Goal: Task Accomplishment & Management: Complete application form

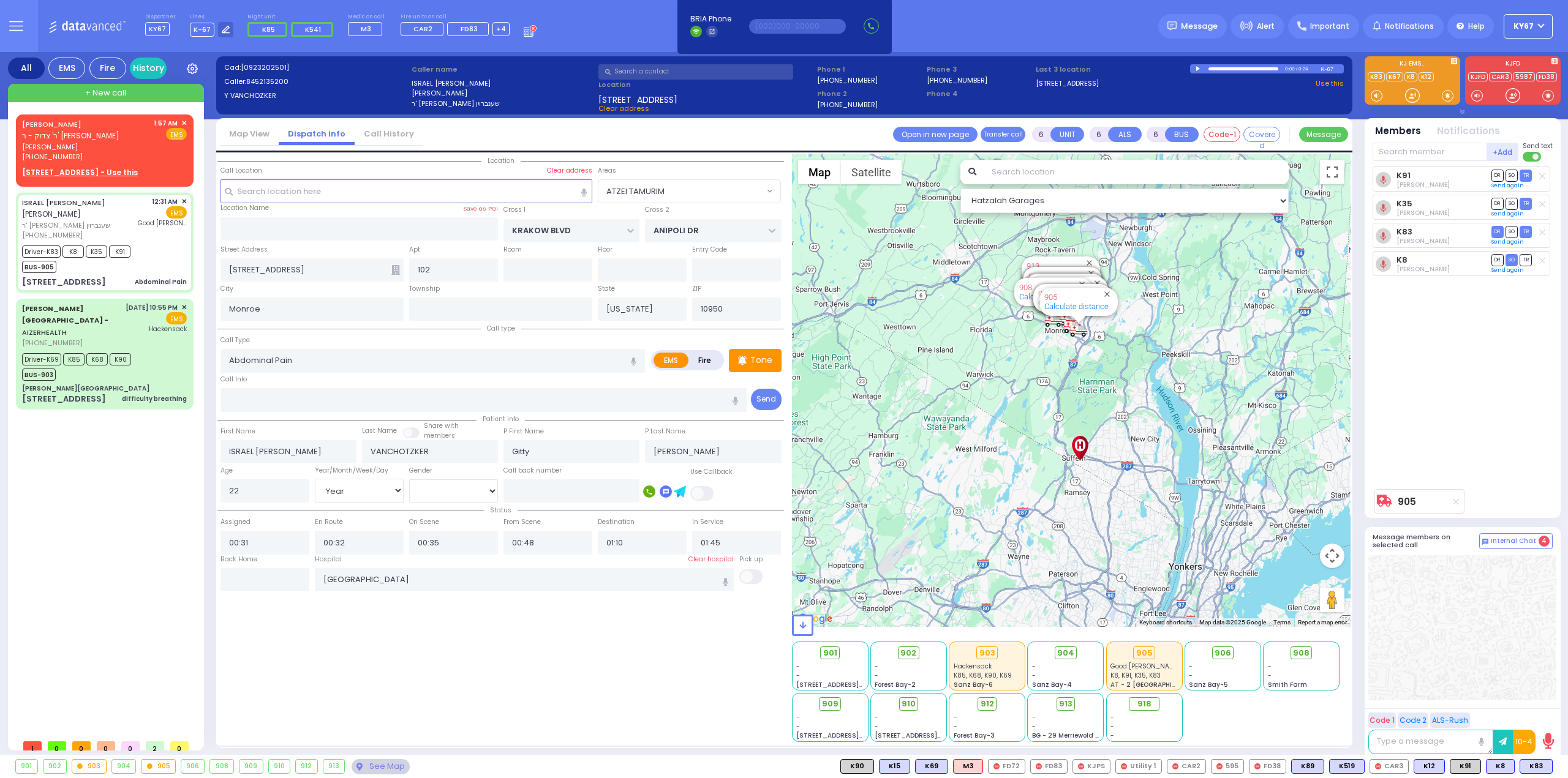
select select "ATZEI TAMURIM"
select select "Year"
select select "[DEMOGRAPHIC_DATA]"
click at [102, 146] on span "[PERSON_NAME]" at bounding box center [85, 147] width 127 height 10
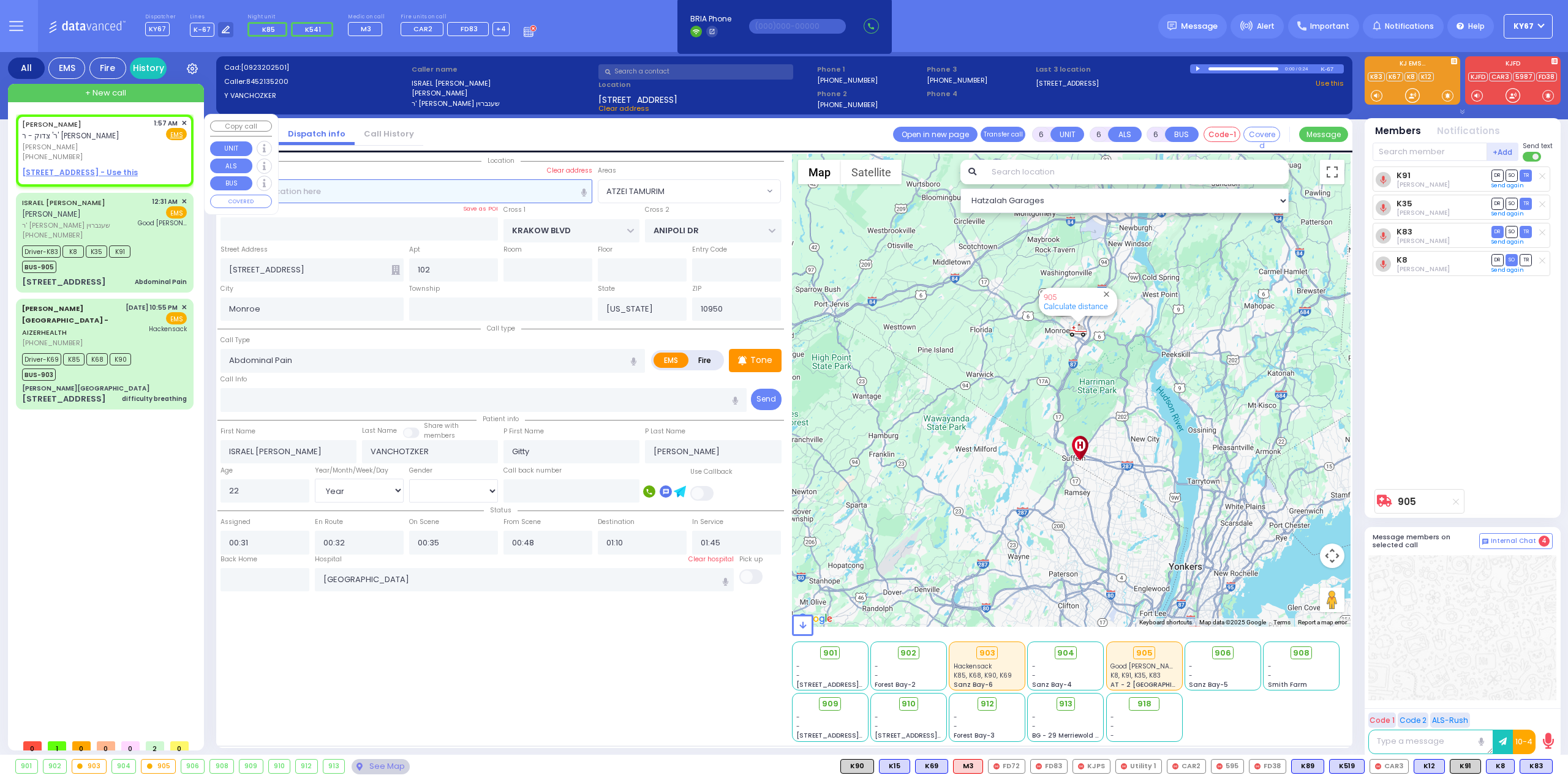
type input "2"
type input "1"
select select
radio input "true"
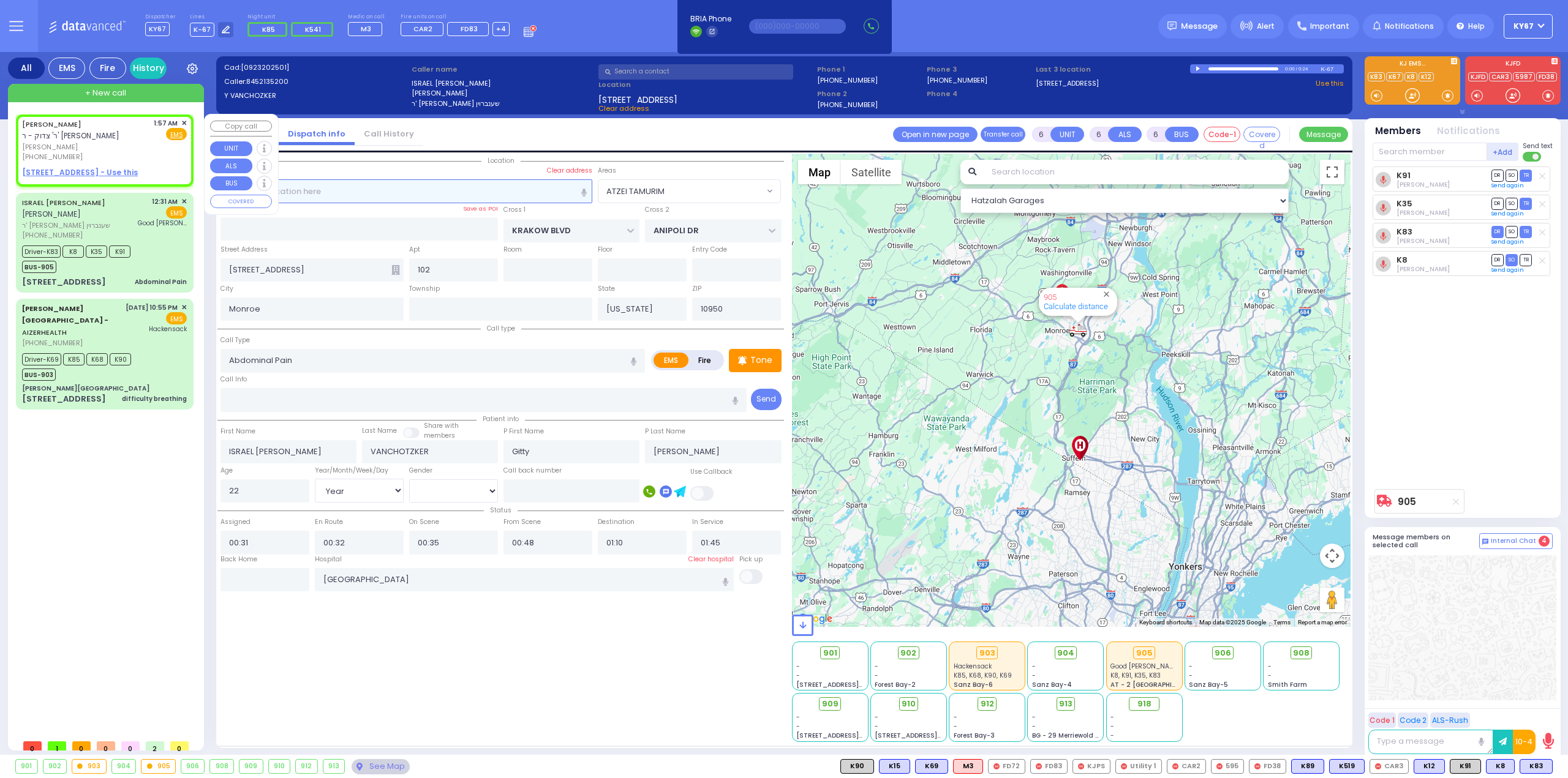
type input "[PERSON_NAME]"
select select
type input "01:57"
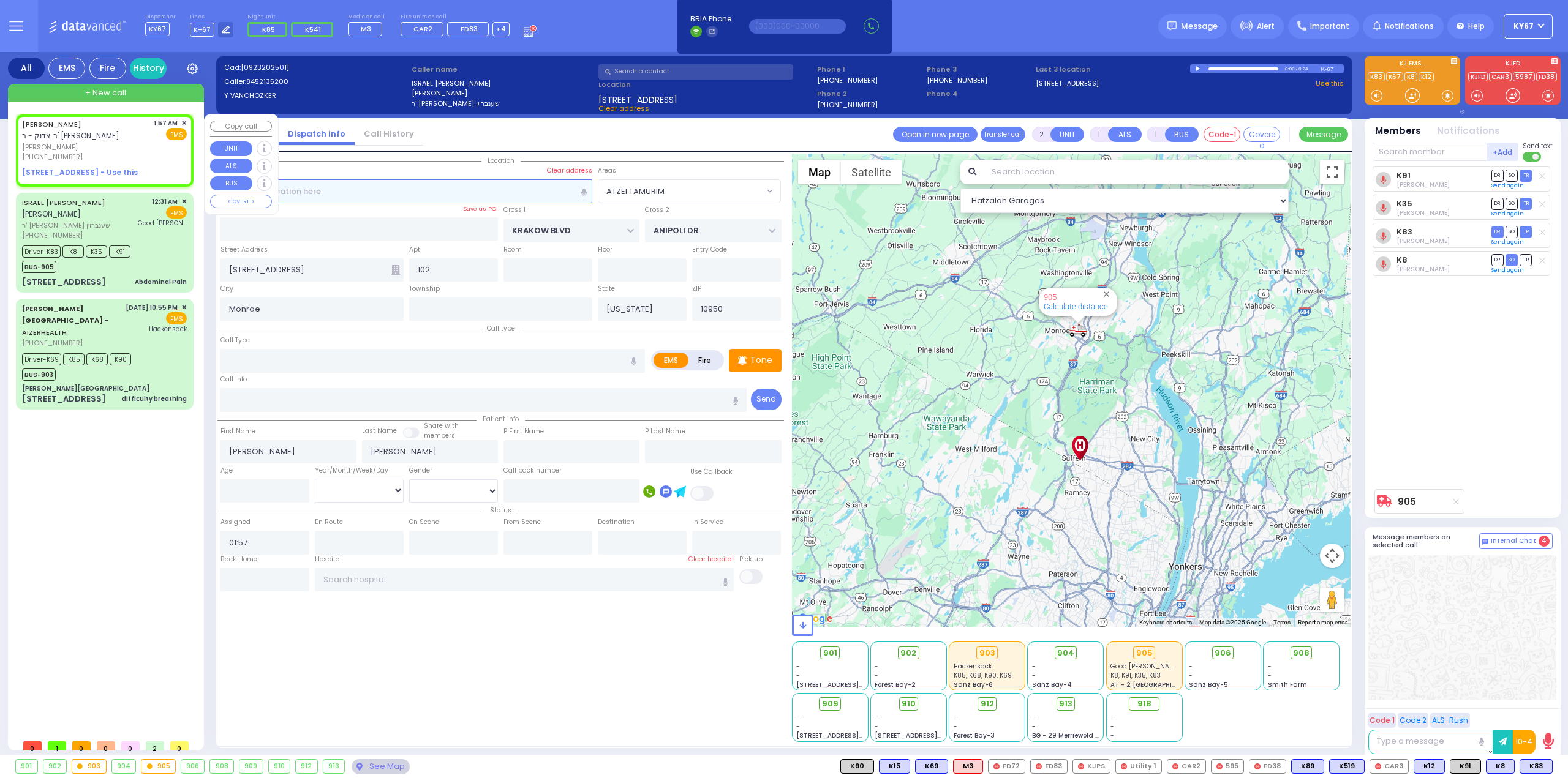
select select "Hatzalah Garages"
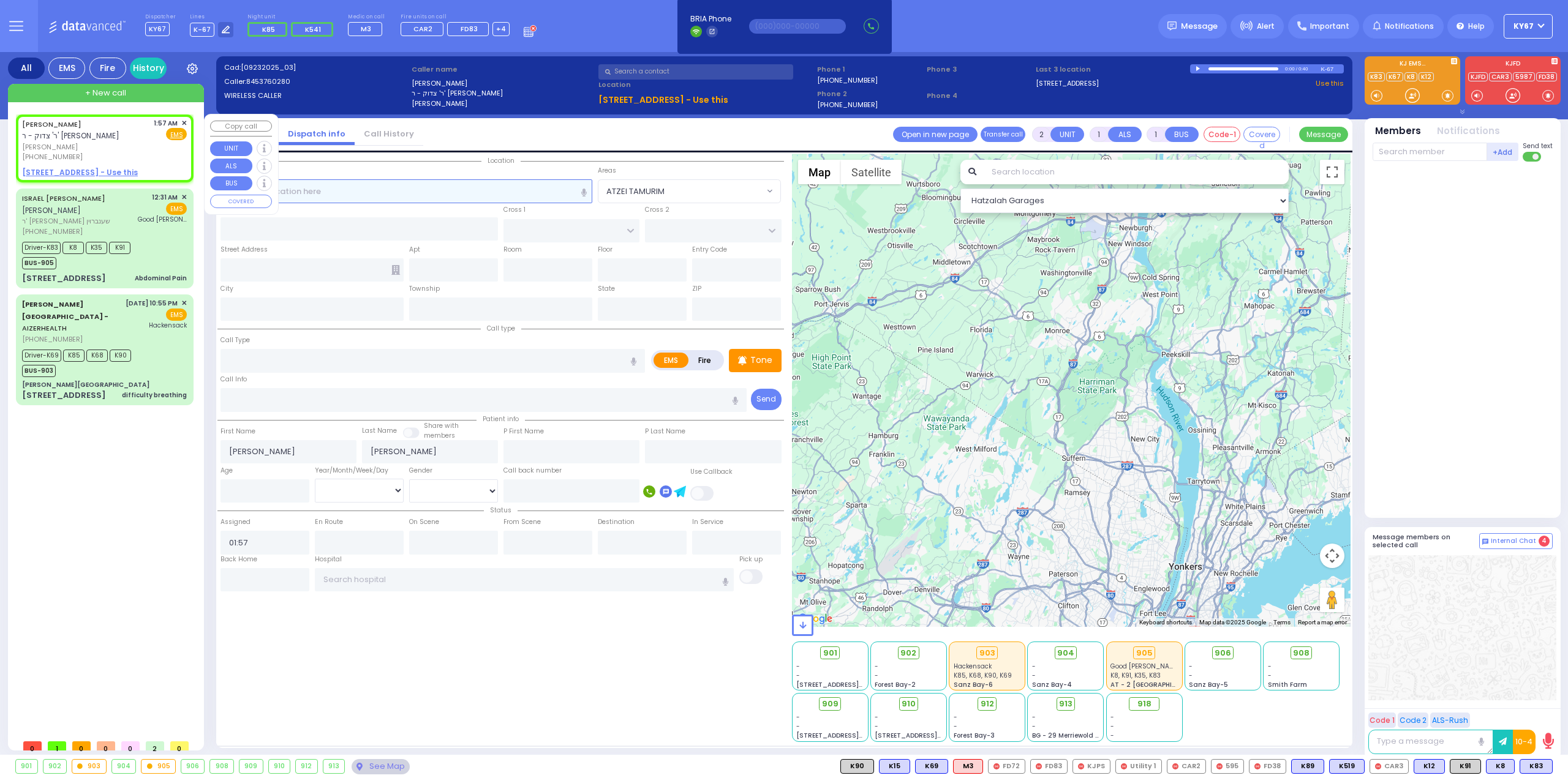
select select
radio input "true"
select select
select select "Hatzalah Garages"
click at [85, 171] on u "[STREET_ADDRESS] - Use this" at bounding box center [80, 172] width 116 height 10
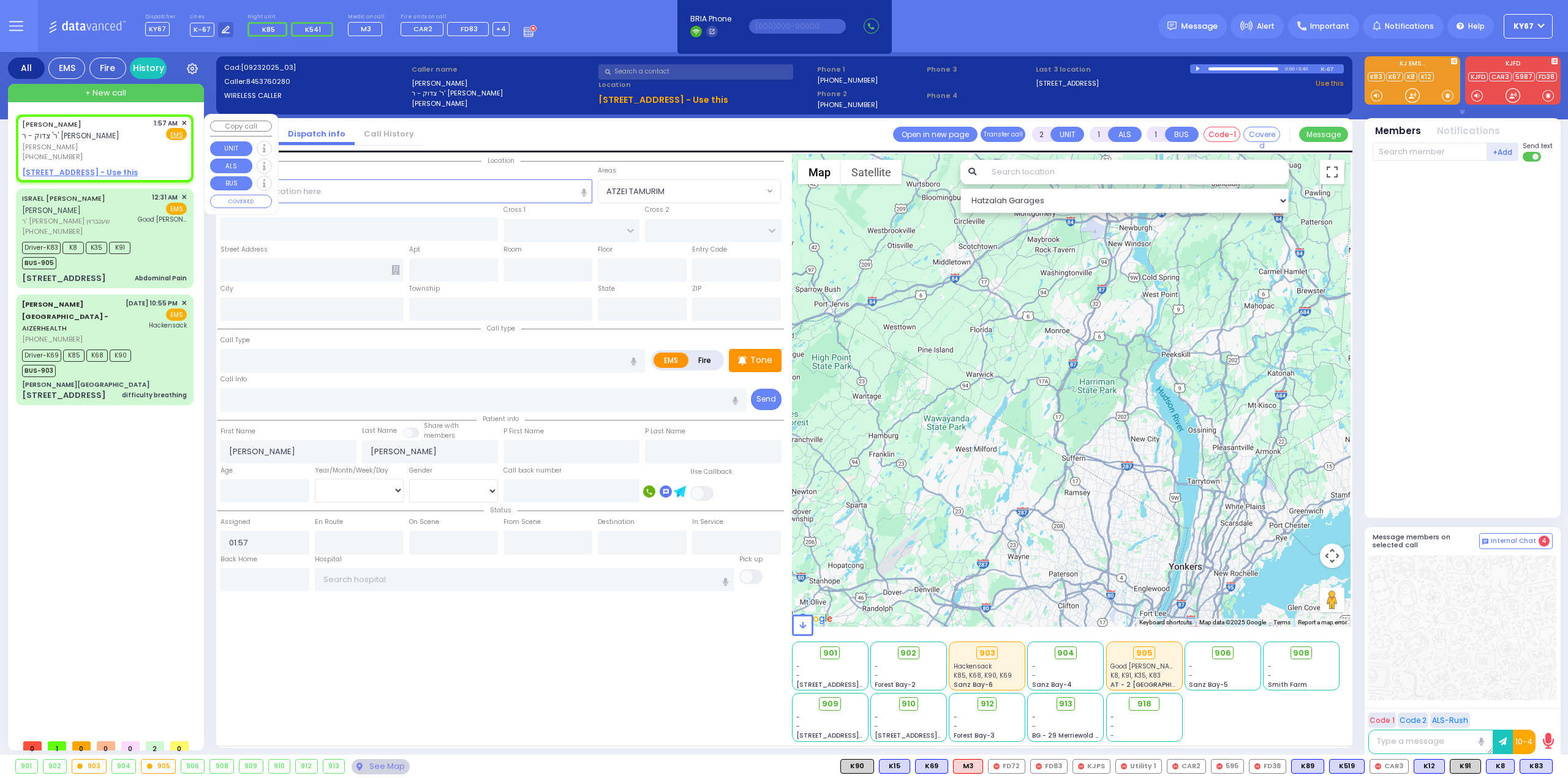
select select
radio input "true"
select select
select select "Hatzalah Garages"
select select
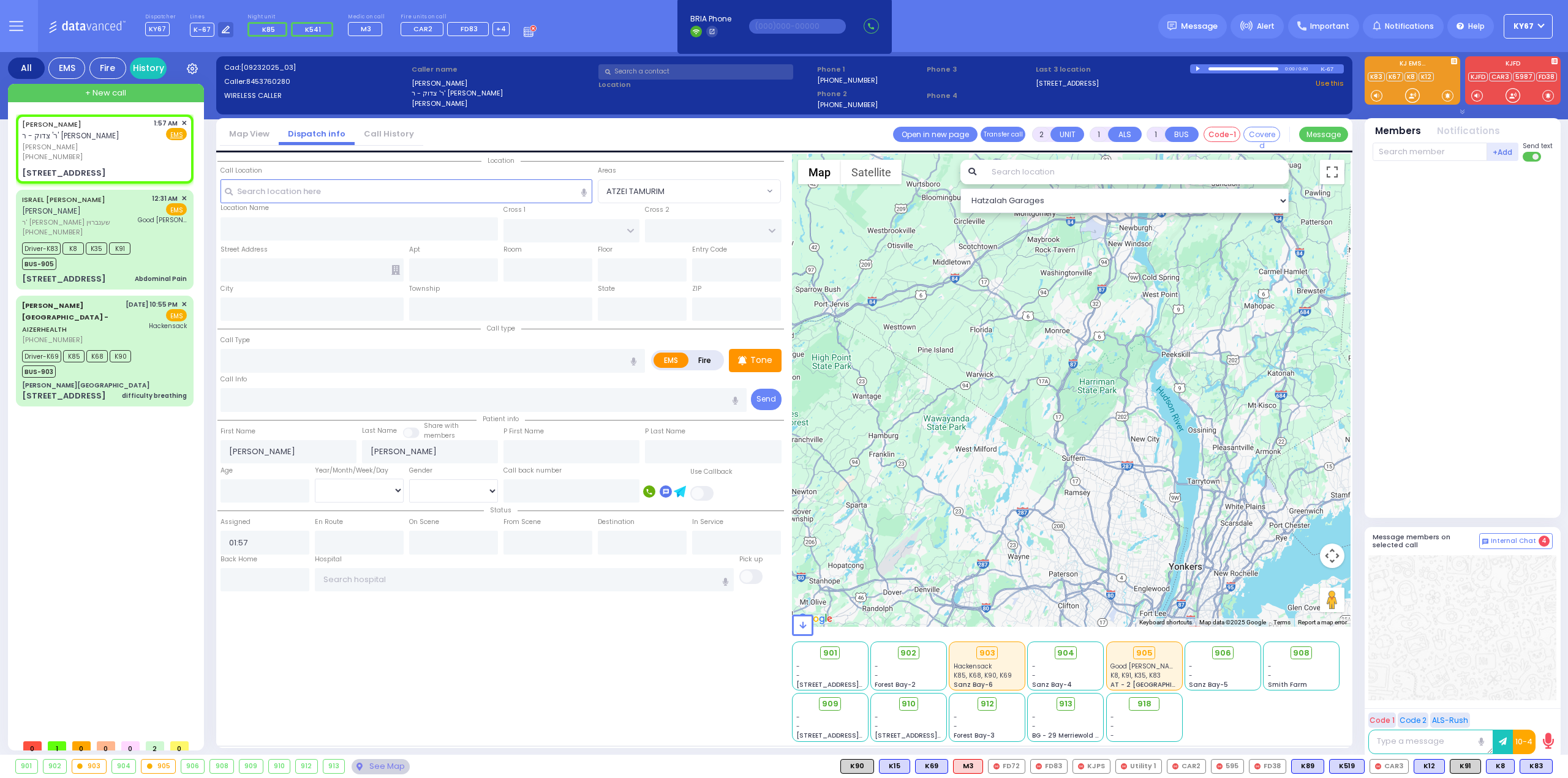
radio input "true"
select select
select select "Hatzalah Garages"
type input "ACRES RD"
type input "DINEV RD"
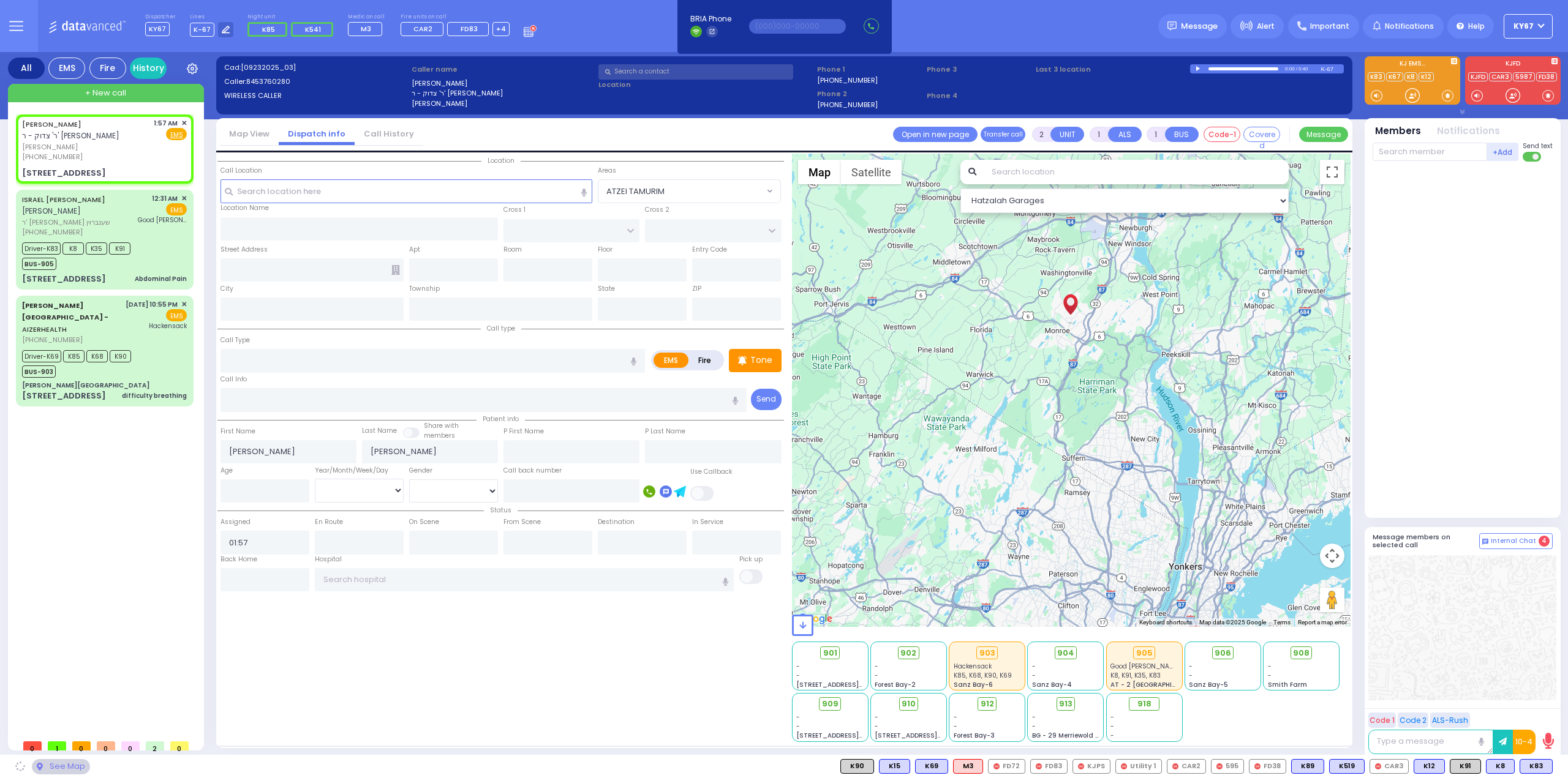
type input "[STREET_ADDRESS]"
type input "102"
type input "[PERSON_NAME]"
type input "[US_STATE]"
type input "10950"
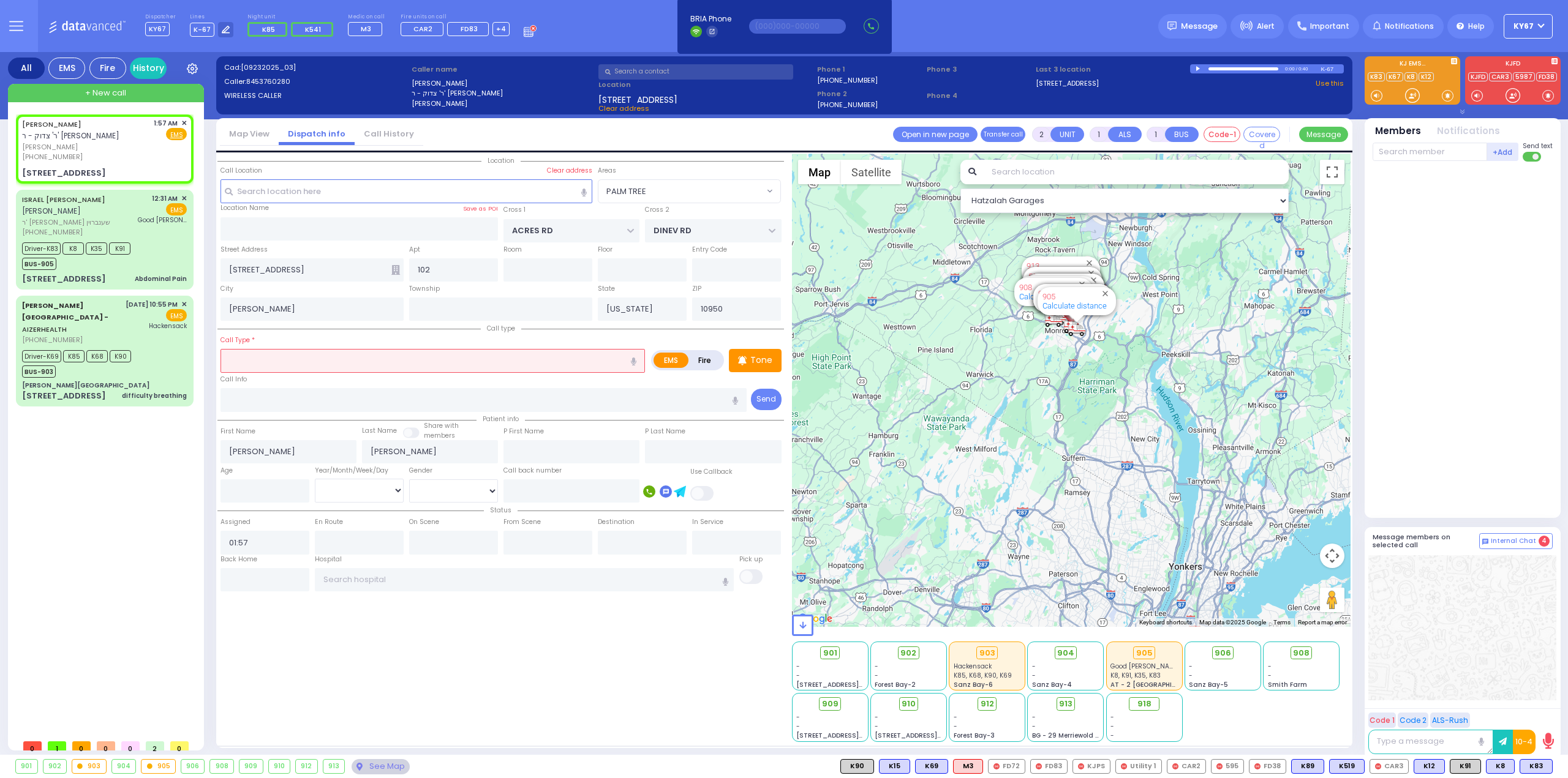
select select "PALM TREE"
click at [291, 360] on input "text" at bounding box center [432, 360] width 425 height 23
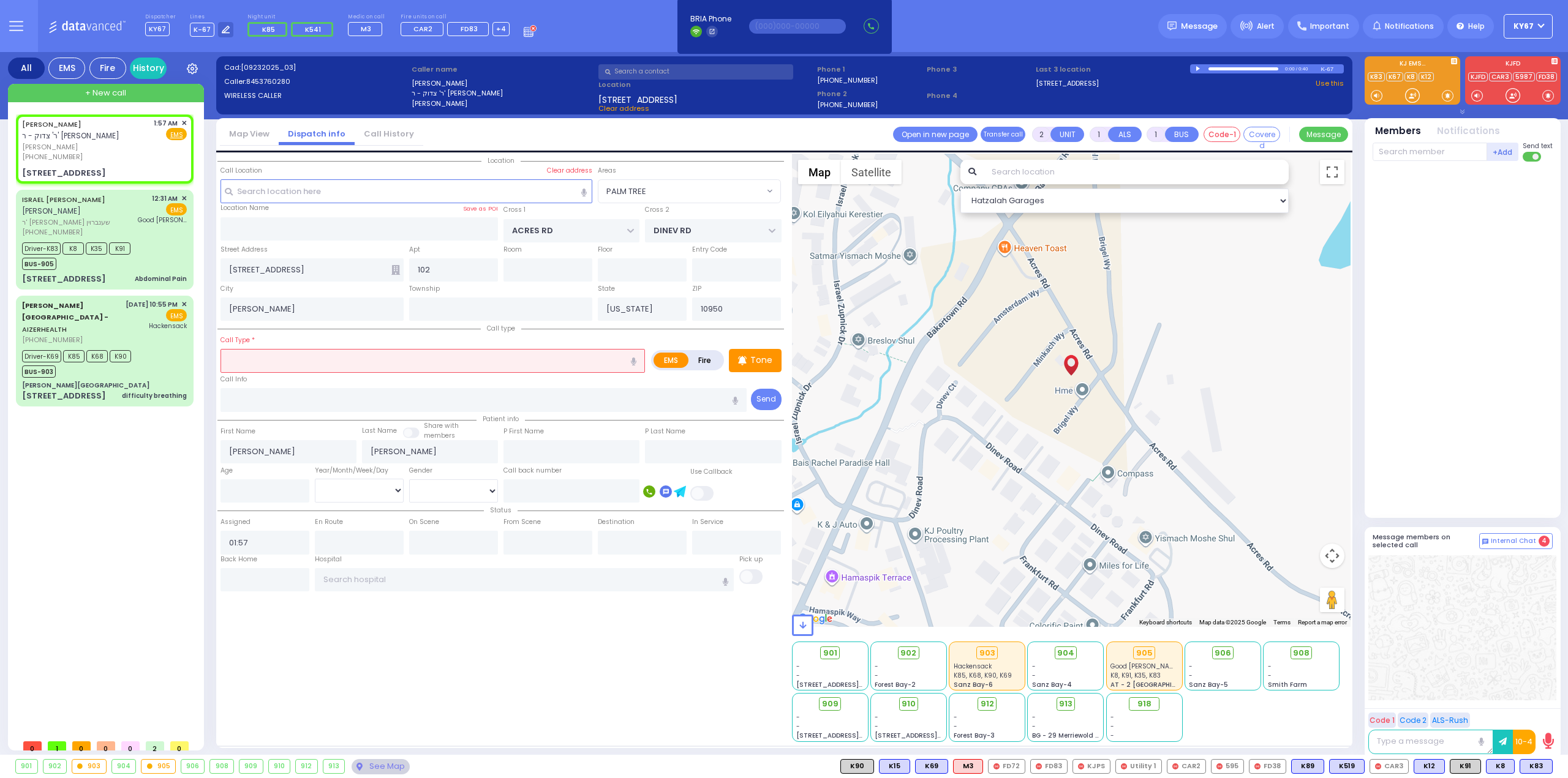
select select
radio input "true"
select select
select select "Hatzalah Garages"
click at [635, 360] on icon "button" at bounding box center [634, 361] width 5 height 8
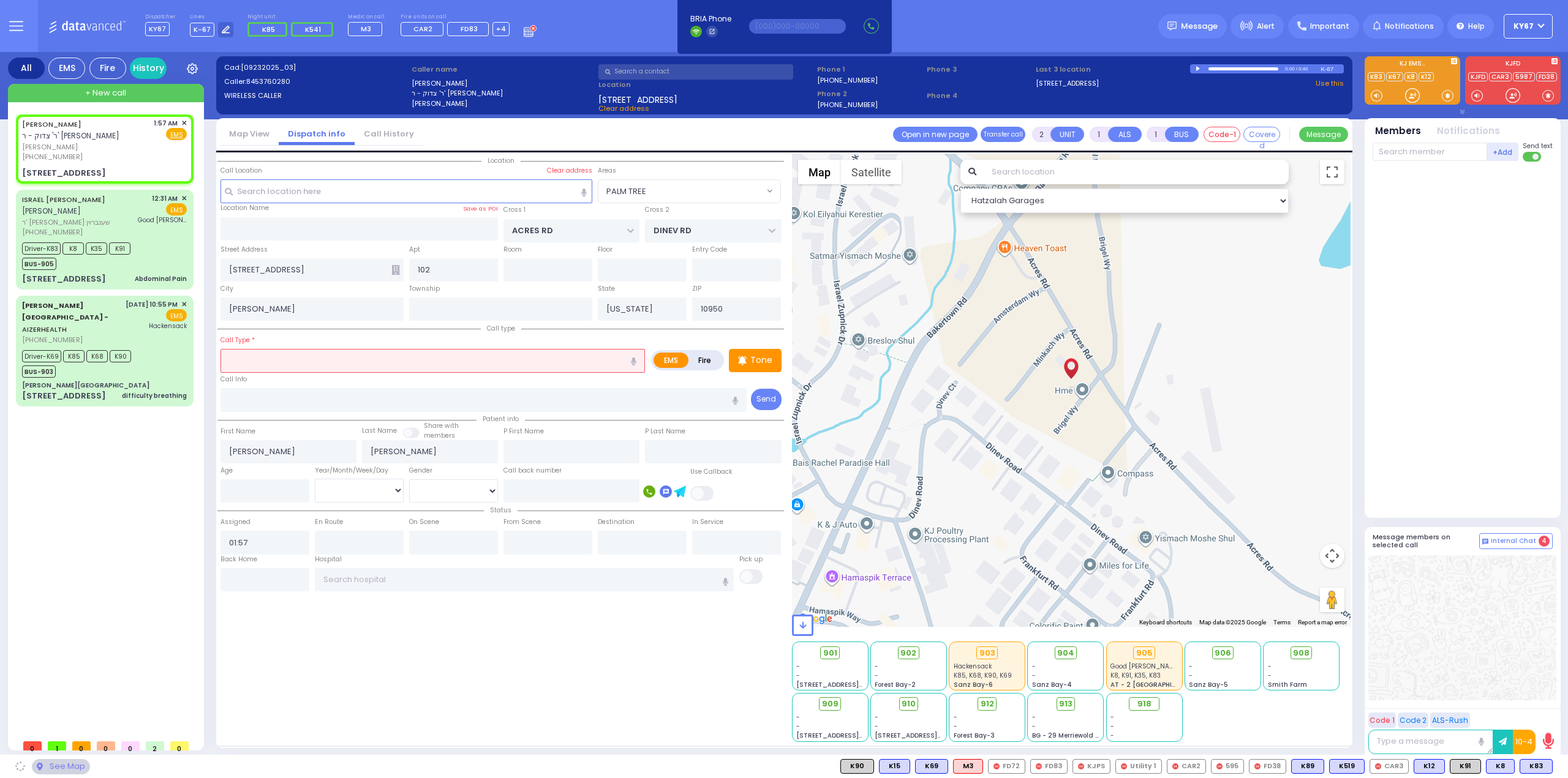
select select "PALM TREE"
type input "rash"
select select
radio input "true"
select select
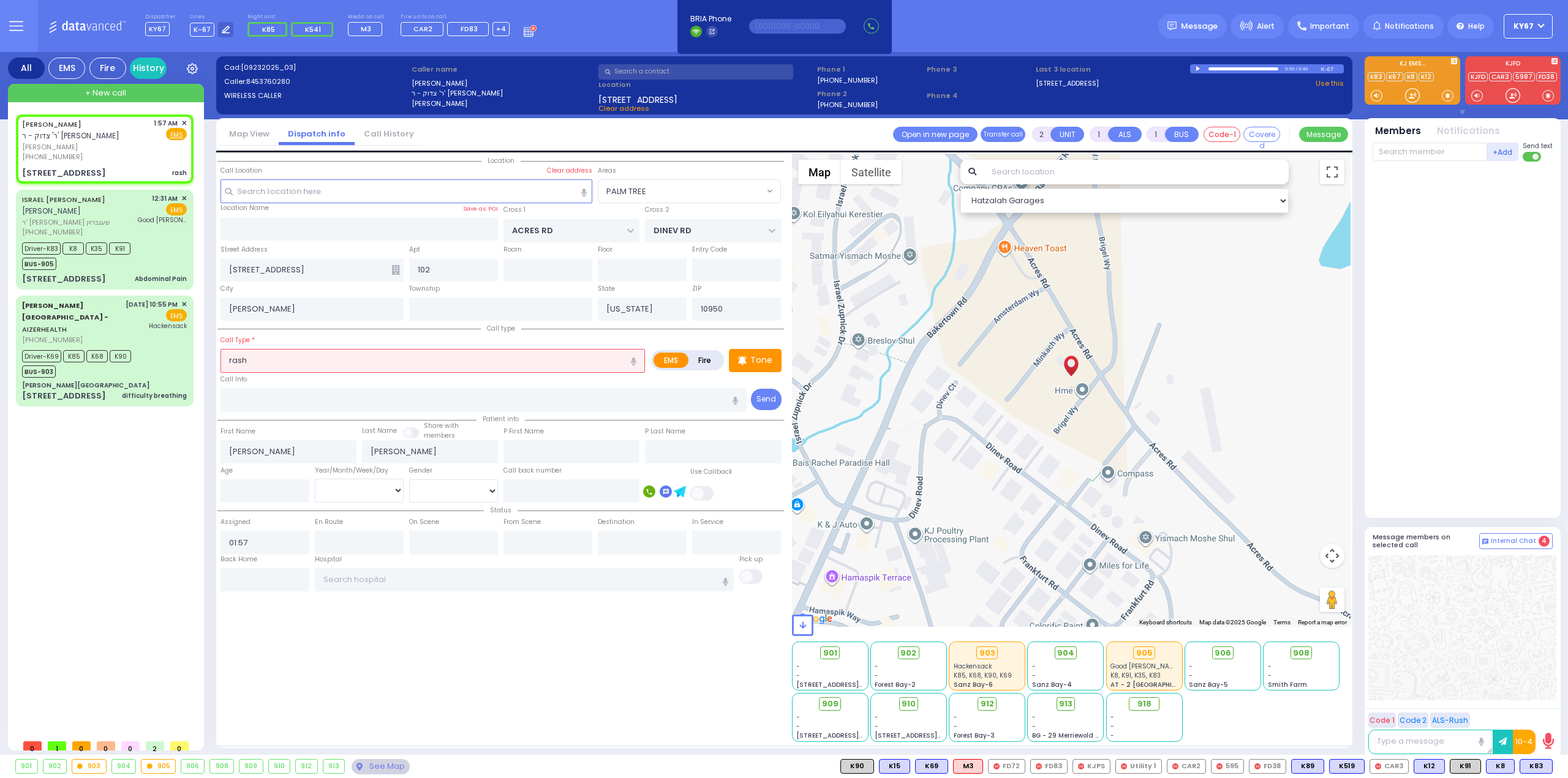
select select "Hatzalah Garages"
select select "PALM TREE"
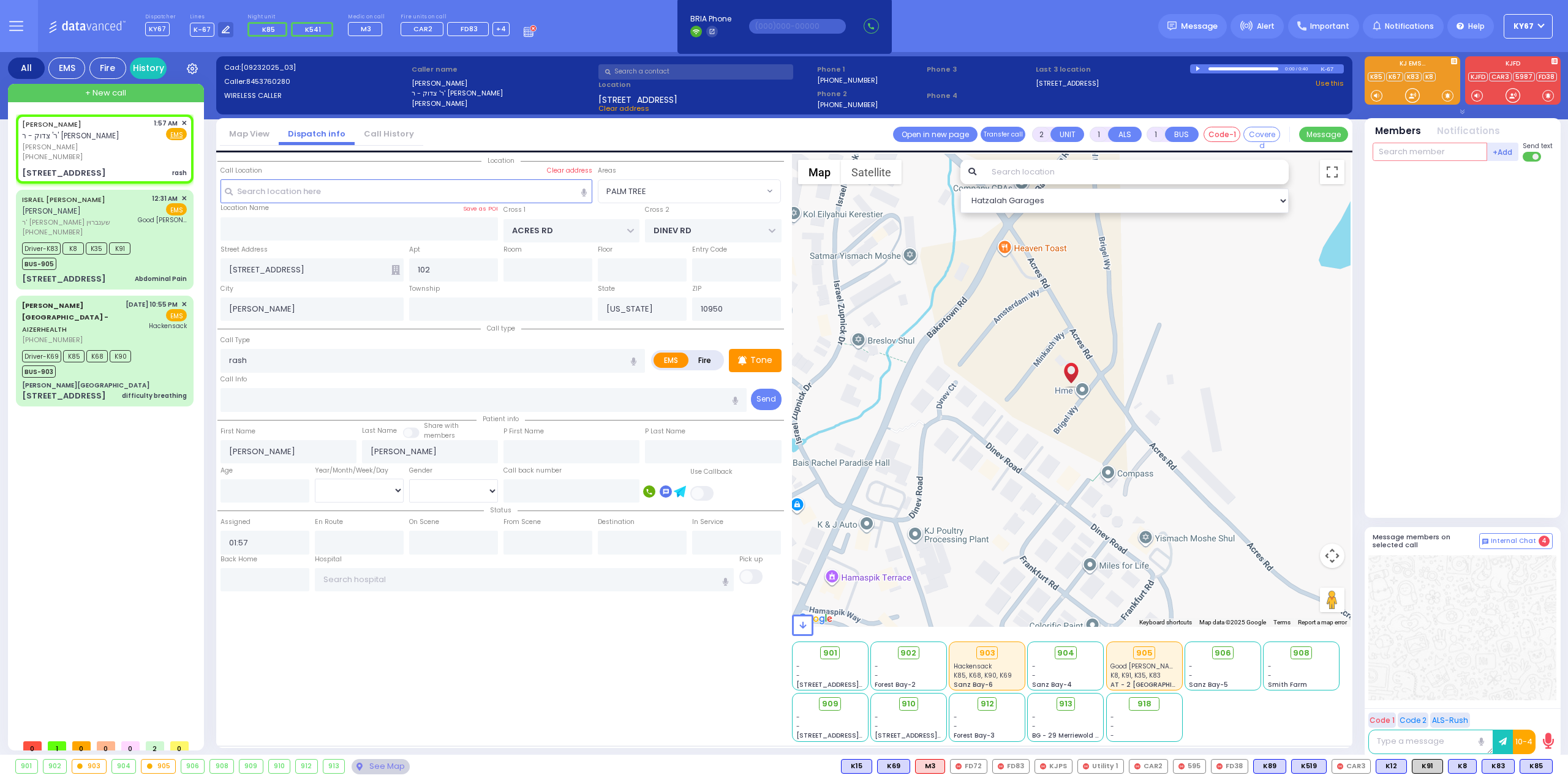
click at [1414, 153] on input "text" at bounding box center [1430, 151] width 114 height 18
type input "85"
click at [1423, 172] on div "KY85" at bounding box center [1413, 177] width 61 height 12
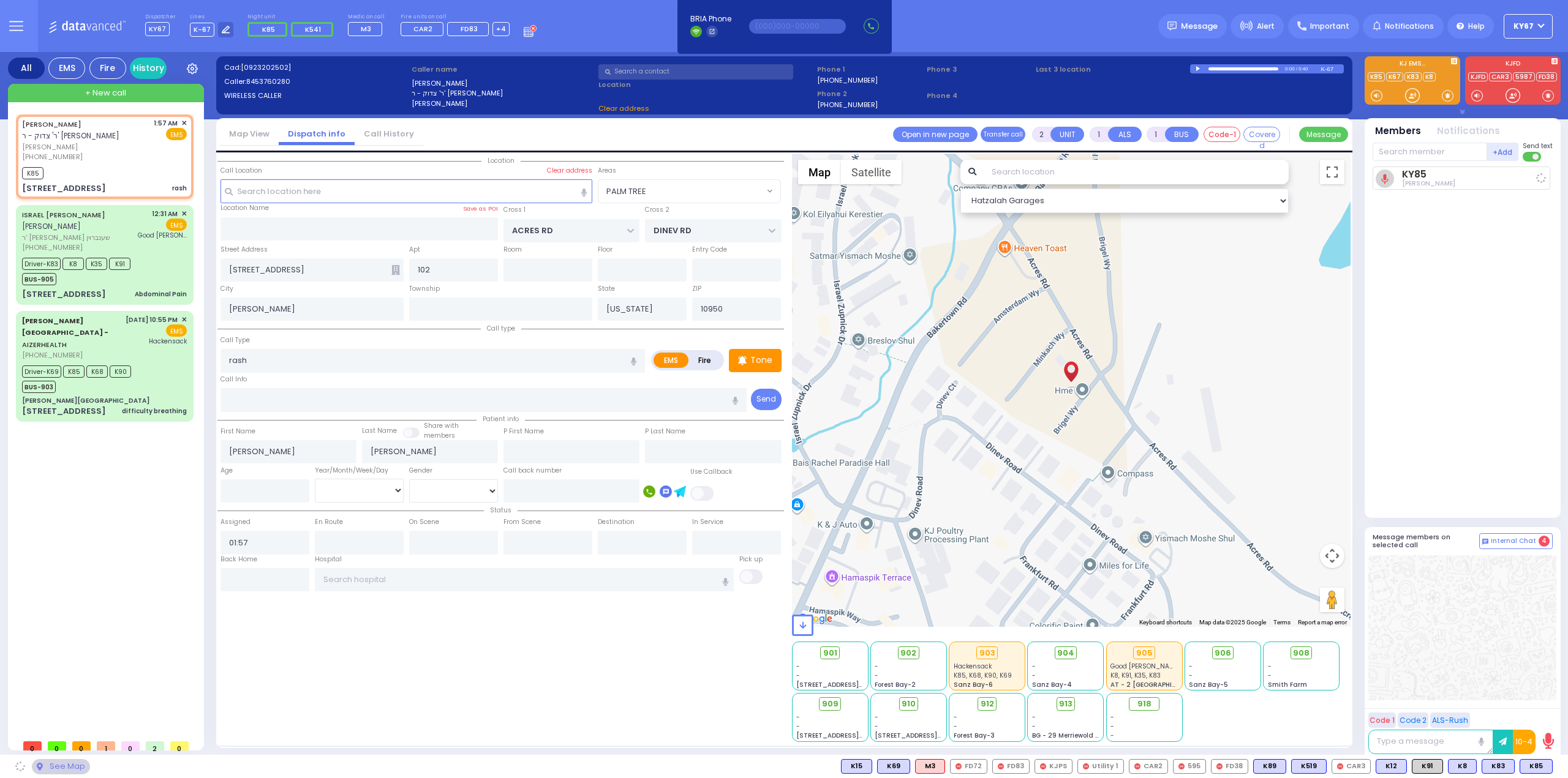
select select
radio input "true"
select select
type input "01:59"
select select "Hatzalah Garages"
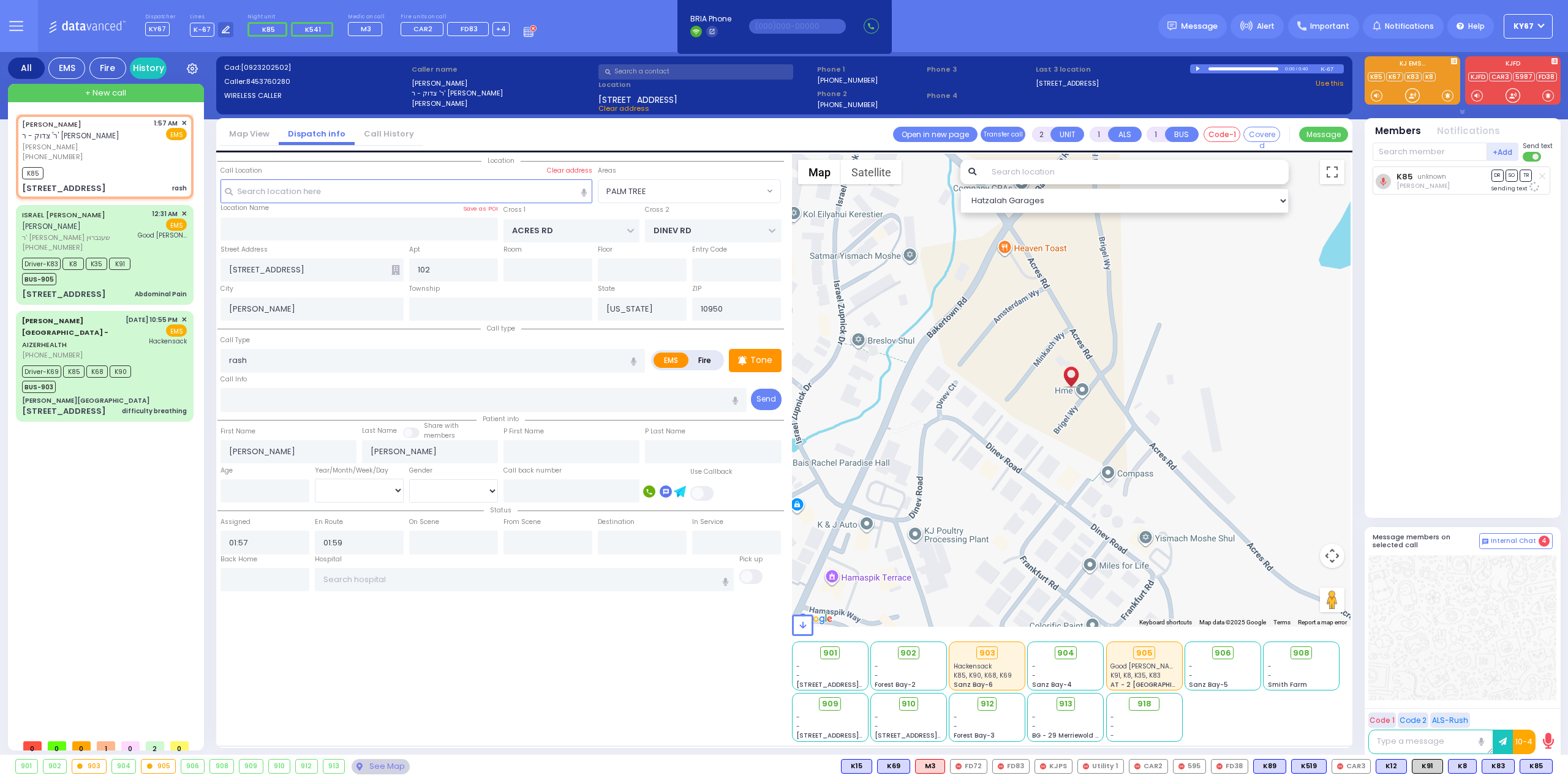
select select "PALM TREE"
click at [1424, 768] on span "K91" at bounding box center [1427, 767] width 30 height 14
select select
radio input "true"
select select
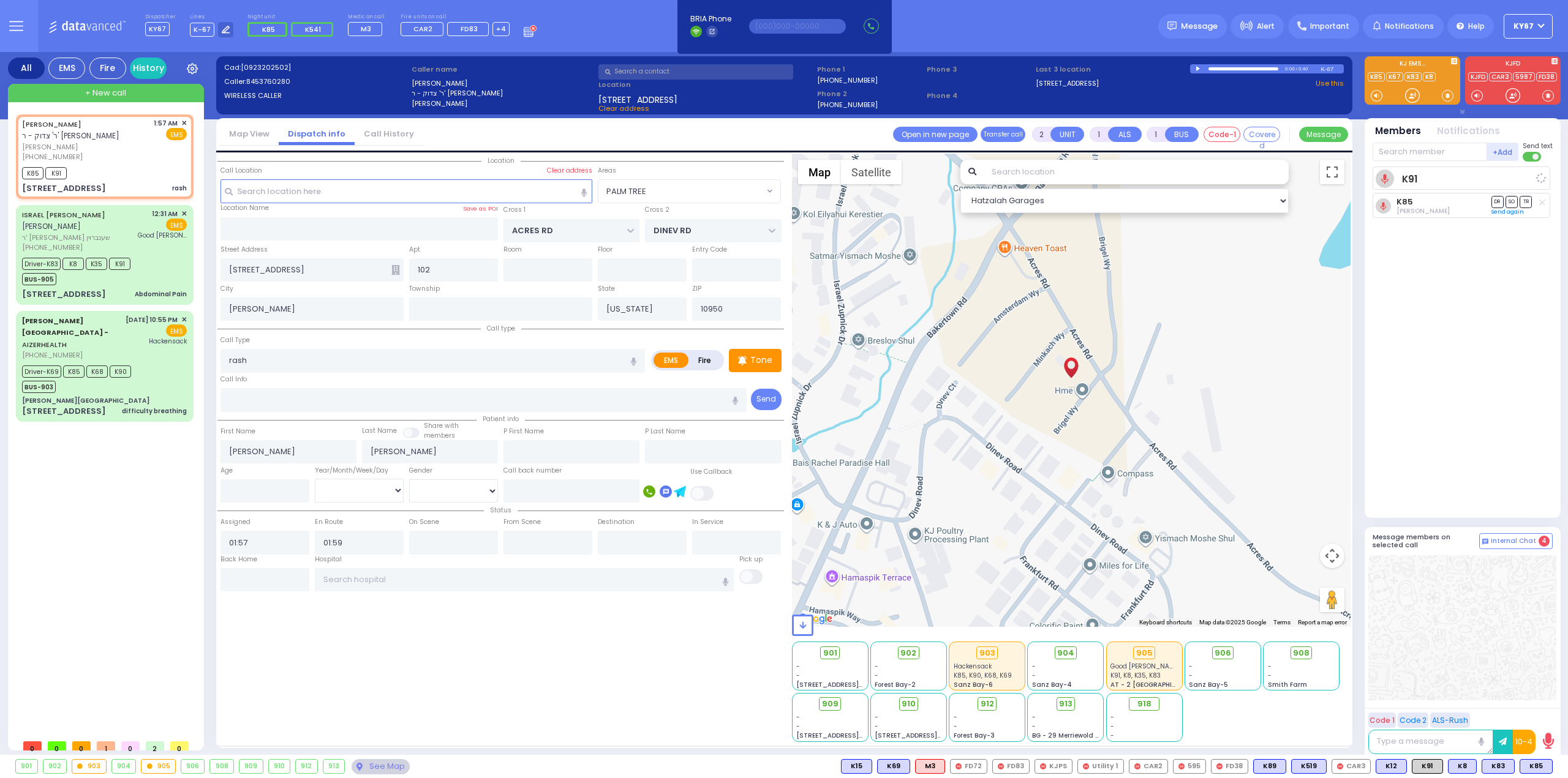
select select "Hatzalah Garages"
select select "PALM TREE"
click at [1526, 763] on icon at bounding box center [1524, 766] width 6 height 6
select select
radio input "true"
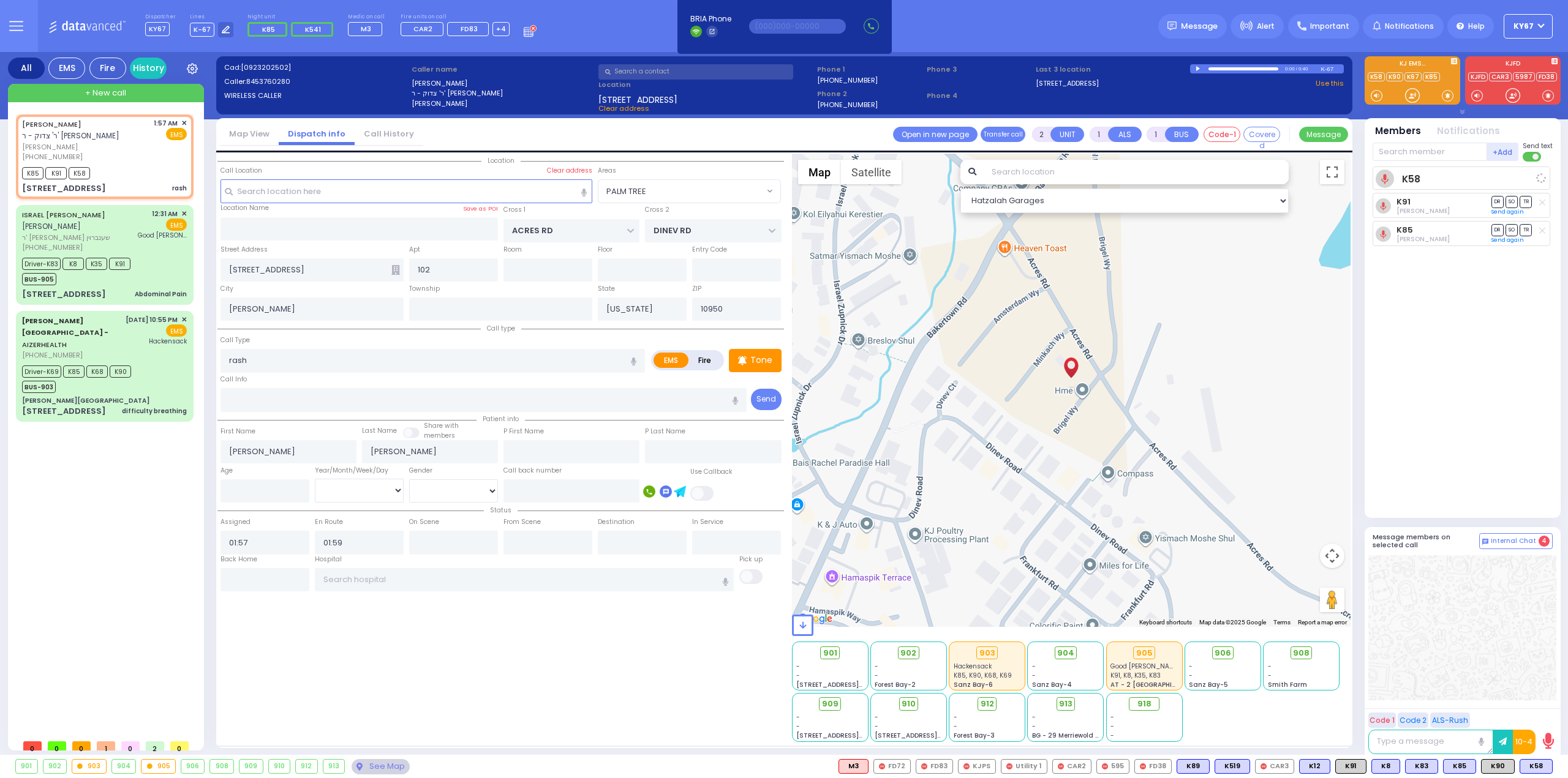
select select
select select "Hatzalah Garages"
select select "PALM TREE"
click at [163, 252] on div "12:31 AM ✕ EMS Good [PERSON_NAME]" at bounding box center [162, 231] width 49 height 44
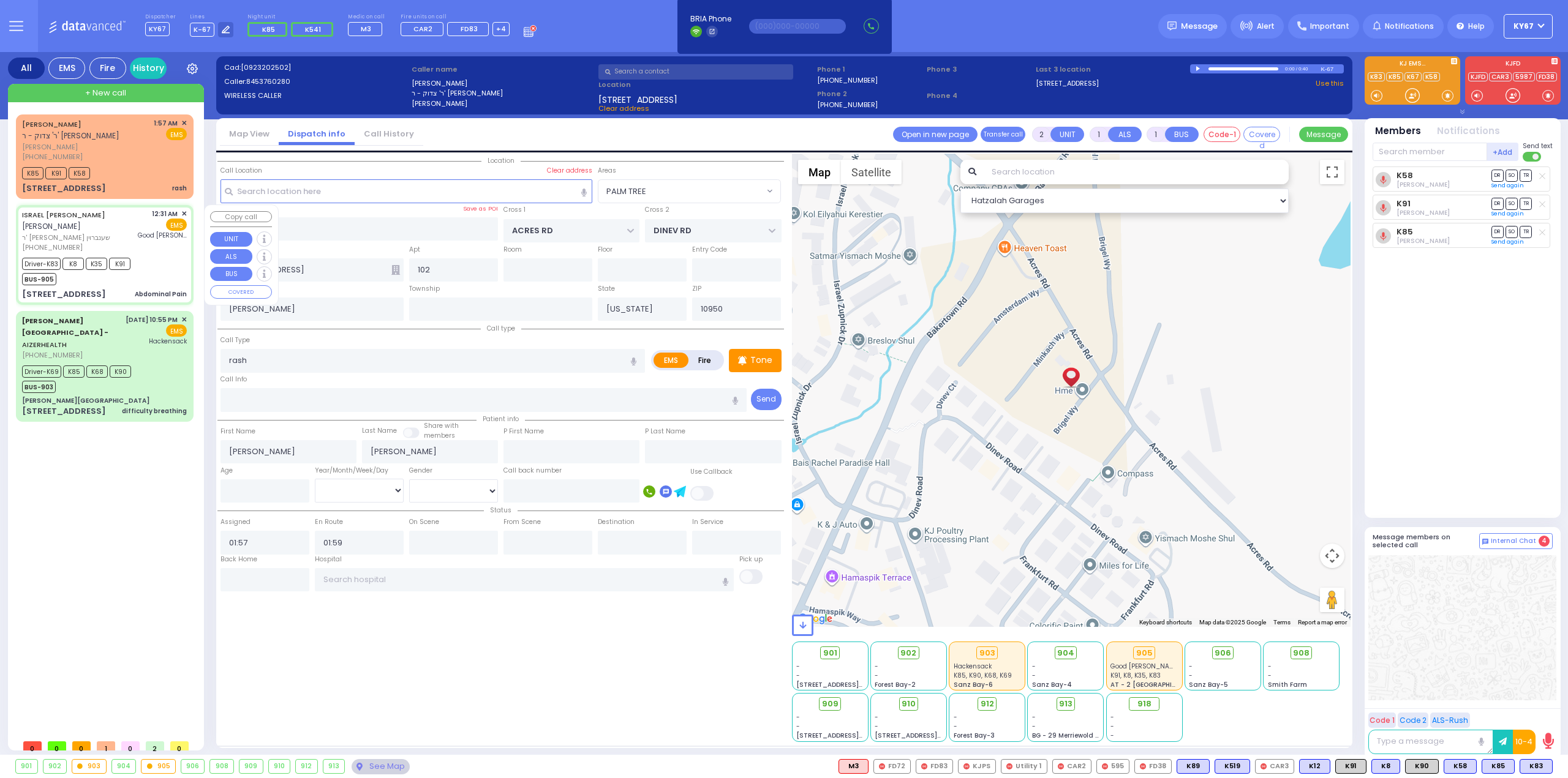
type input "6"
select select
type input "Abdominal Pain"
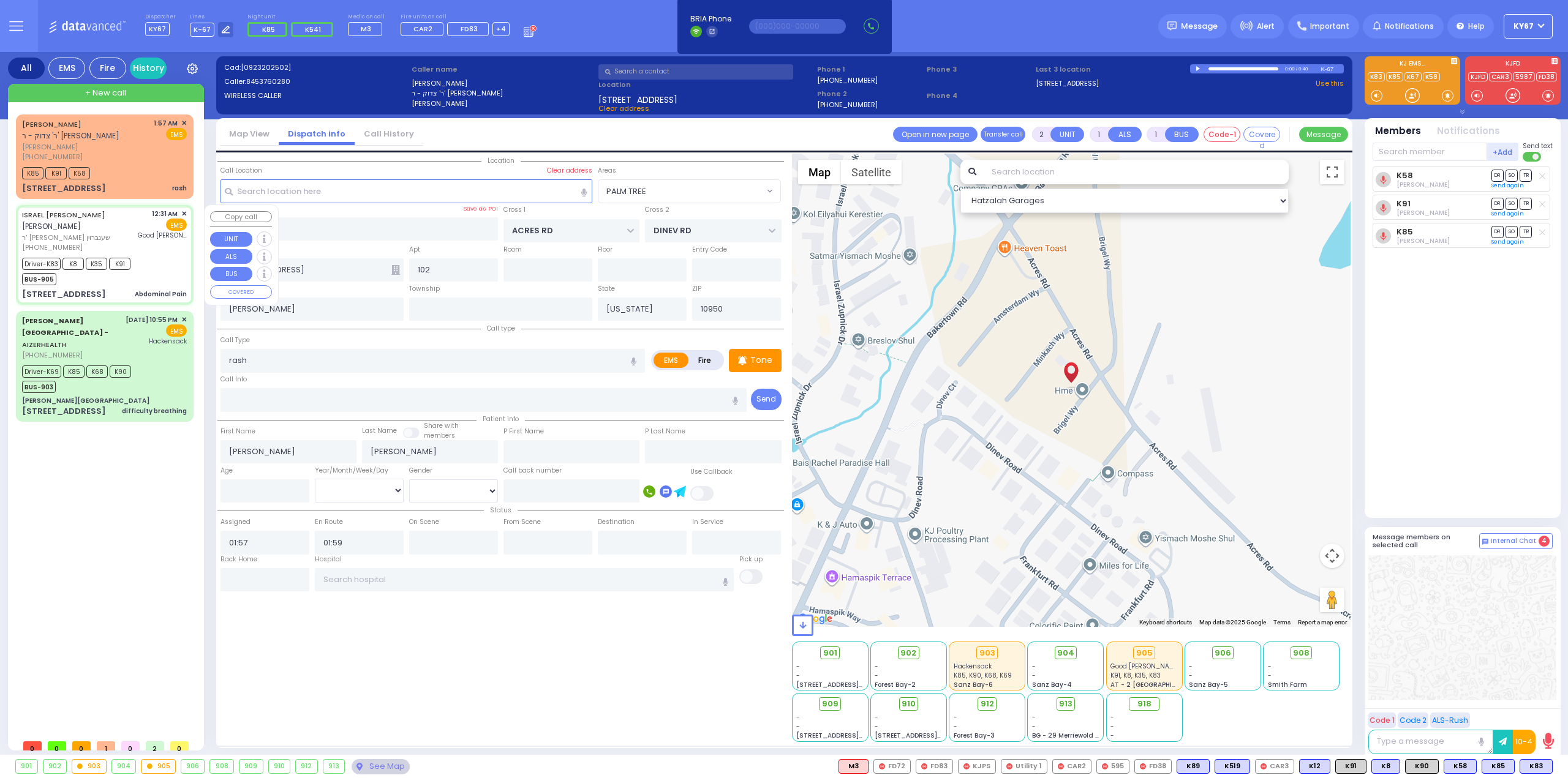
radio input "true"
type input "ISRAEL [PERSON_NAME]"
type input "VANCHOTZKER"
type input "Gitty"
type input "[PERSON_NAME]"
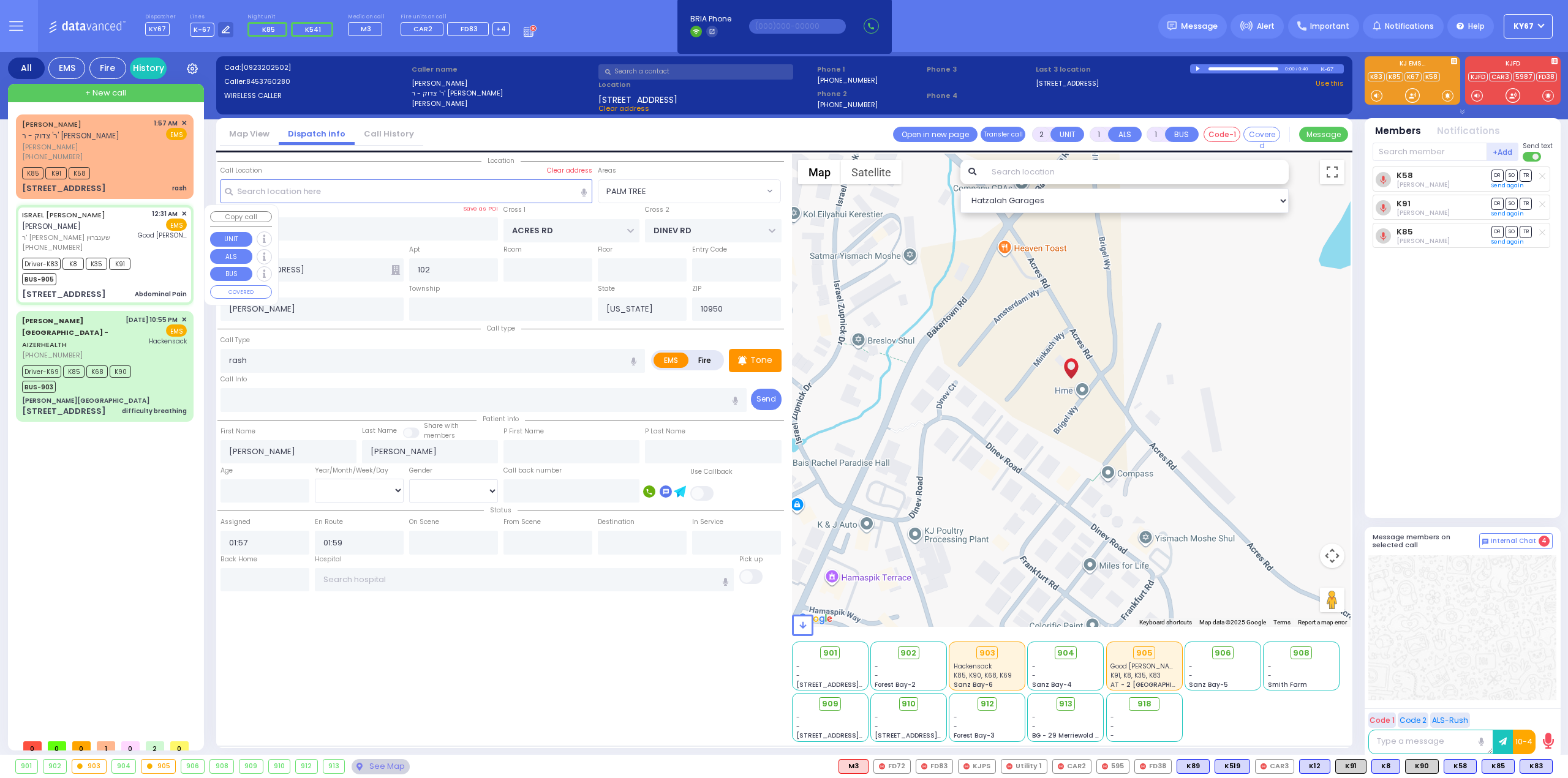
type input "22"
select select "Year"
select select "[DEMOGRAPHIC_DATA]"
type input "00:31"
type input "00:32"
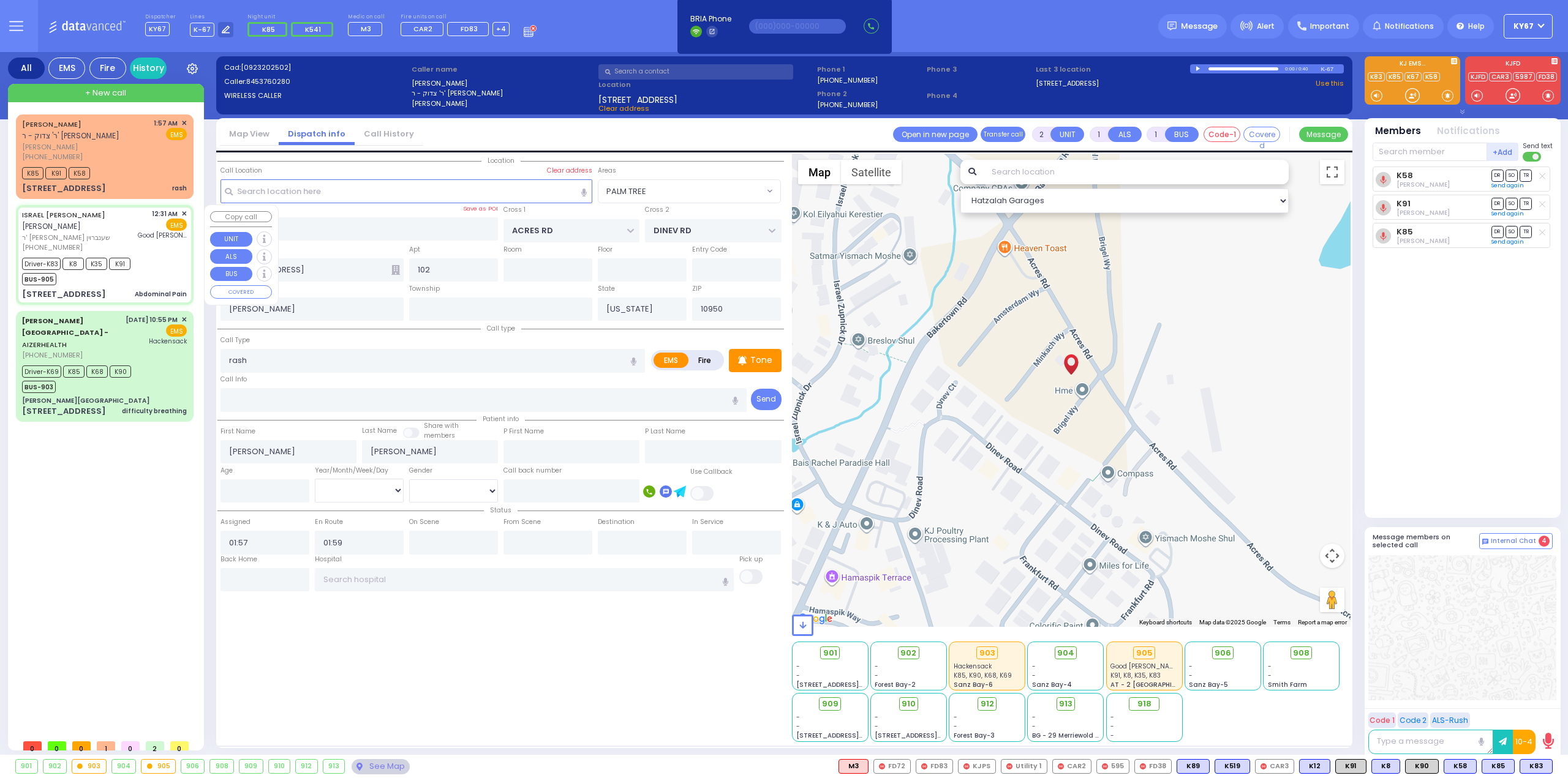
type input "00:35"
type input "00:48"
type input "01:10"
type input "01:45"
type input "[GEOGRAPHIC_DATA]"
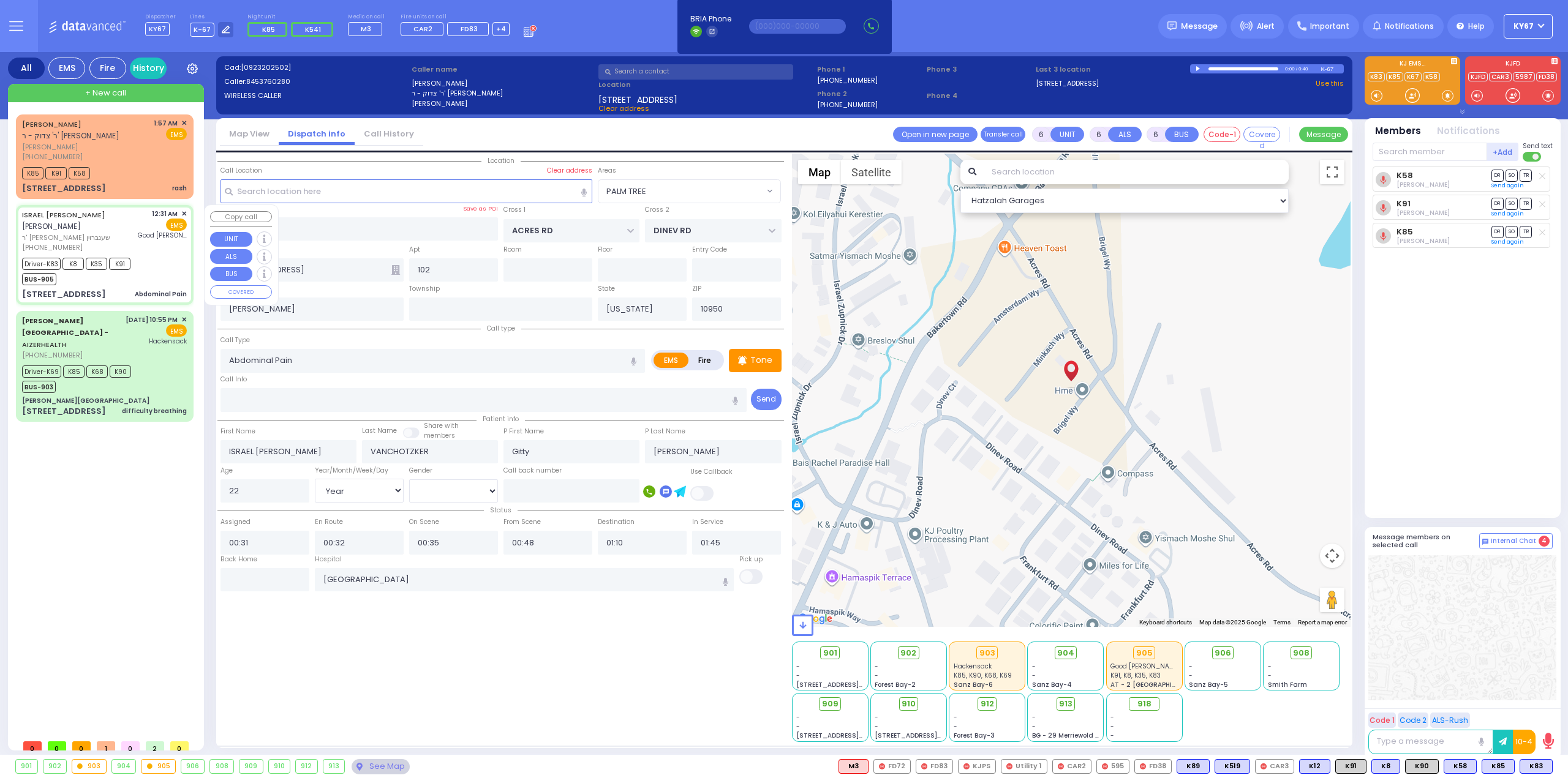
type input "KRAKOW BLVD"
type input "ANIPOLI DR"
type input "[STREET_ADDRESS]"
type input "Monroe"
select select "Hatzalah Garages"
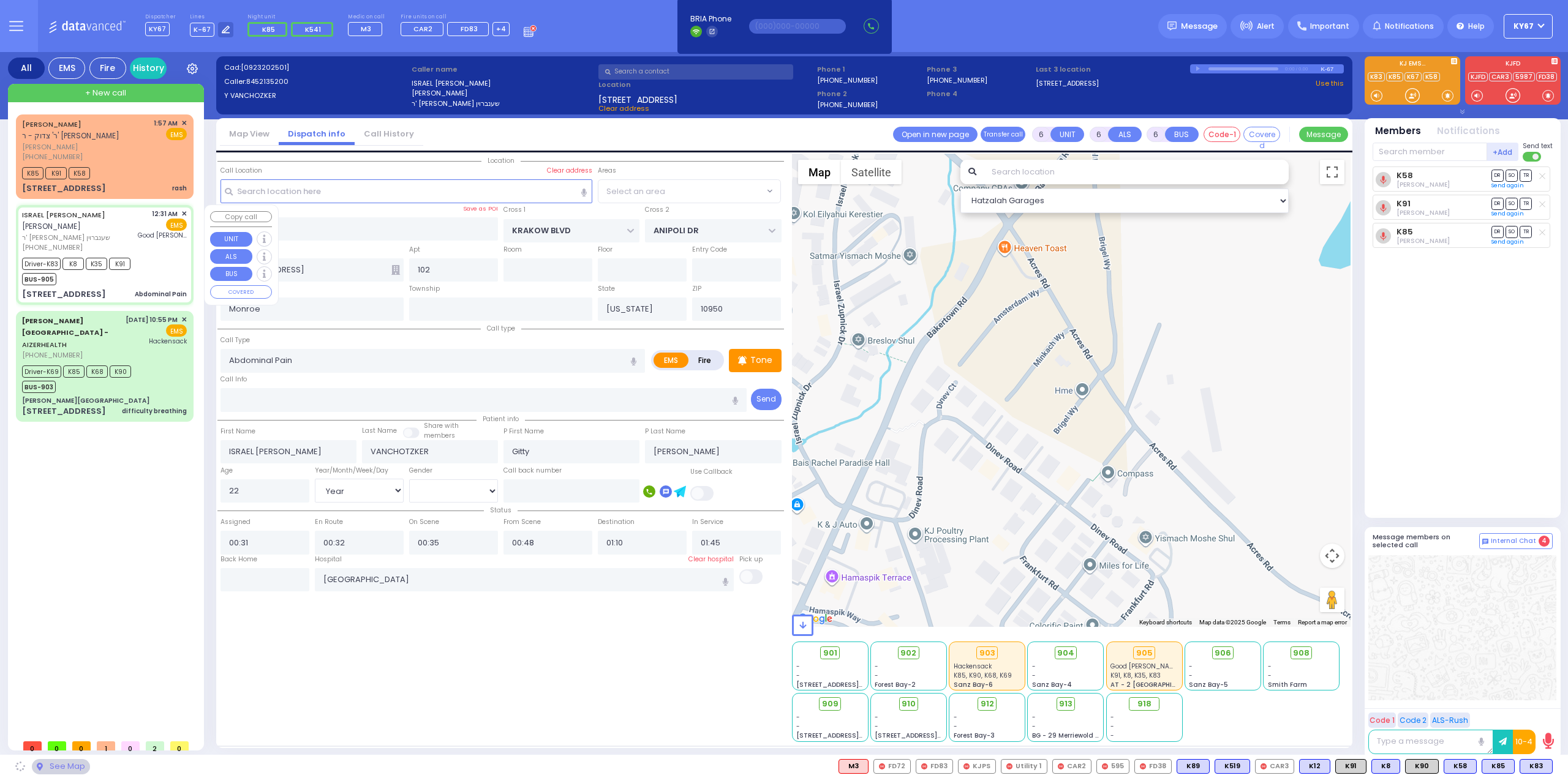
select select "ATZEI TAMURIM"
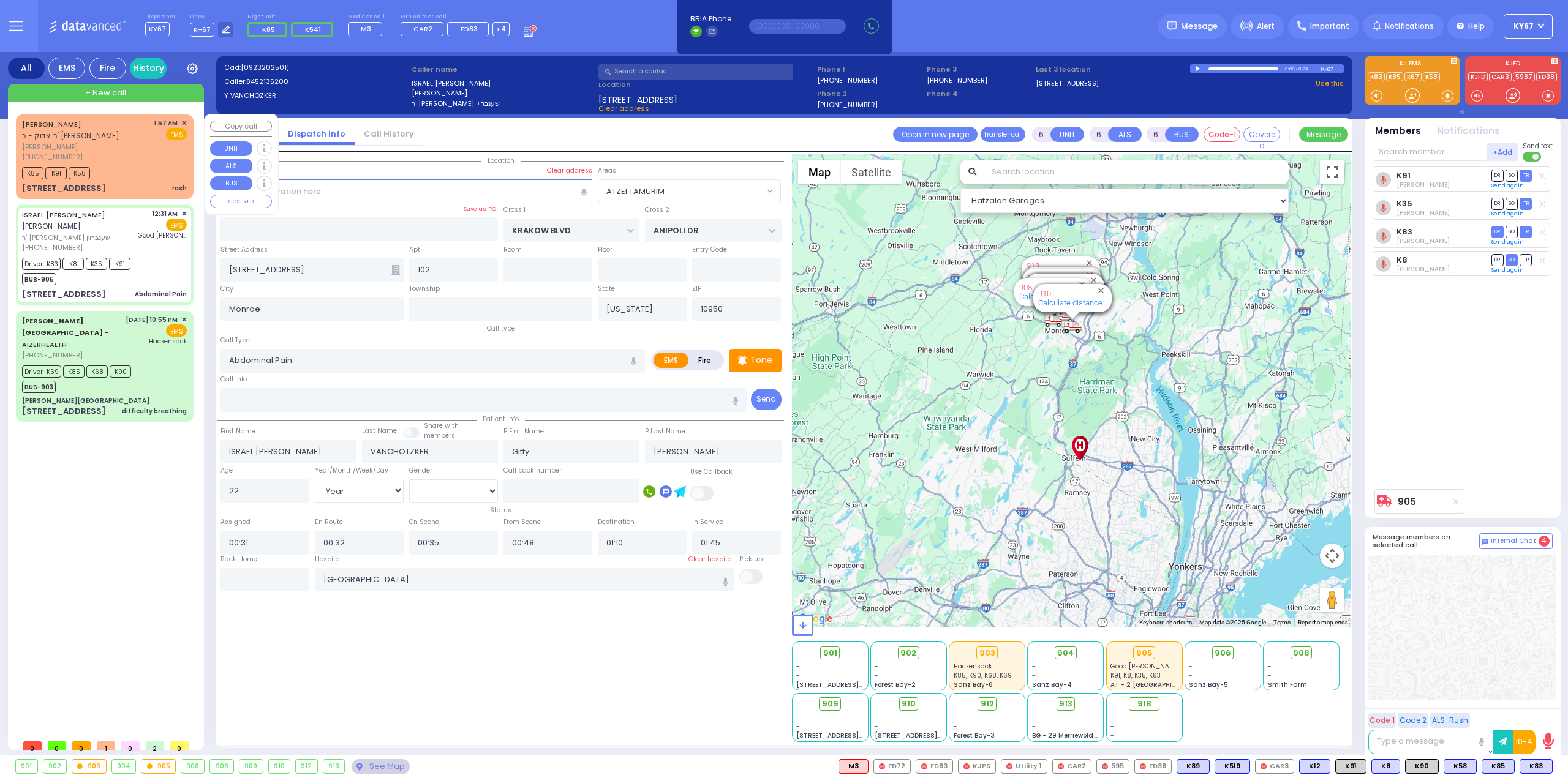
click at [150, 143] on span "[PERSON_NAME]" at bounding box center [85, 147] width 127 height 10
type input "2"
type input "1"
select select
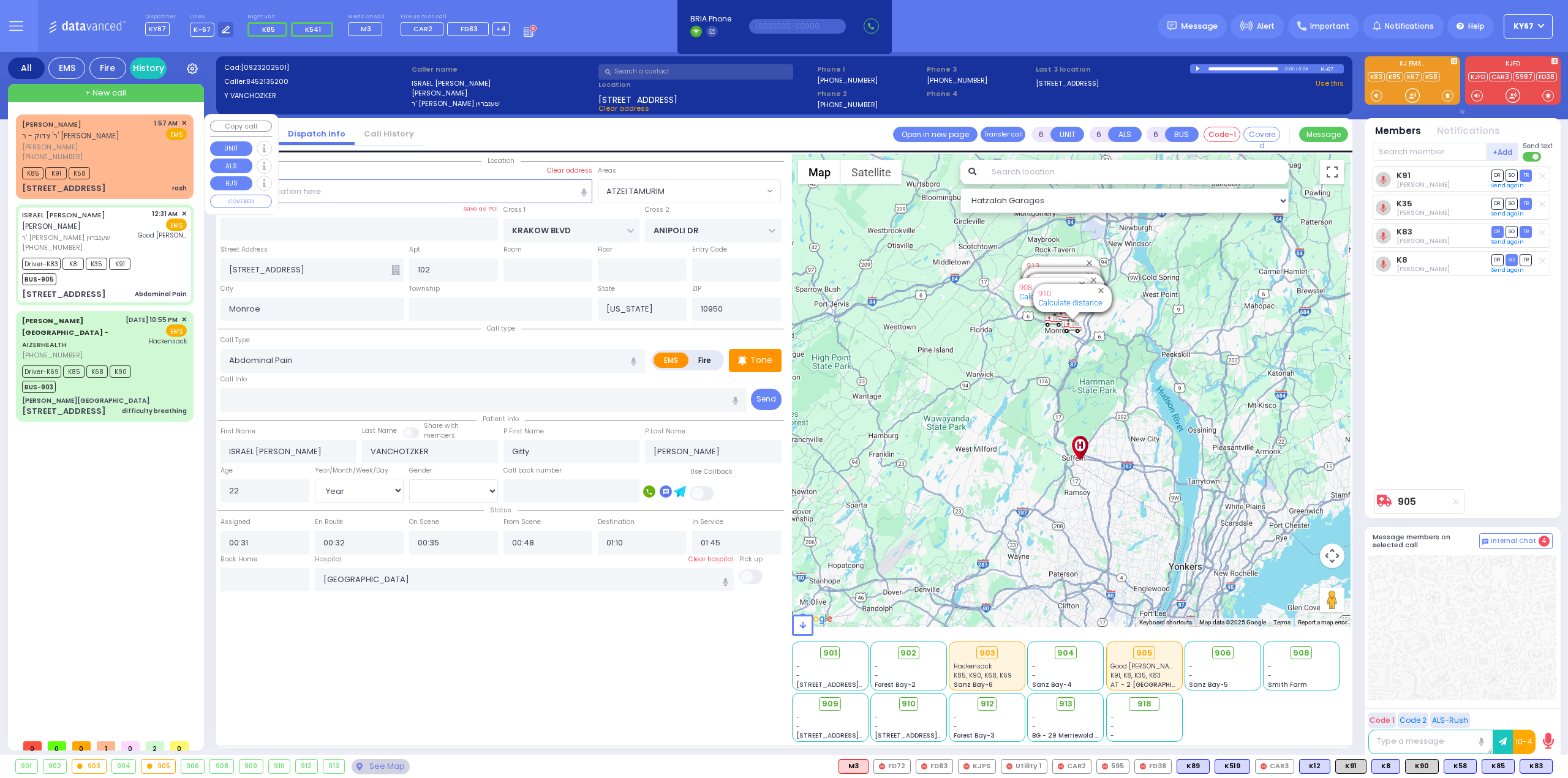
type input "rash"
radio input "true"
type input "[PERSON_NAME]"
select select
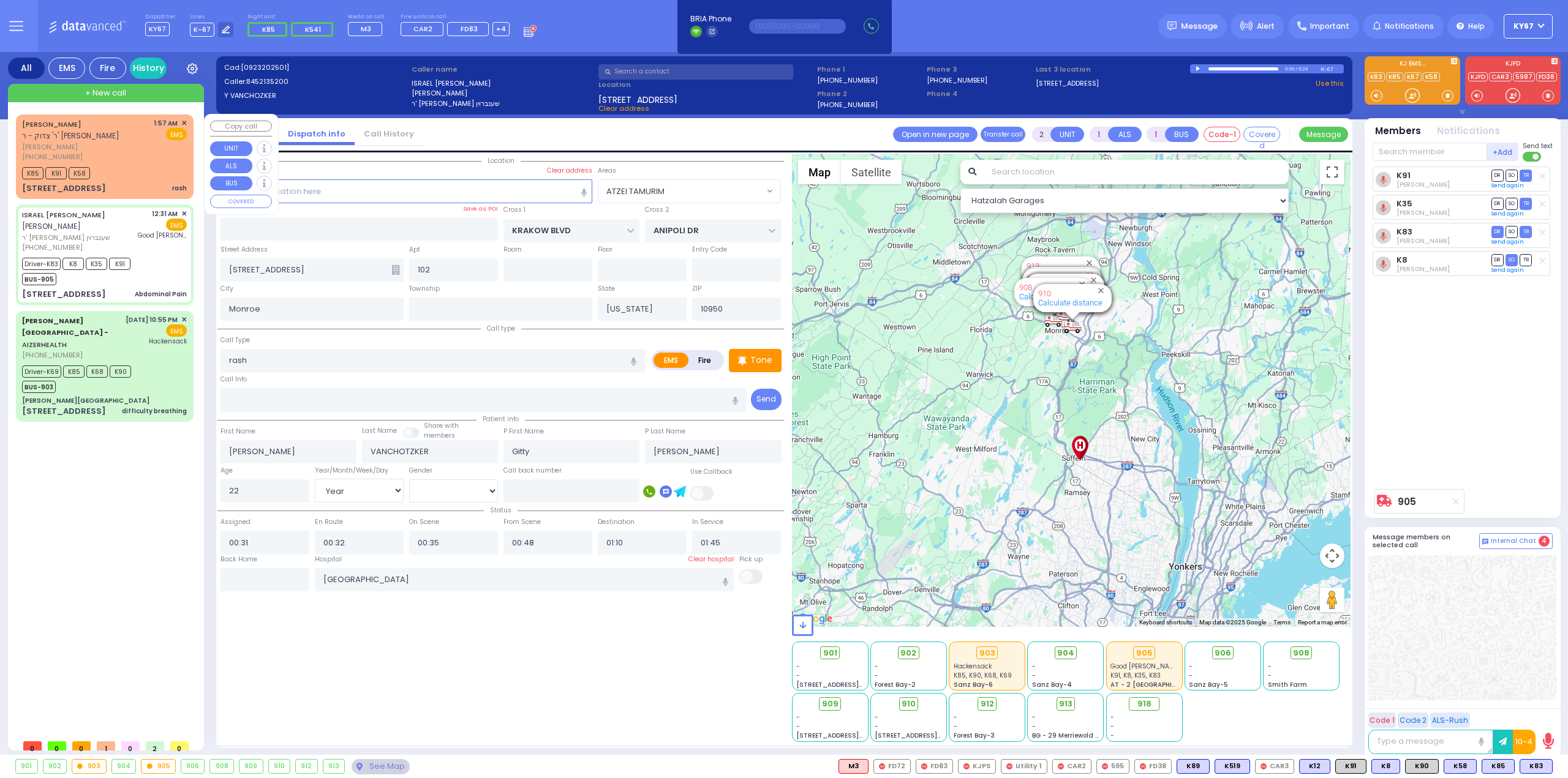
select select
type input "01:57"
type input "01:59"
select select "Hatzalah Garages"
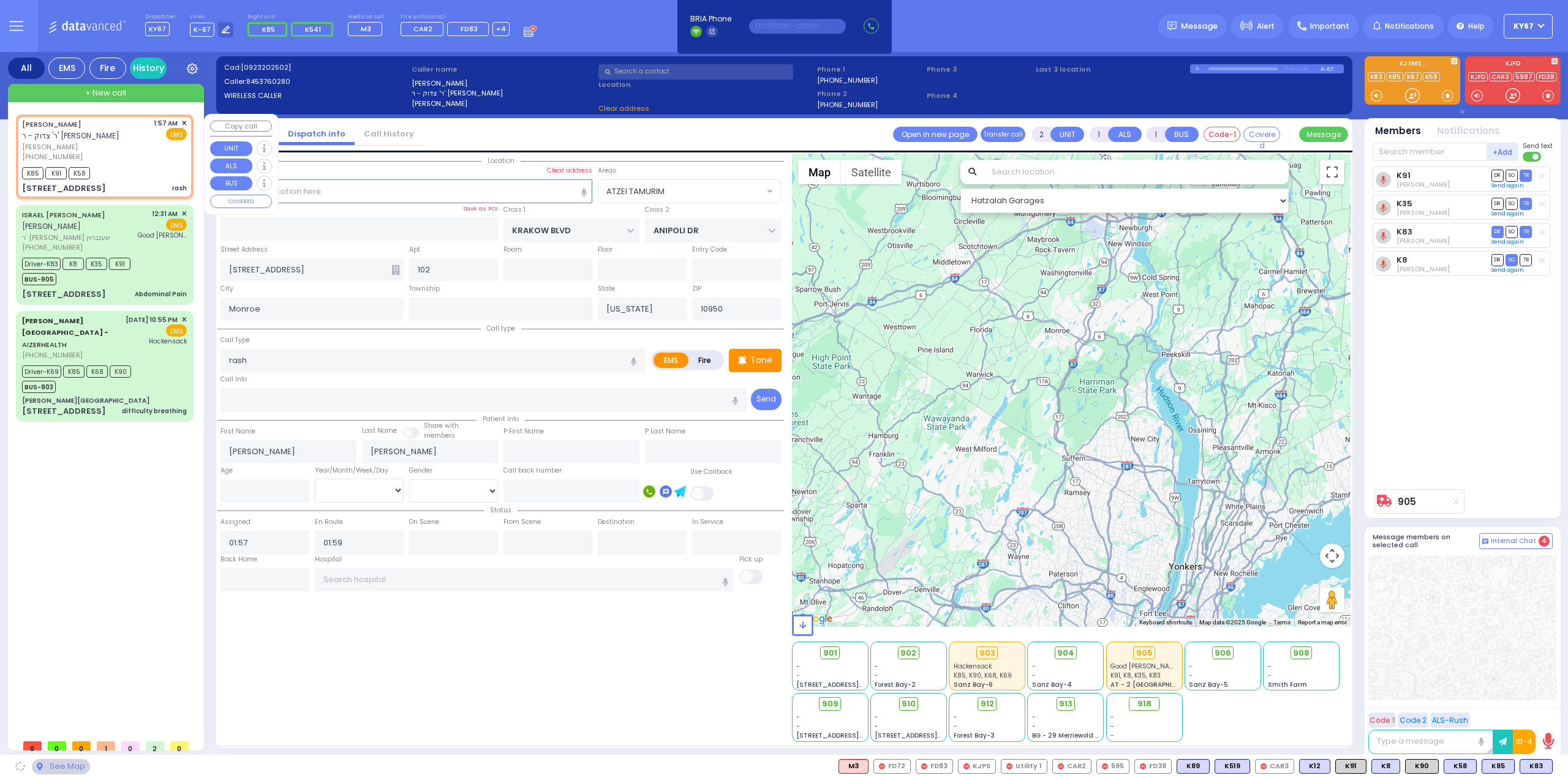
type input "ACRES RD"
type input "DINEV RD"
type input "[STREET_ADDRESS]"
type input "[PERSON_NAME]"
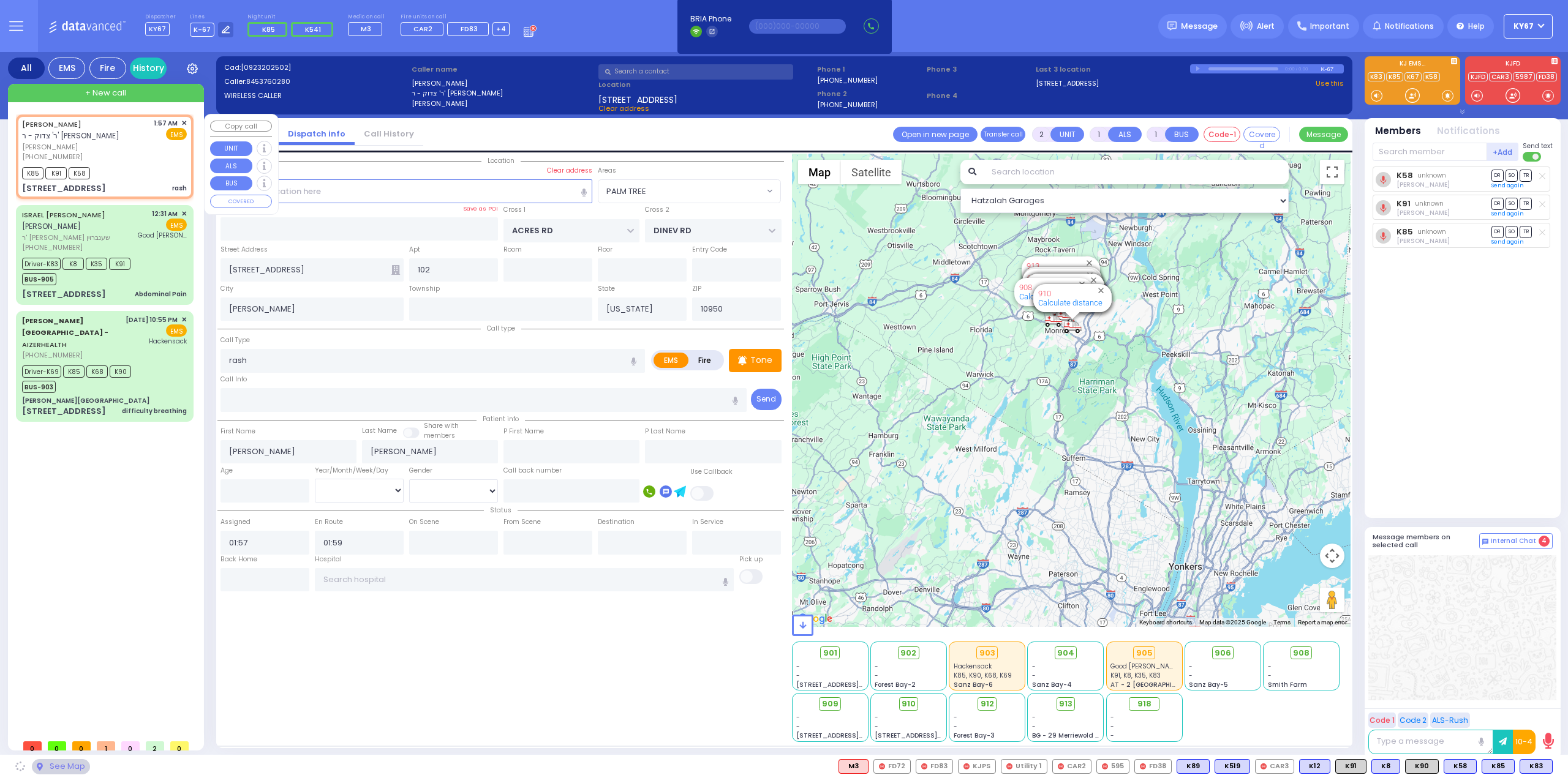
select select "PALM TREE"
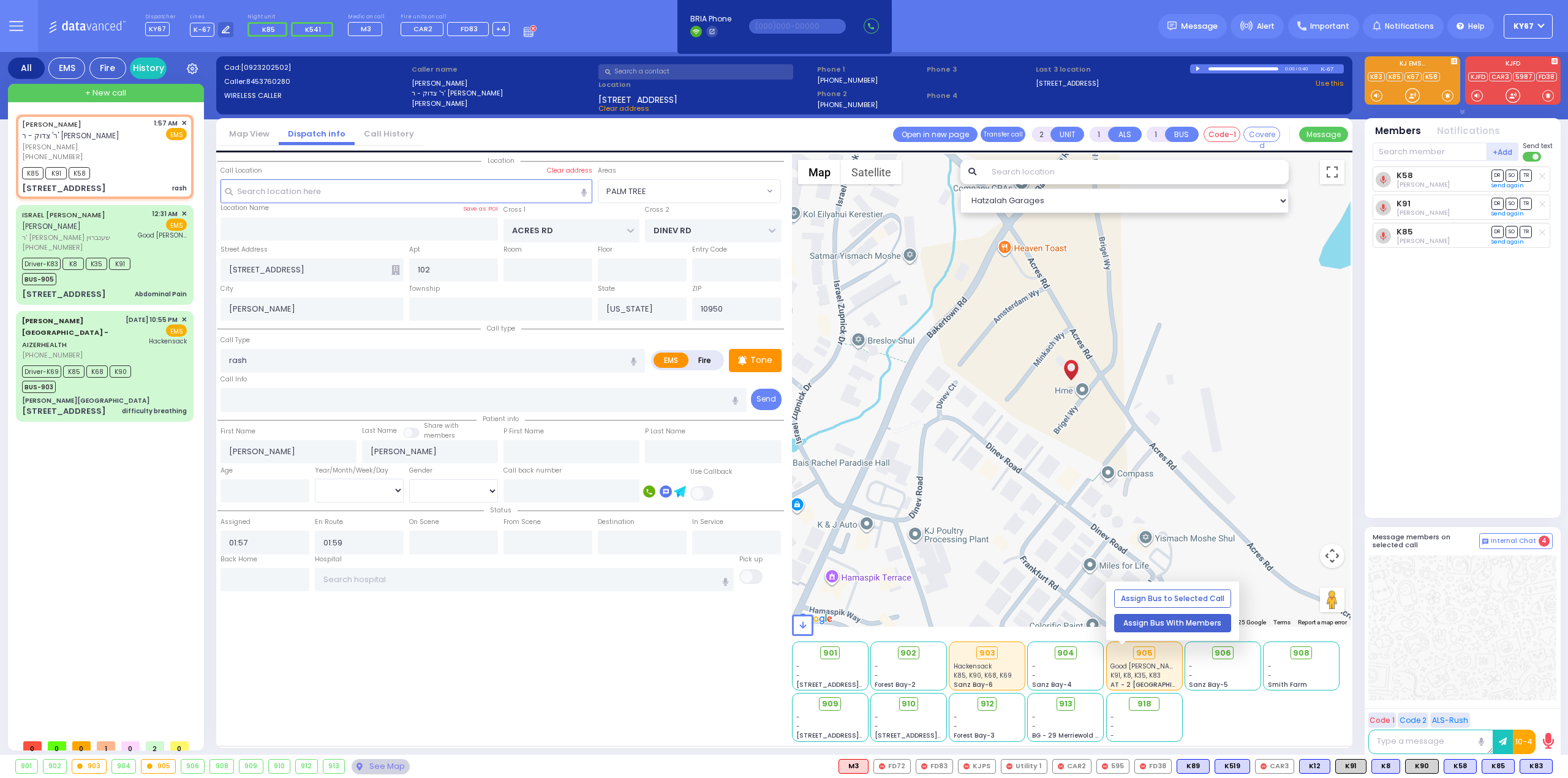
click at [1150, 628] on button "Assign Bus With Members" at bounding box center [1172, 622] width 117 height 18
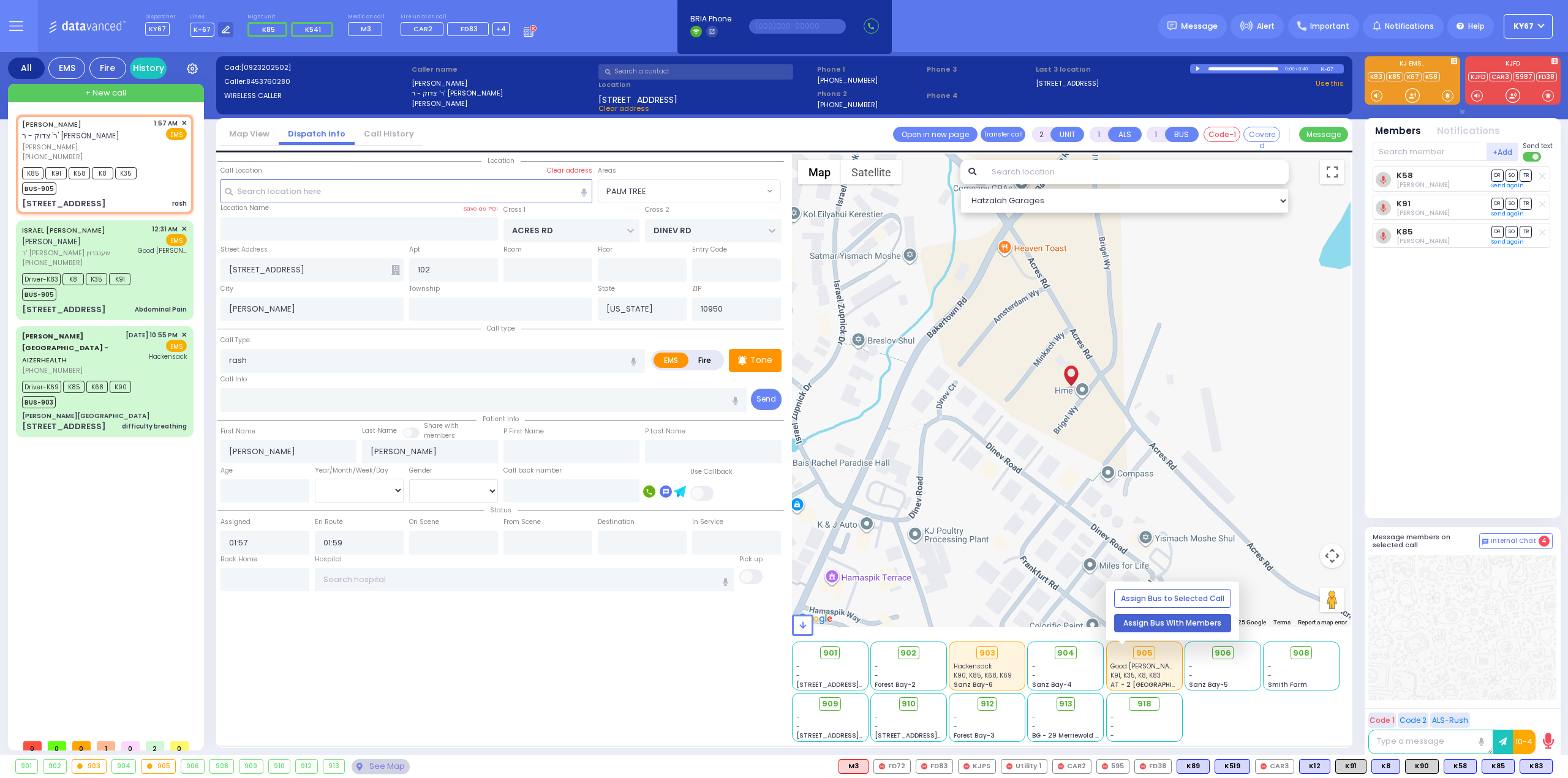
select select
radio input "true"
select select
select select "Hatzalah Garages"
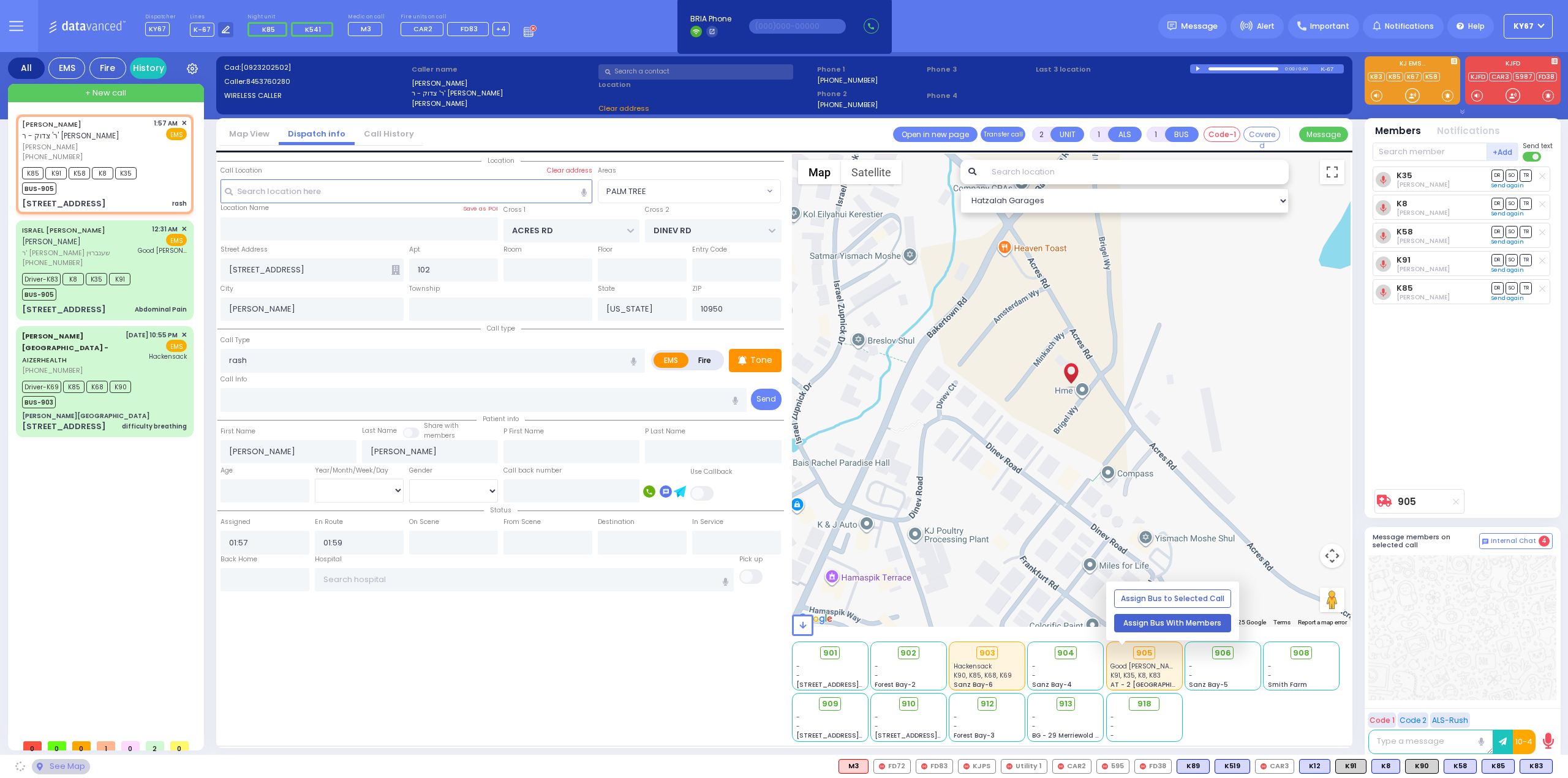
select select "PALM TREE"
radio input "true"
select select
select select "Hatzalah Garages"
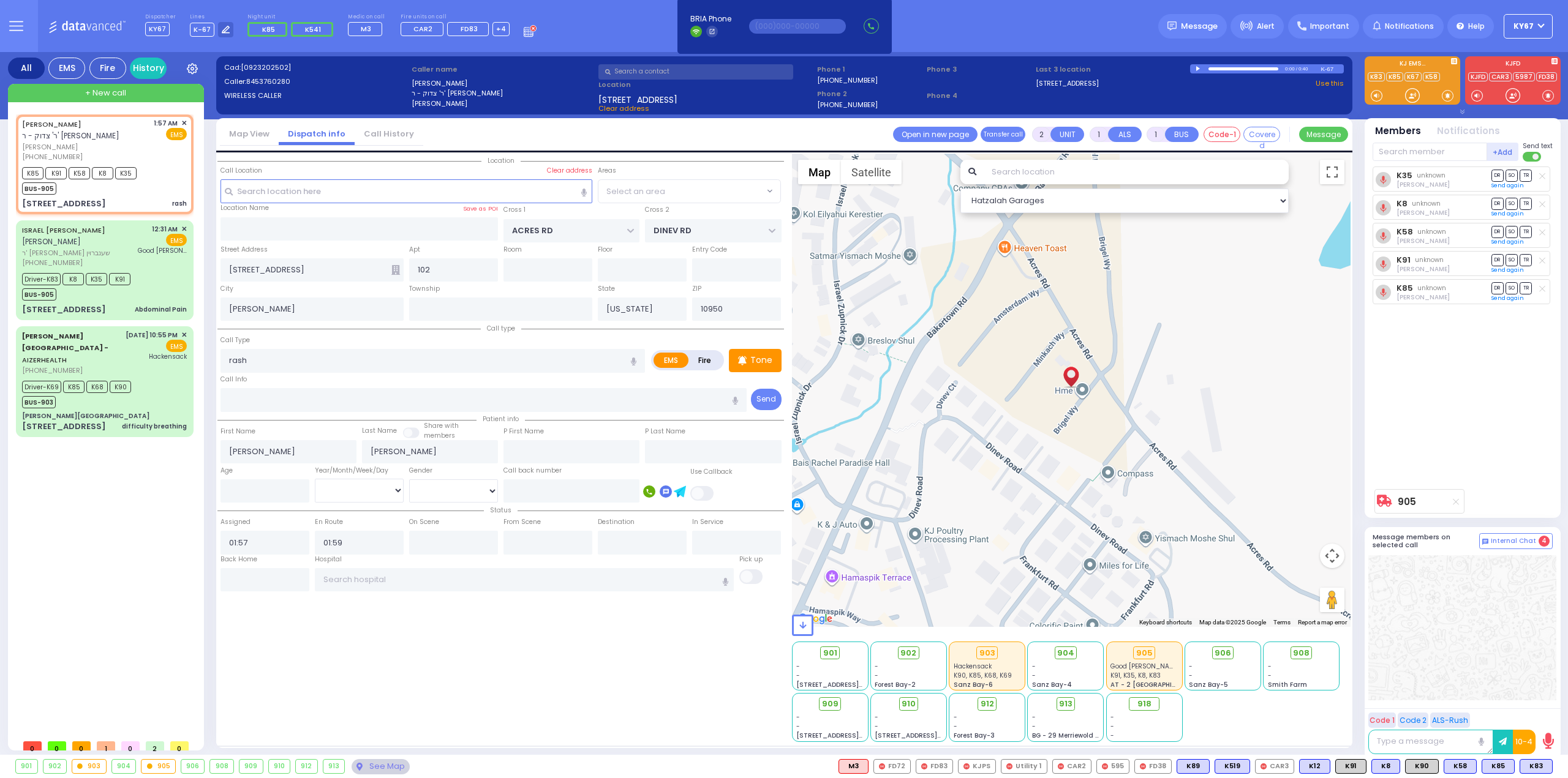
select select "PALM TREE"
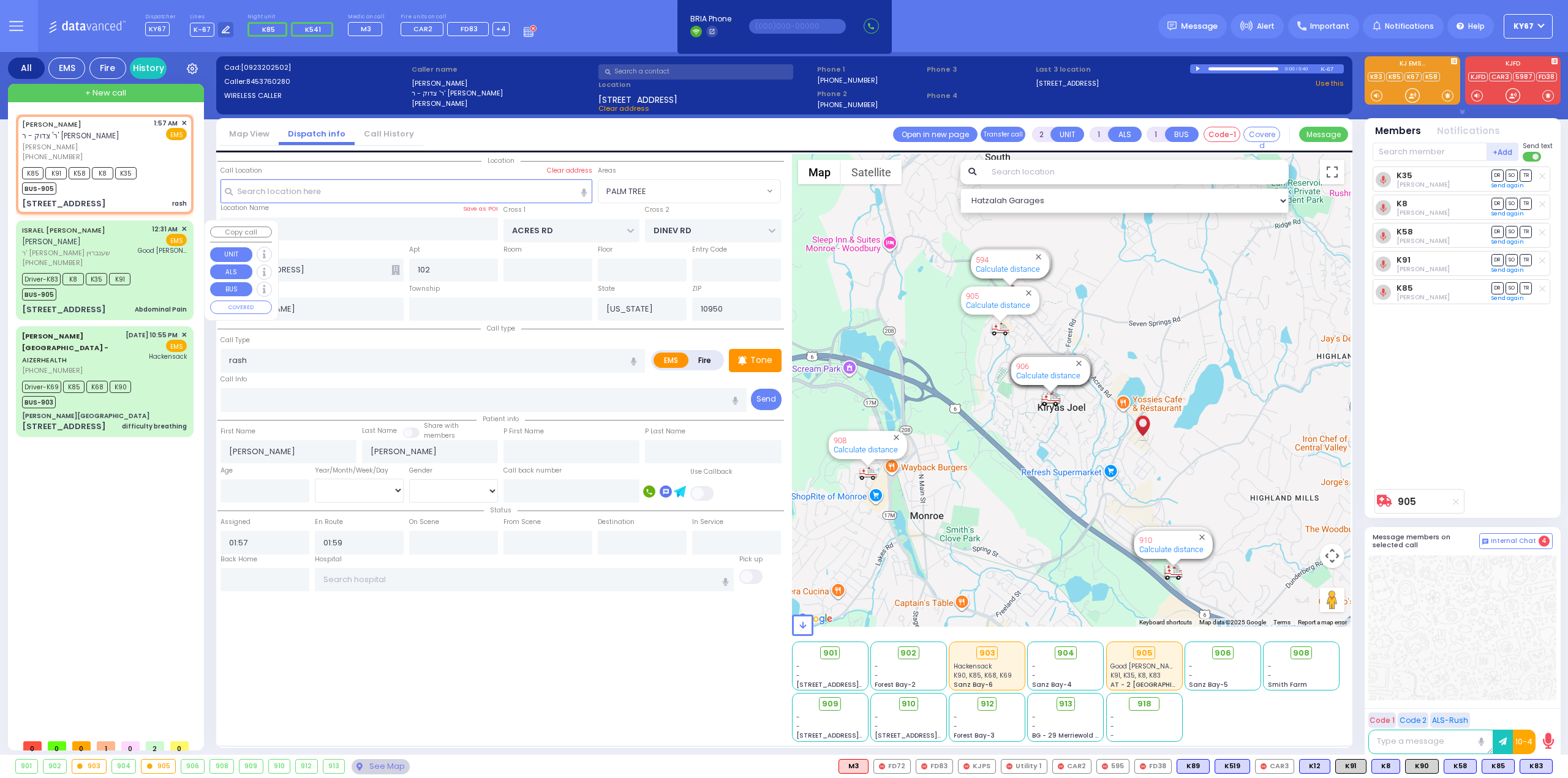
click at [185, 227] on span "✕" at bounding box center [184, 229] width 5 height 10
click at [154, 283] on div "Driver-K83 K8 K35 K91 BUS-905" at bounding box center [104, 284] width 165 height 30
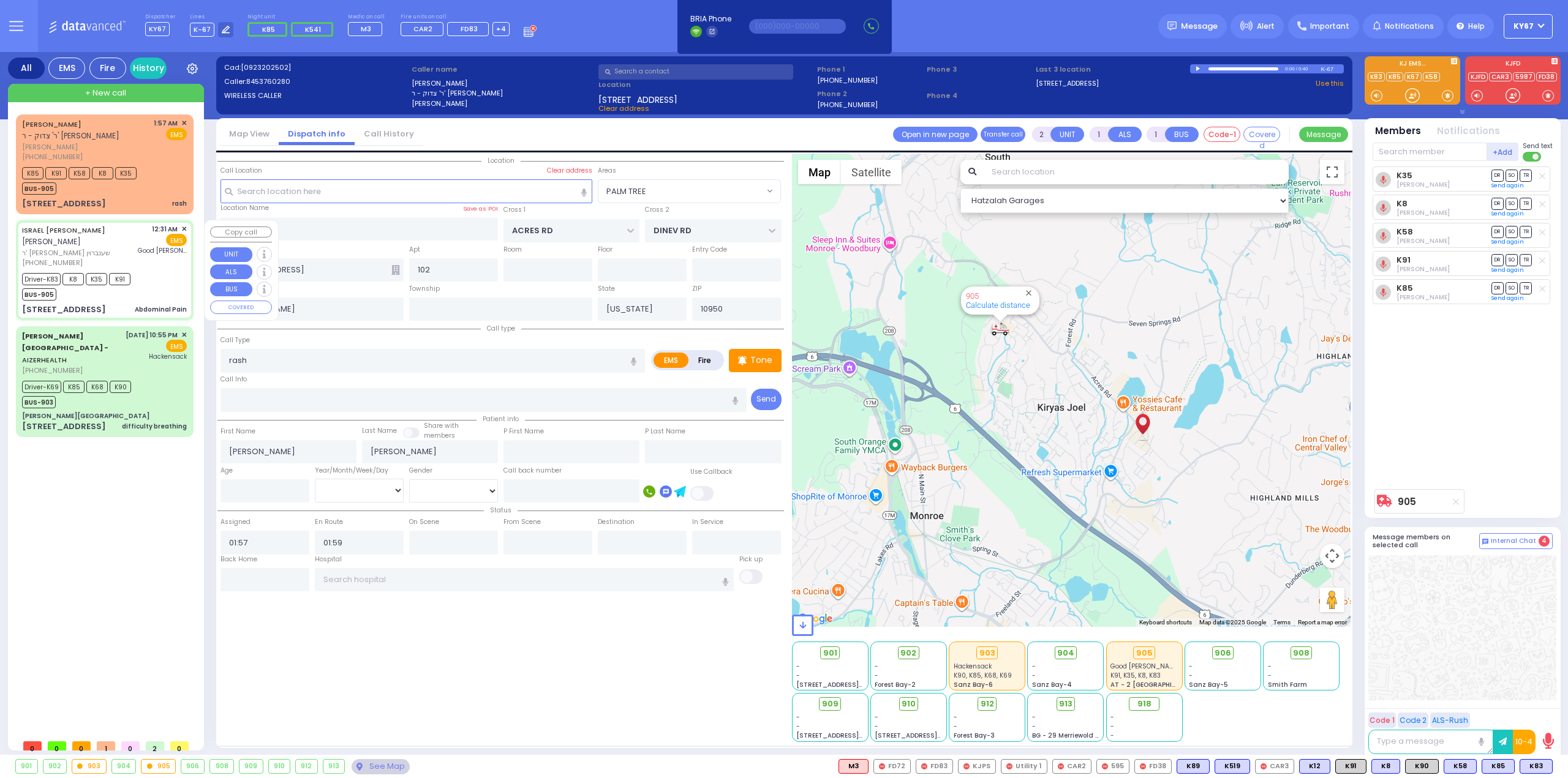
type input "6"
select select
type input "Abdominal Pain"
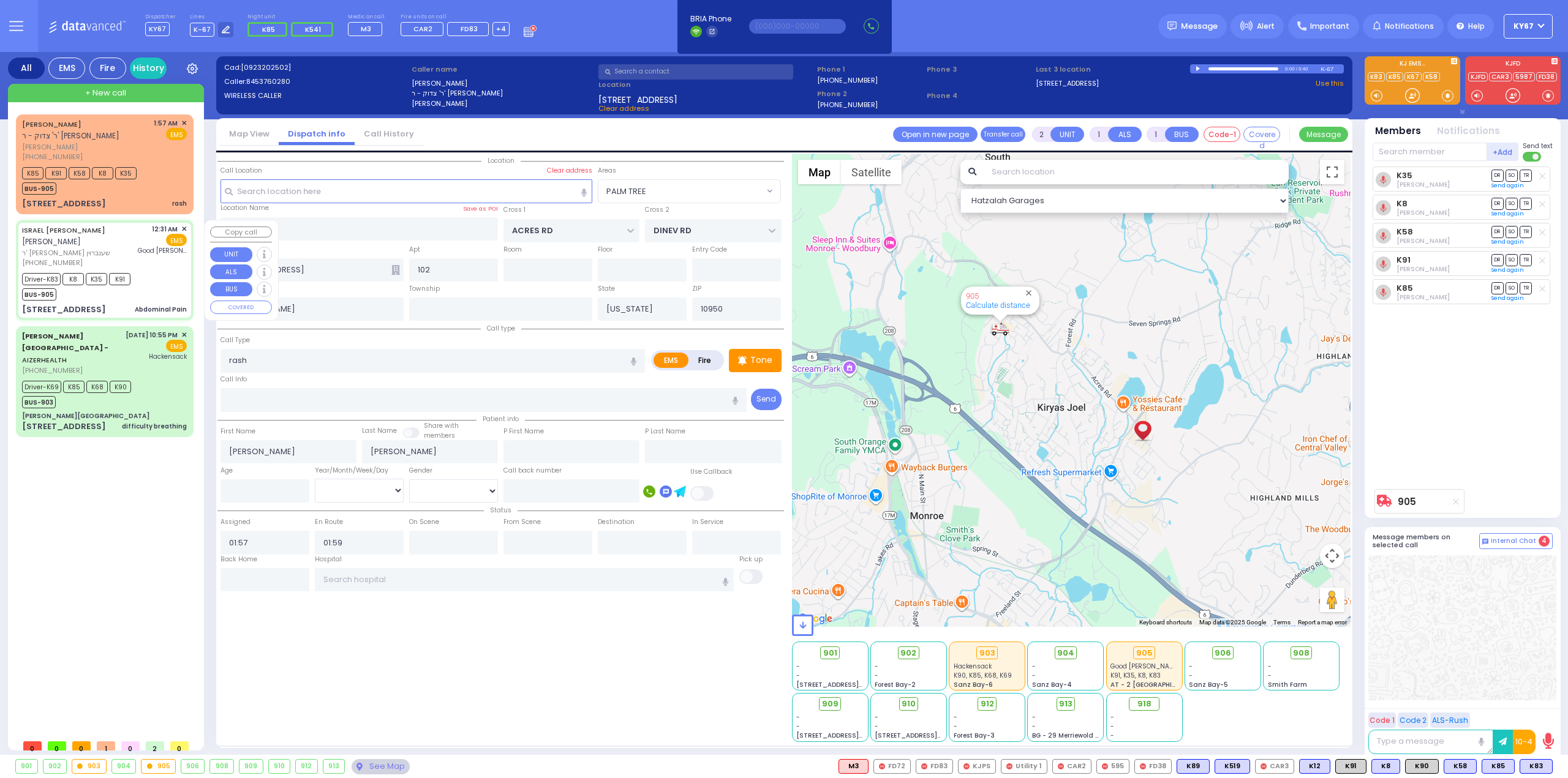
radio input "true"
type input "ISRAEL [PERSON_NAME]"
type input "VANCHOTZKER"
type input "Gitty"
type input "[PERSON_NAME]"
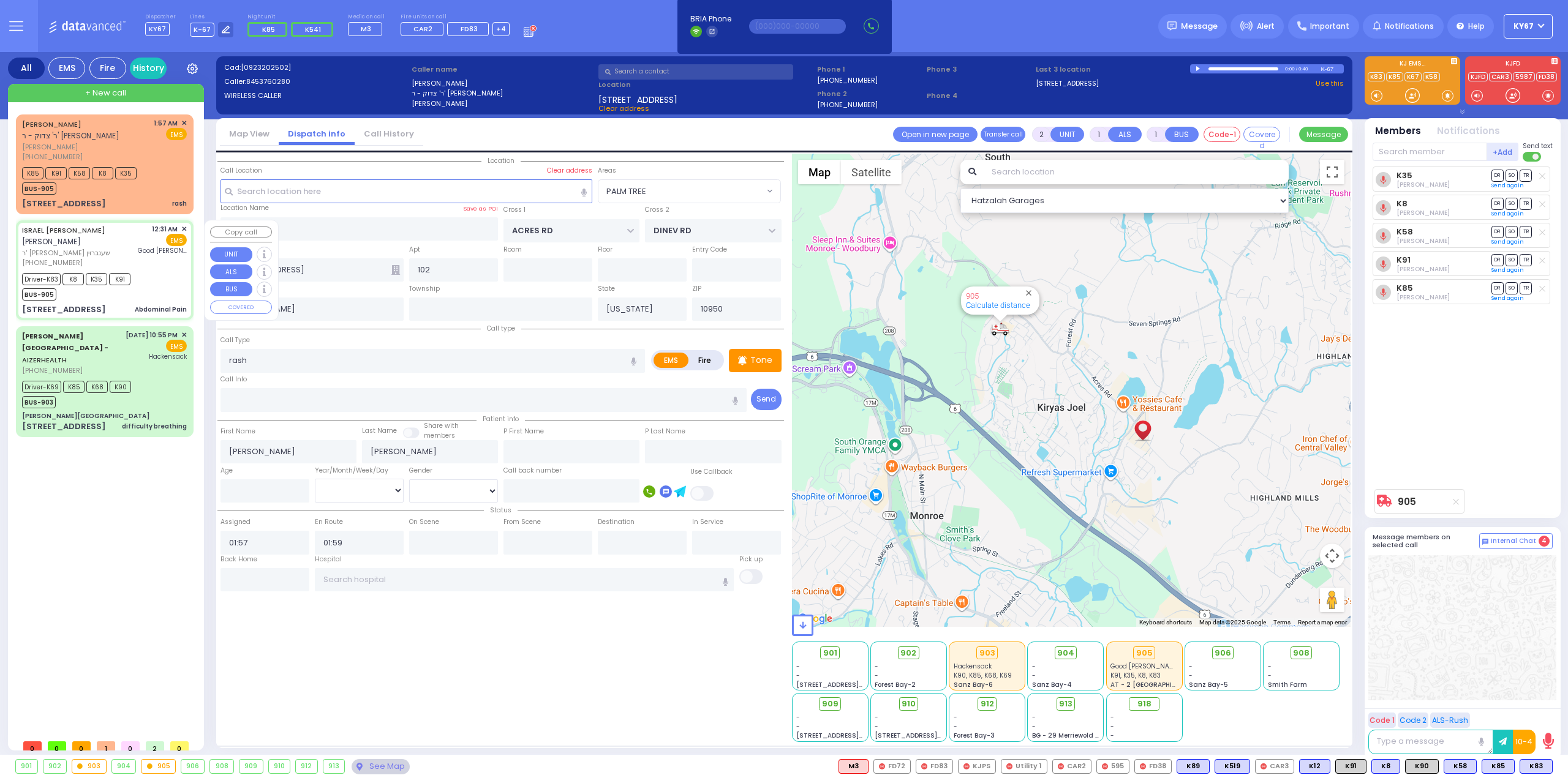
type input "22"
select select "Year"
select select "[DEMOGRAPHIC_DATA]"
type input "00:31"
type input "00:32"
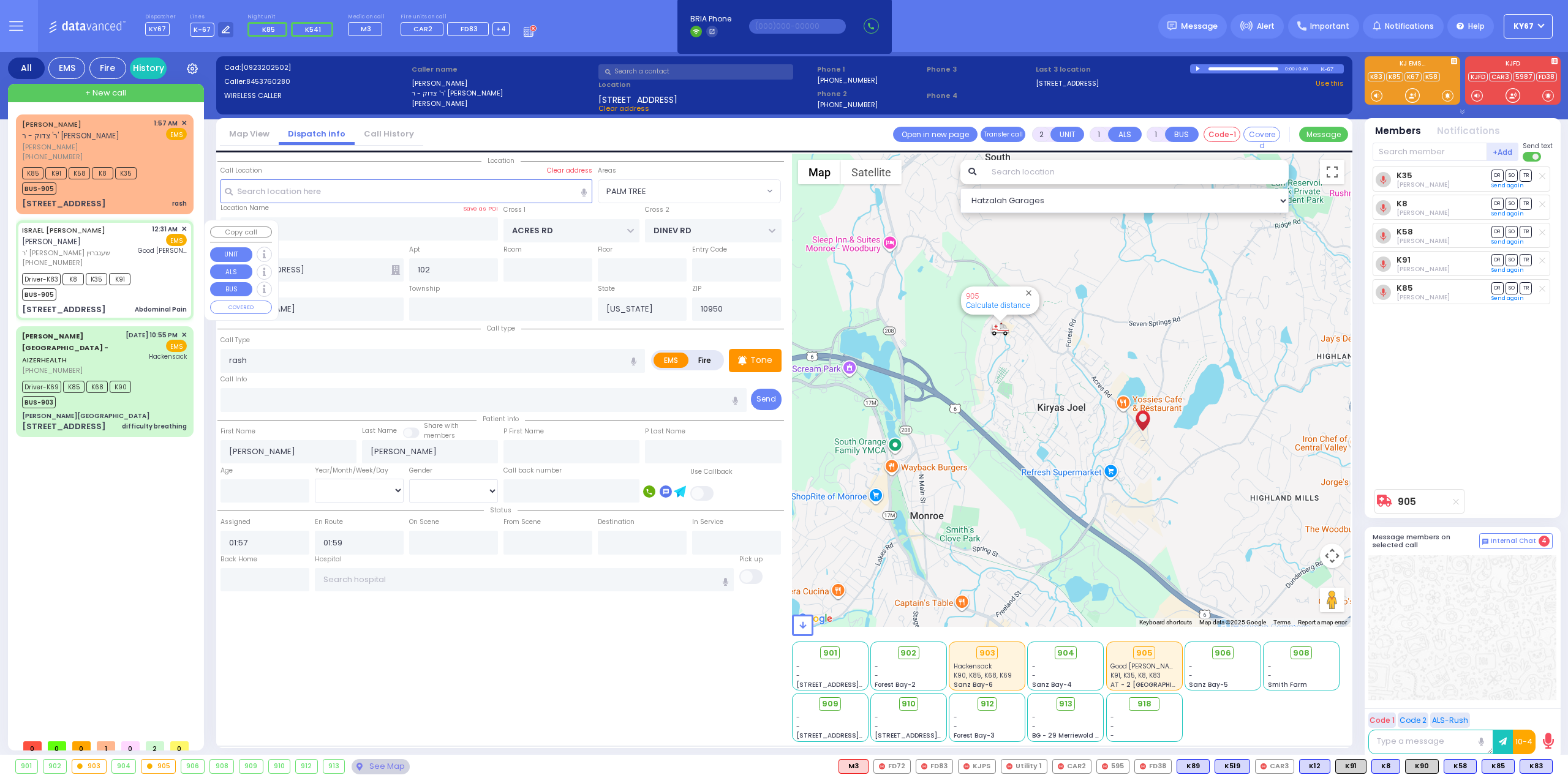
type input "00:35"
type input "00:48"
type input "01:10"
type input "01:45"
type input "[GEOGRAPHIC_DATA]"
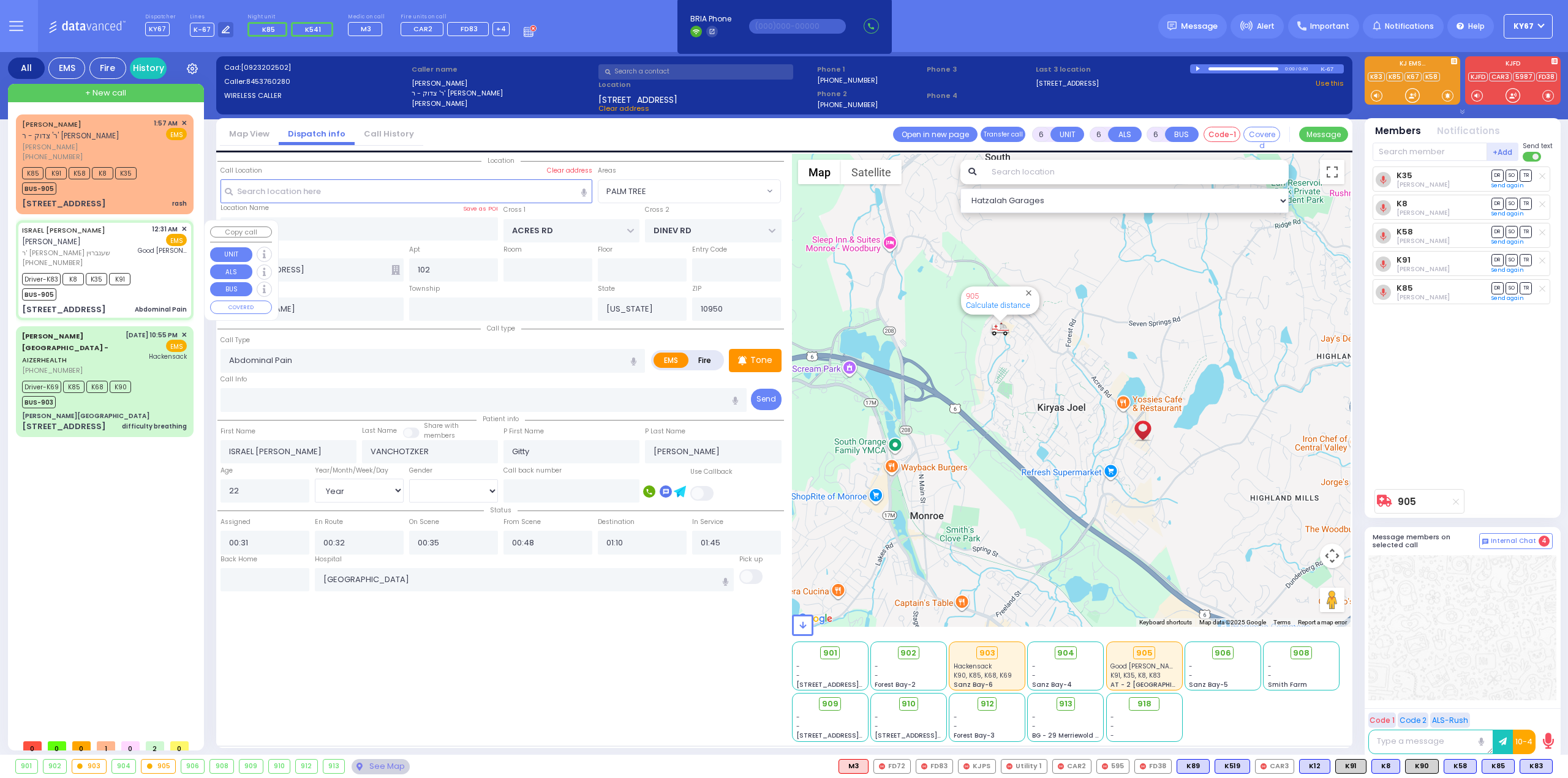
select select "Hatzalah Garages"
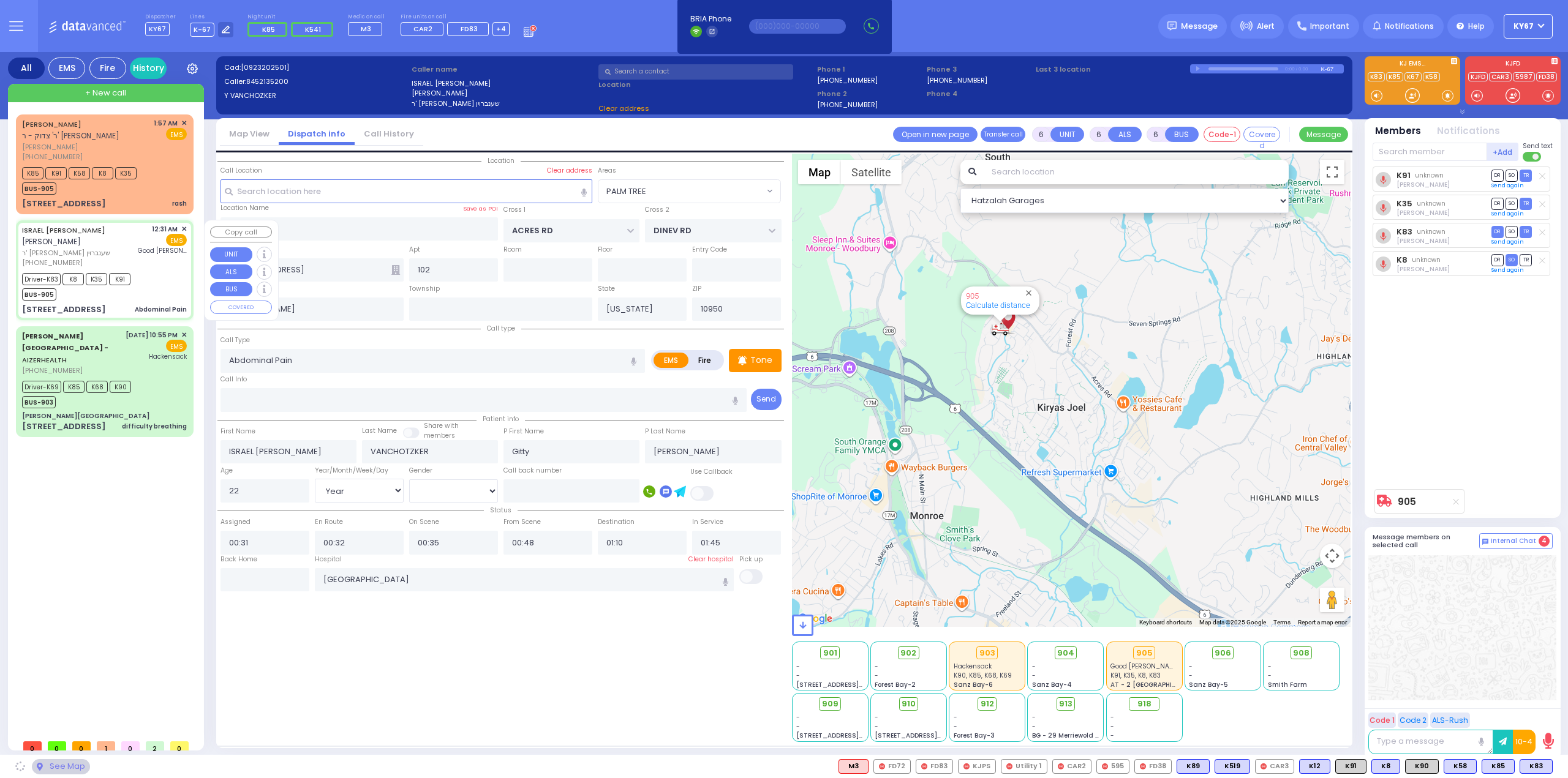
type input "KRAKOW BLVD"
type input "ANIPOLI DR"
type input "[STREET_ADDRESS]"
type input "Monroe"
select select "ATZEI TAMURIM"
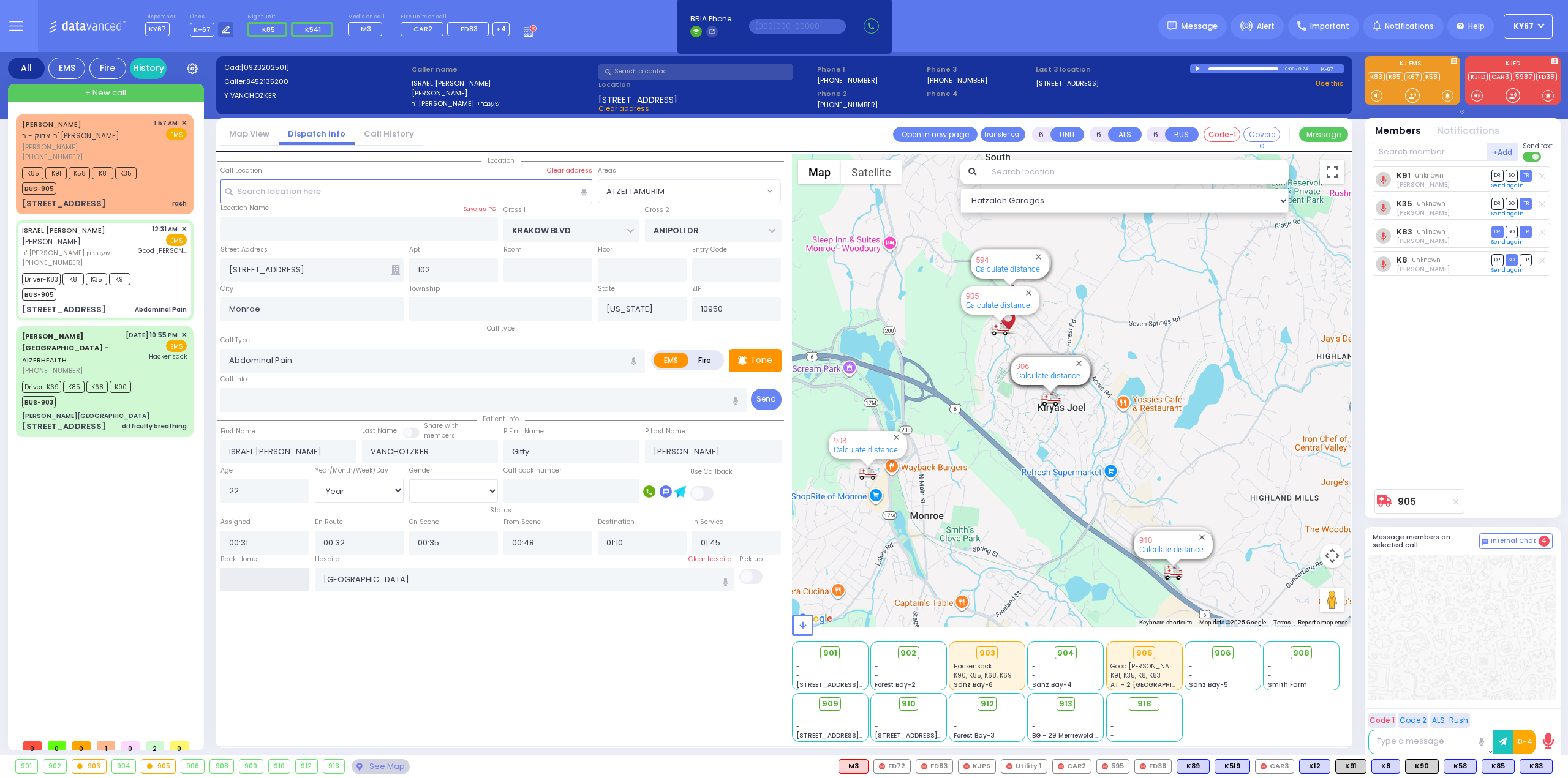
click at [243, 577] on input "text" at bounding box center [265, 579] width 89 height 23
click at [244, 577] on input "text" at bounding box center [265, 579] width 89 height 23
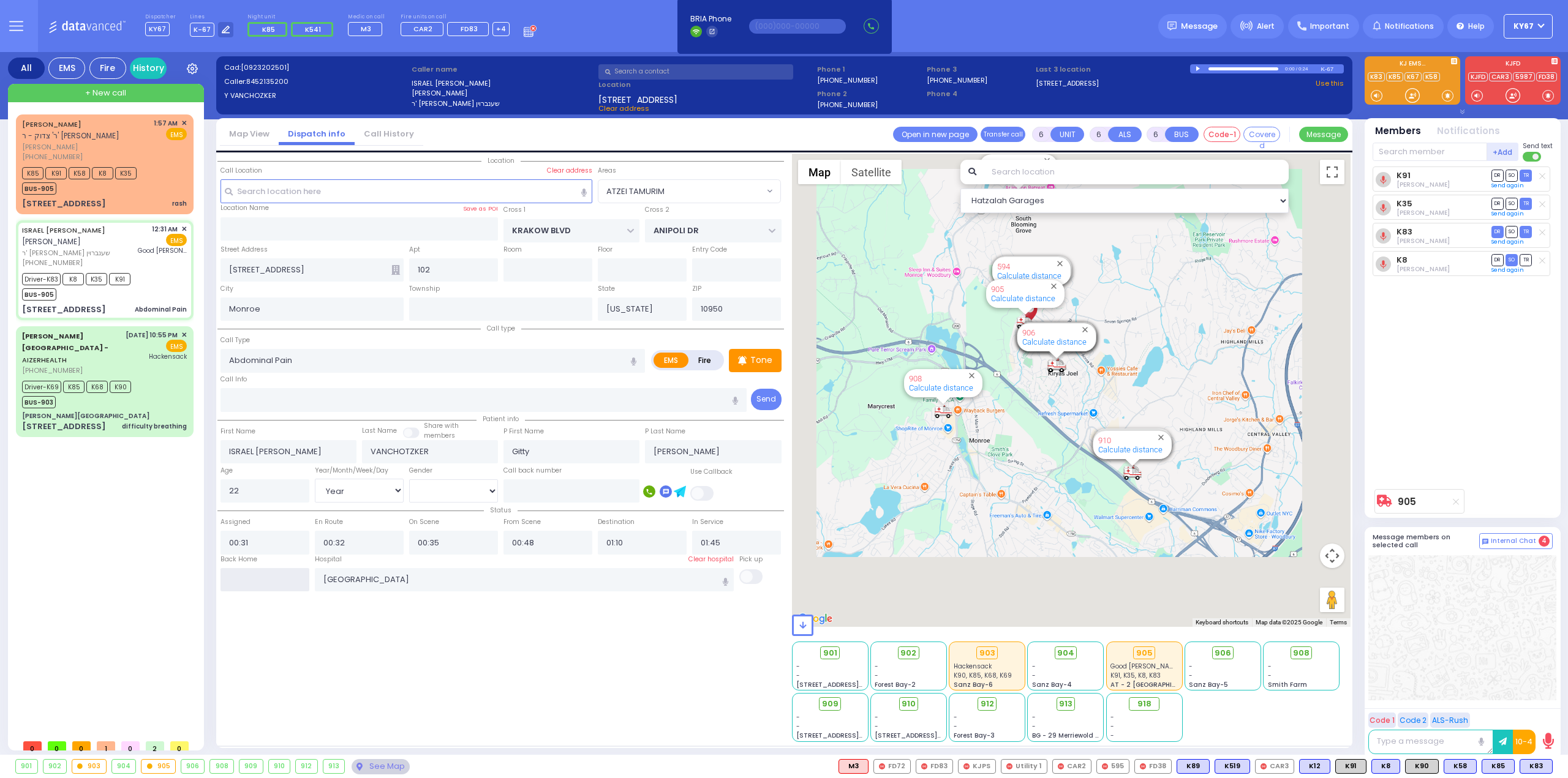
type input "02:10"
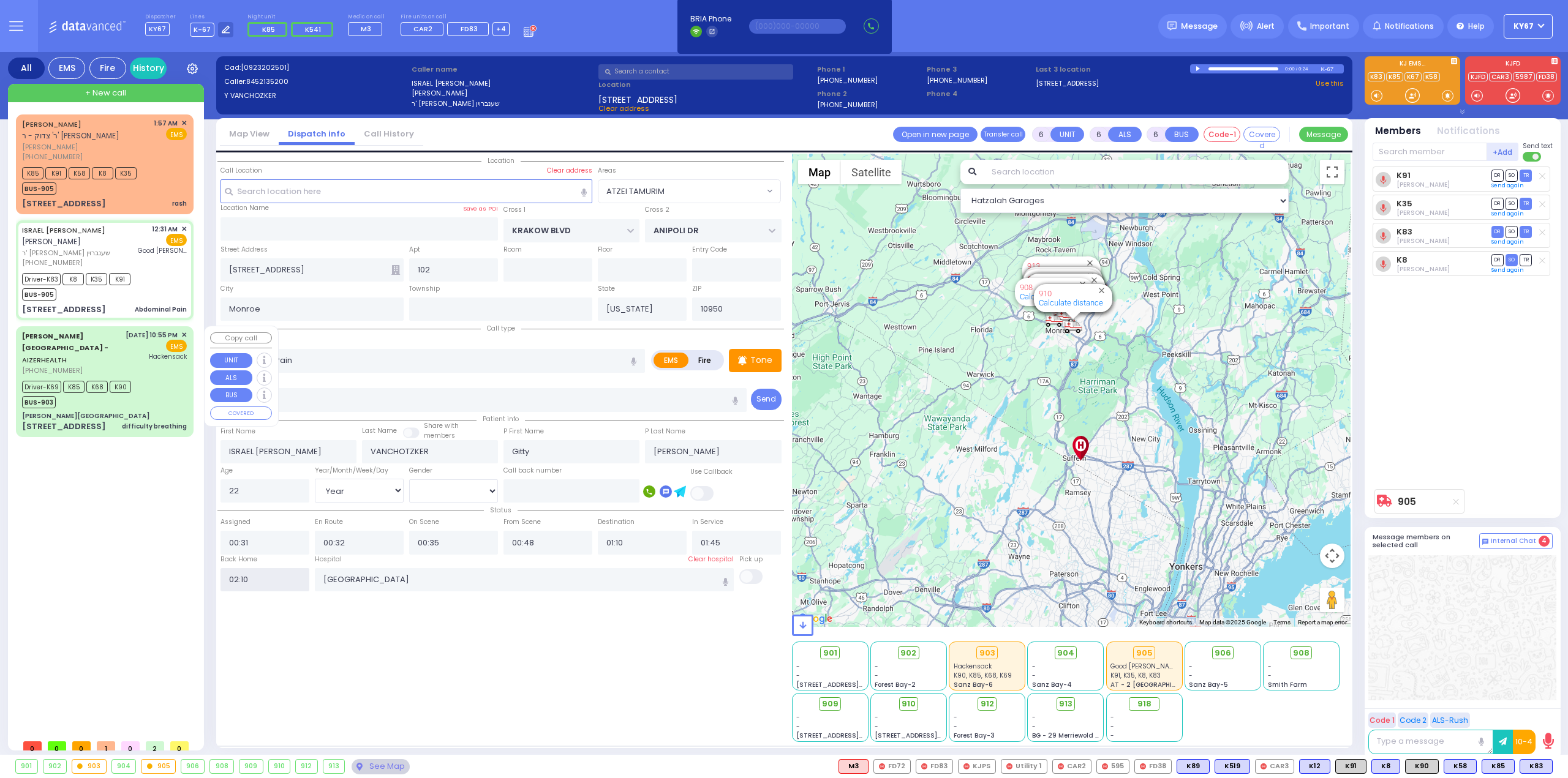
select select
radio input "true"
select select
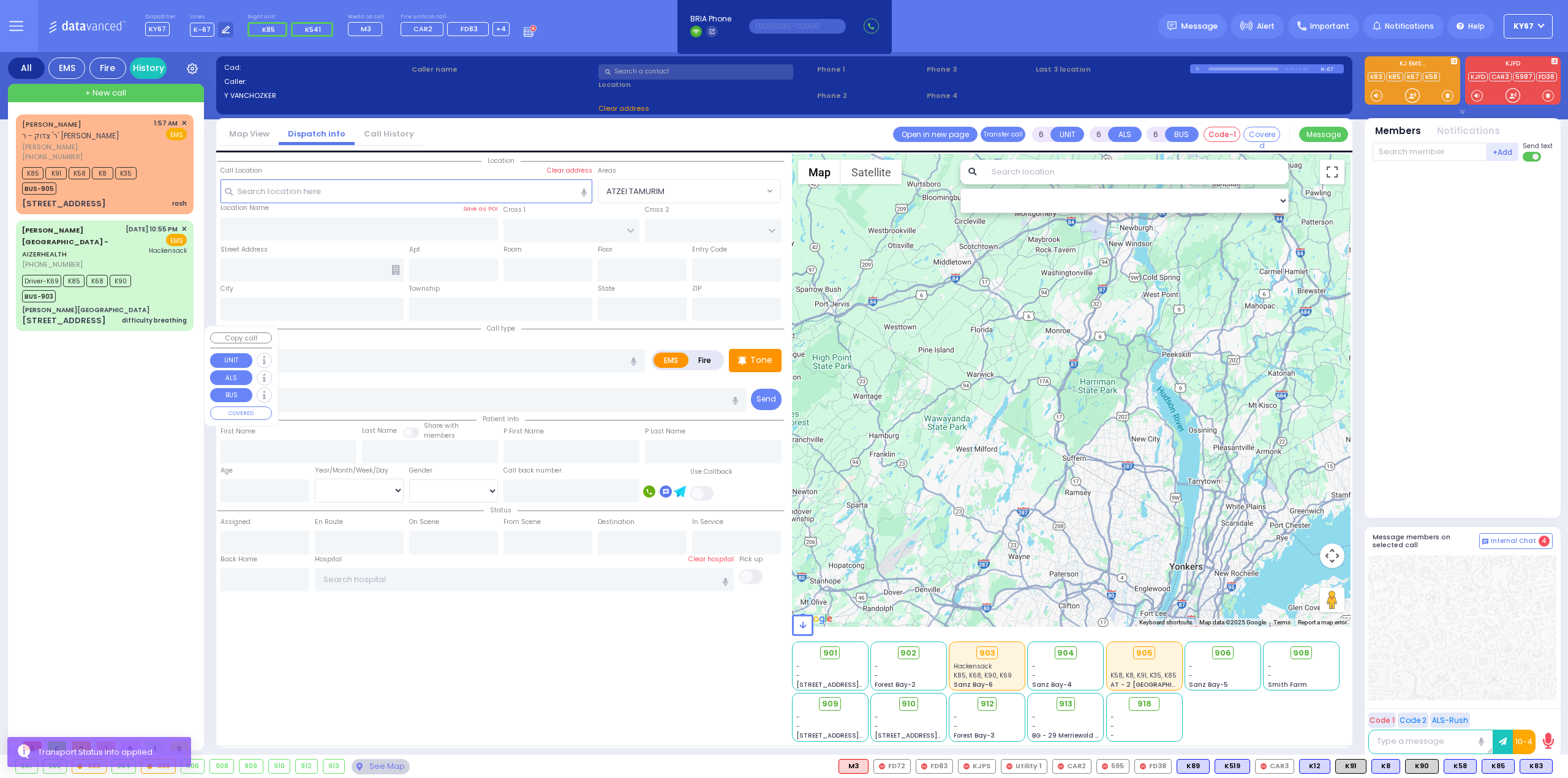
click at [157, 367] on div "[PERSON_NAME] ר' צדוק - ר' [PERSON_NAME] [PERSON_NAME] [PHONE_NUMBER] 1:57 AM ✕" at bounding box center [106, 424] width 182 height 619
click at [163, 271] on div "Driver-K69 K85 K68 K90 BUS-903" at bounding box center [104, 286] width 165 height 30
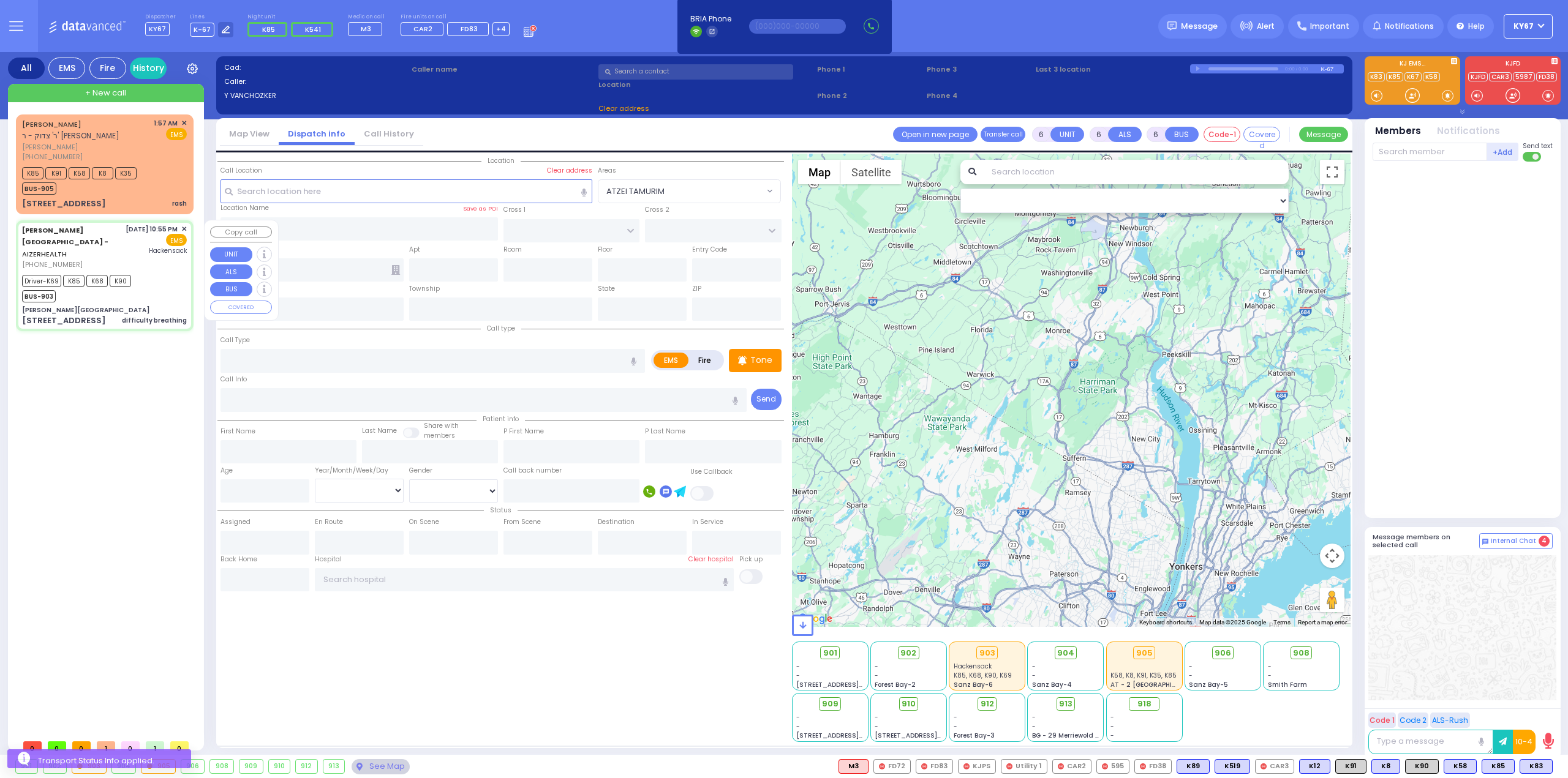
select select
type input "difficulty breathing"
radio input "true"
type input "Tzvi"
type input "Neuman"
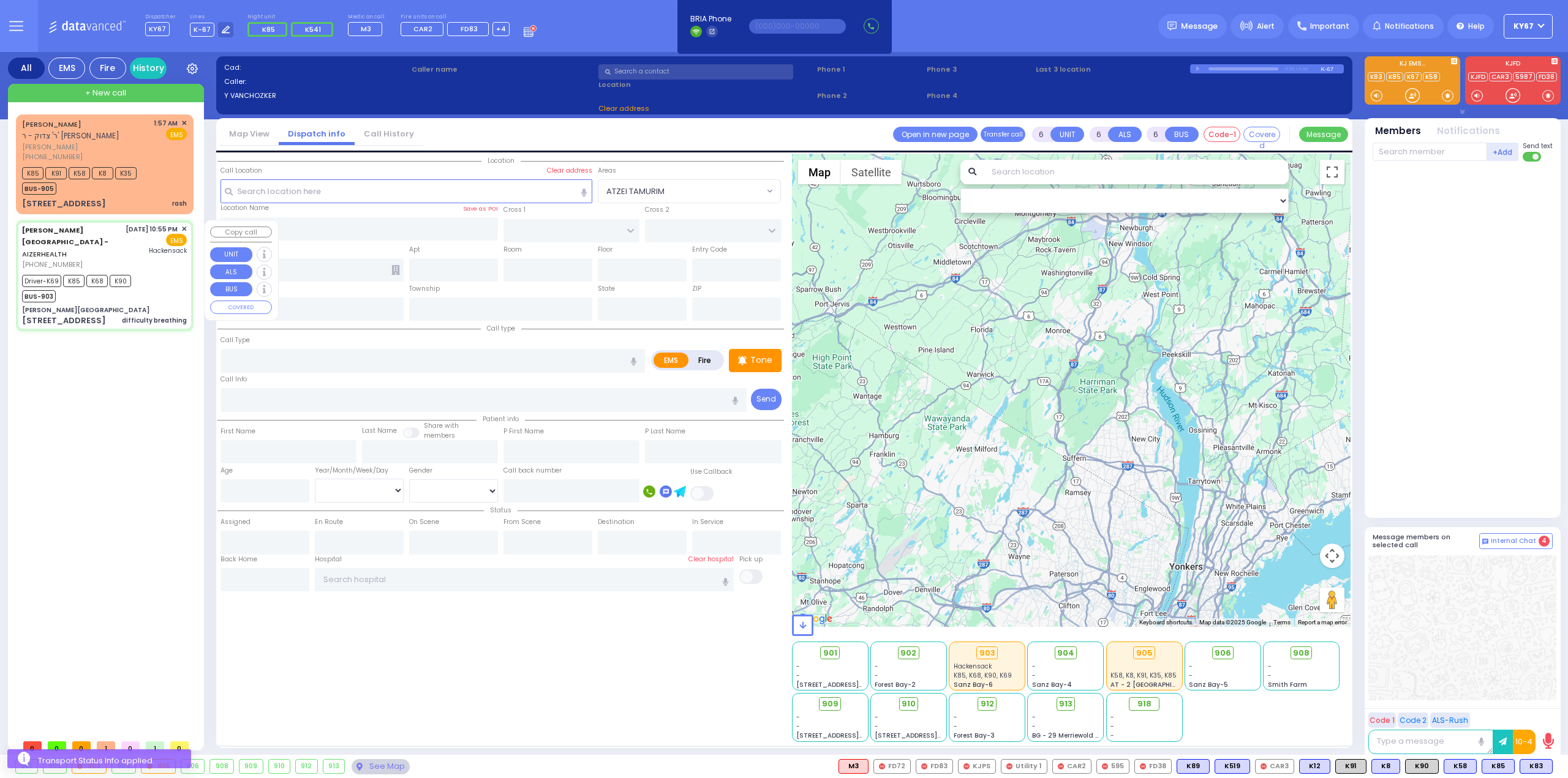
type input "1"
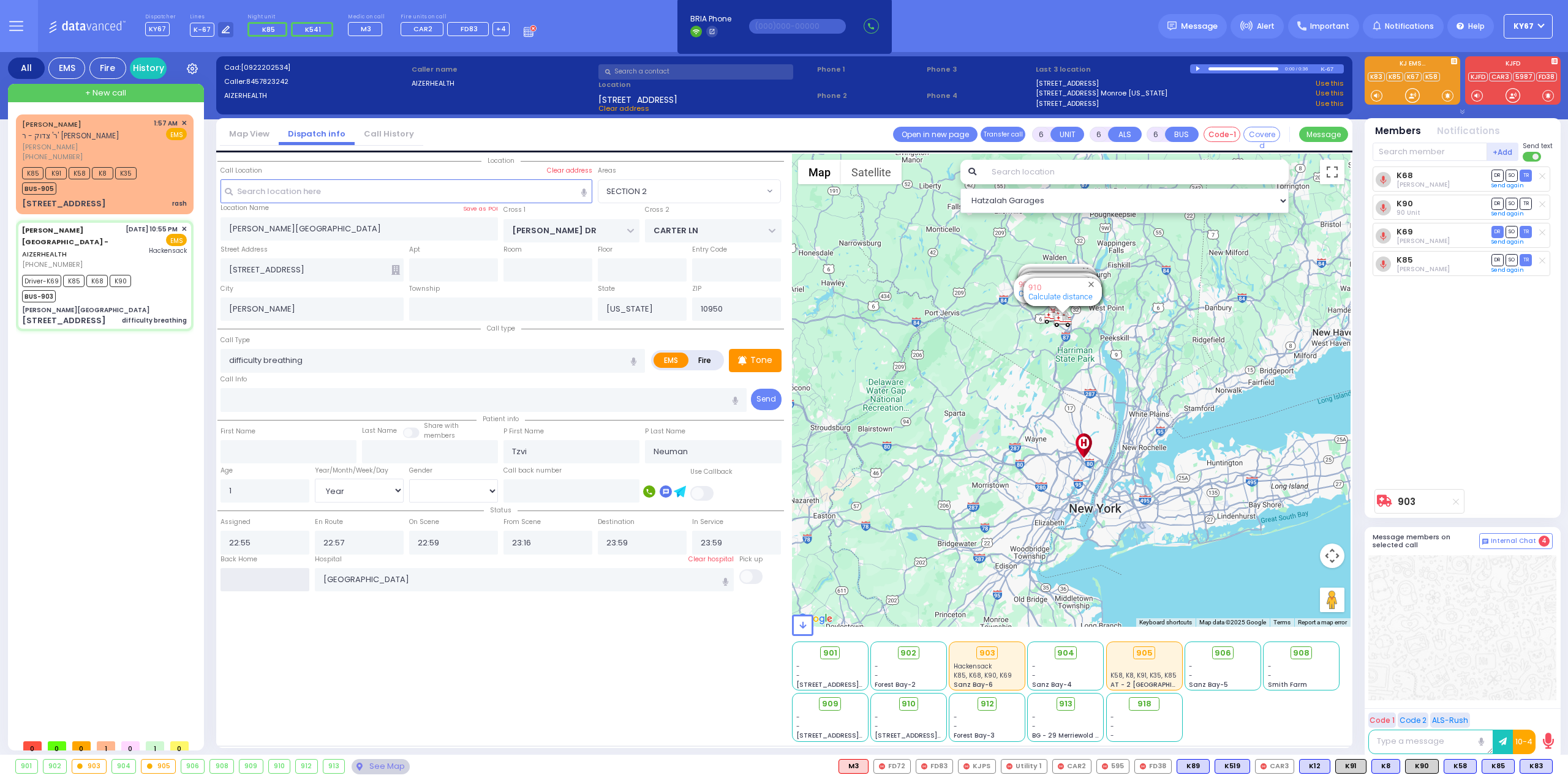
click at [268, 572] on input "text" at bounding box center [265, 579] width 89 height 23
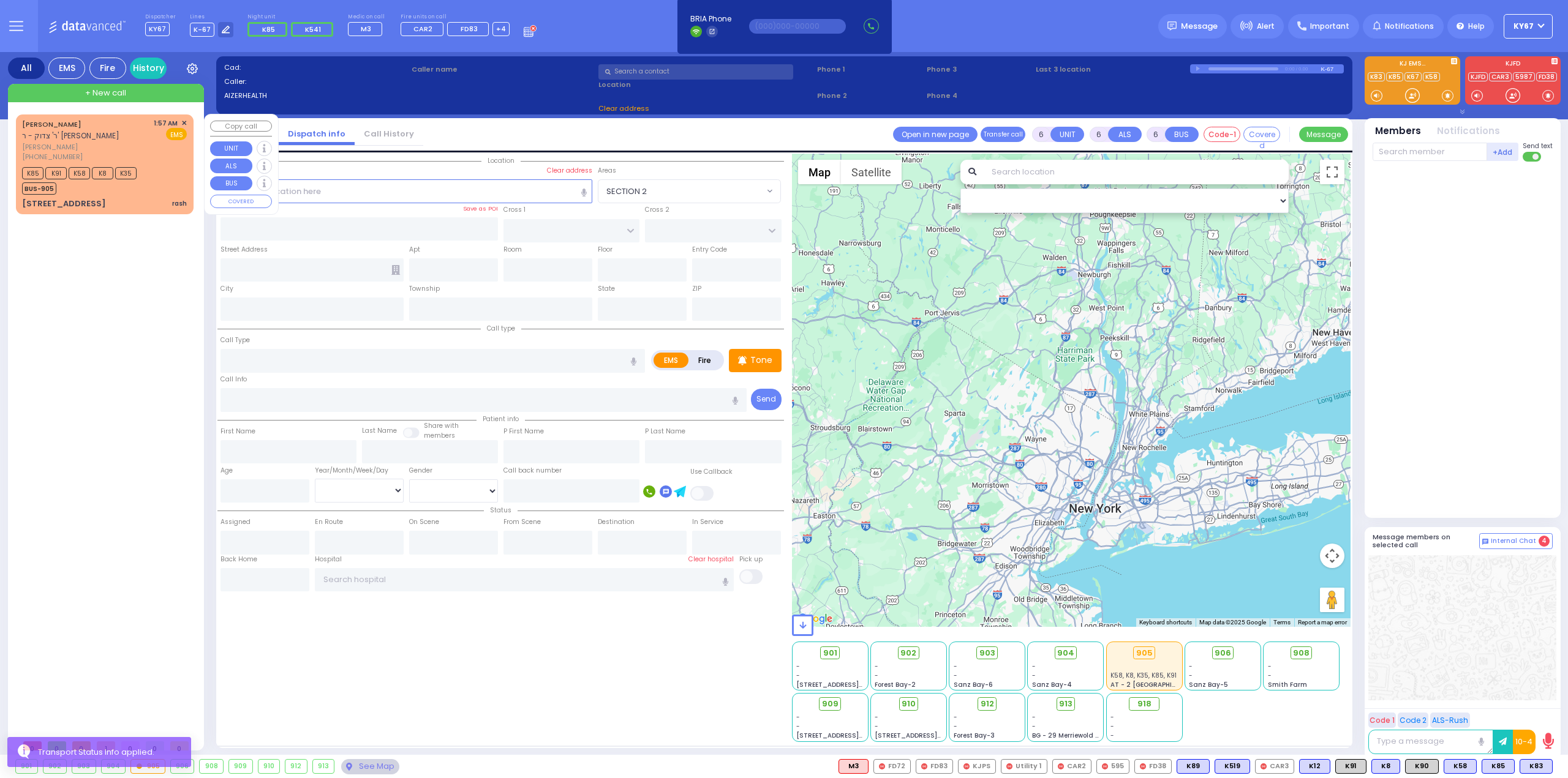
click at [93, 146] on span "[PERSON_NAME]" at bounding box center [85, 147] width 127 height 10
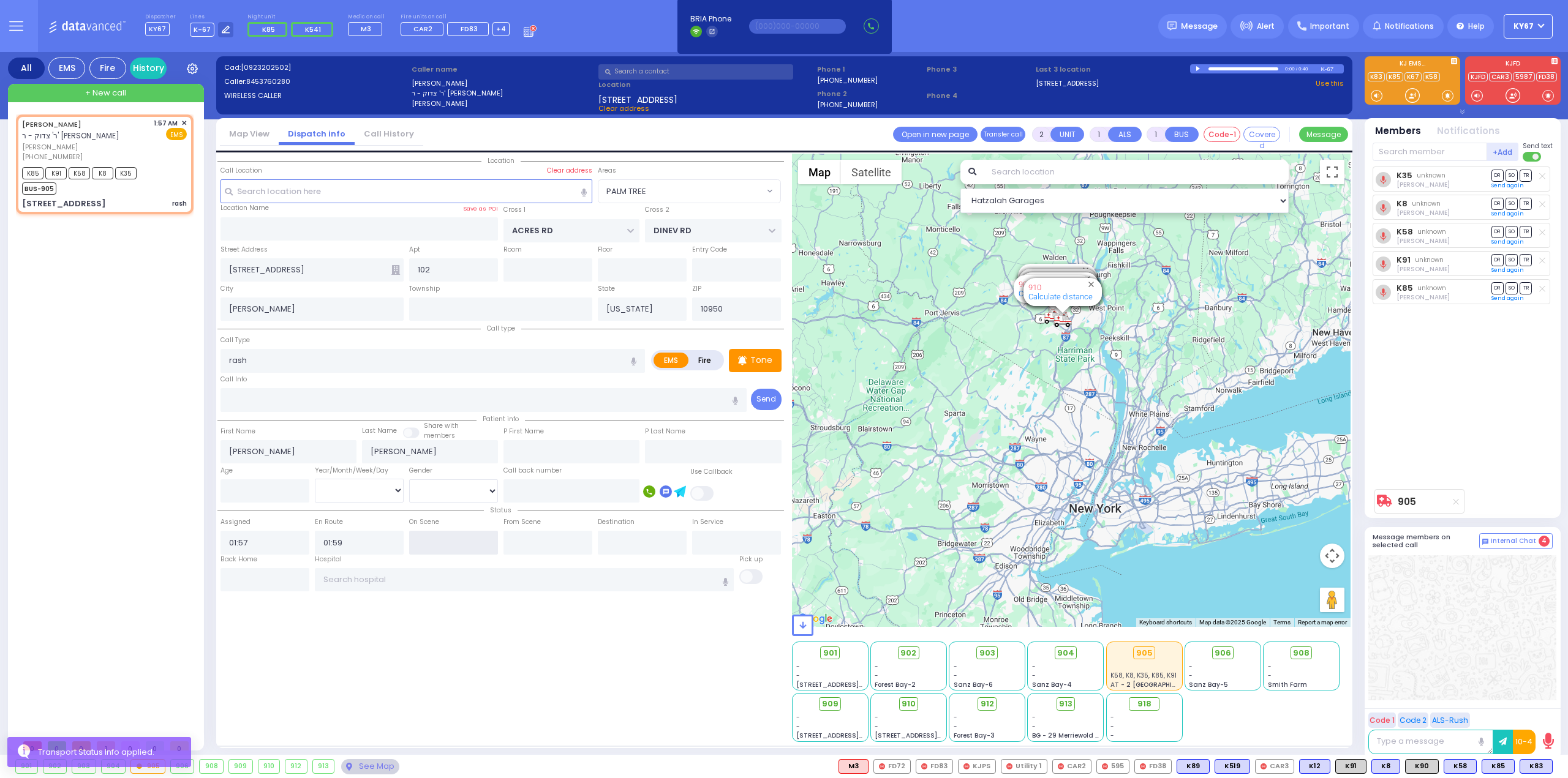
click at [415, 542] on input "text" at bounding box center [453, 542] width 89 height 23
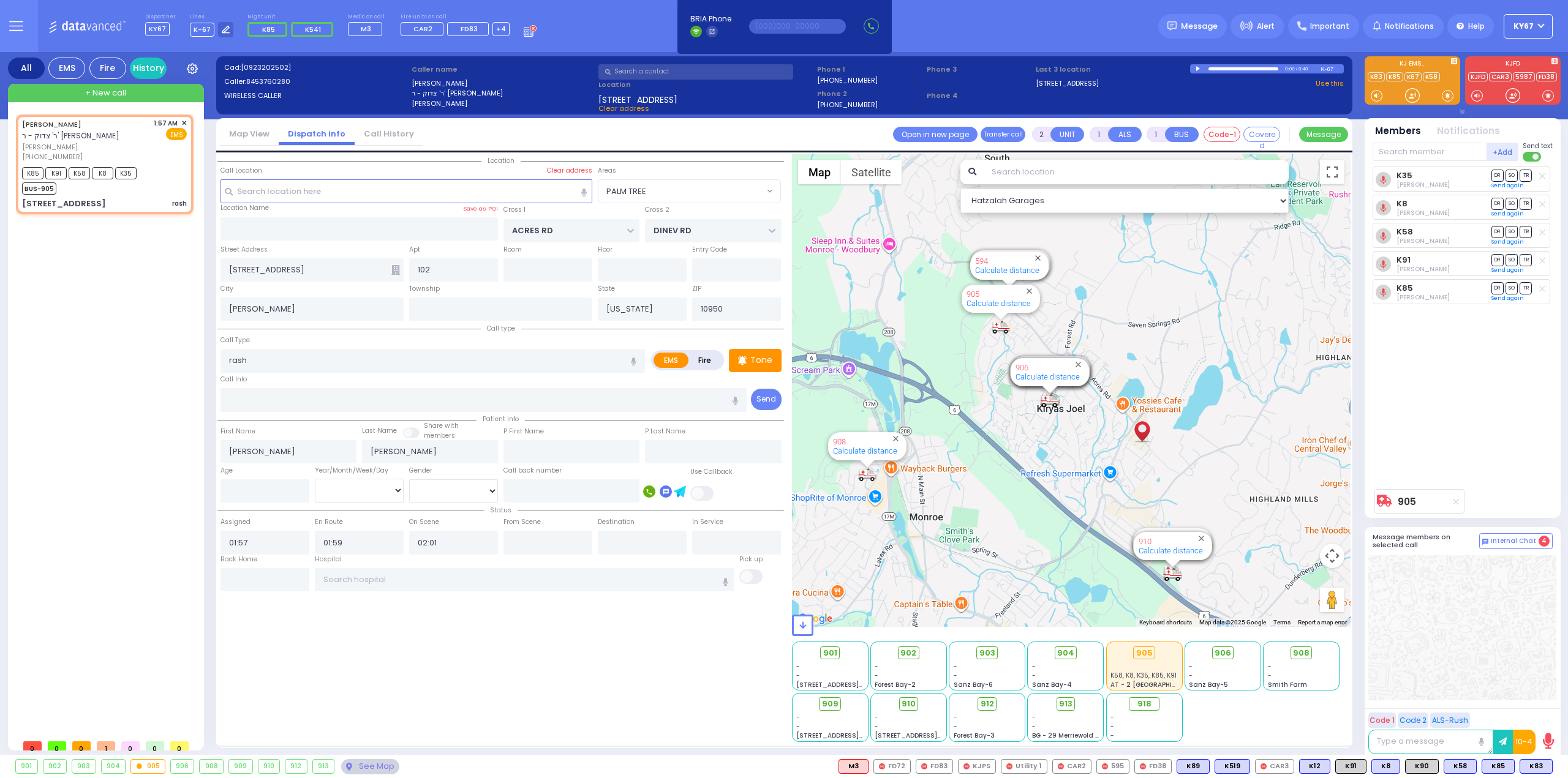
drag, startPoint x: 536, startPoint y: 643, endPoint x: 522, endPoint y: 640, distance: 14.3
click at [534, 641] on div "Location 102" at bounding box center [500, 448] width 566 height 589
click at [1513, 769] on button at bounding box center [1511, 767] width 6 height 14
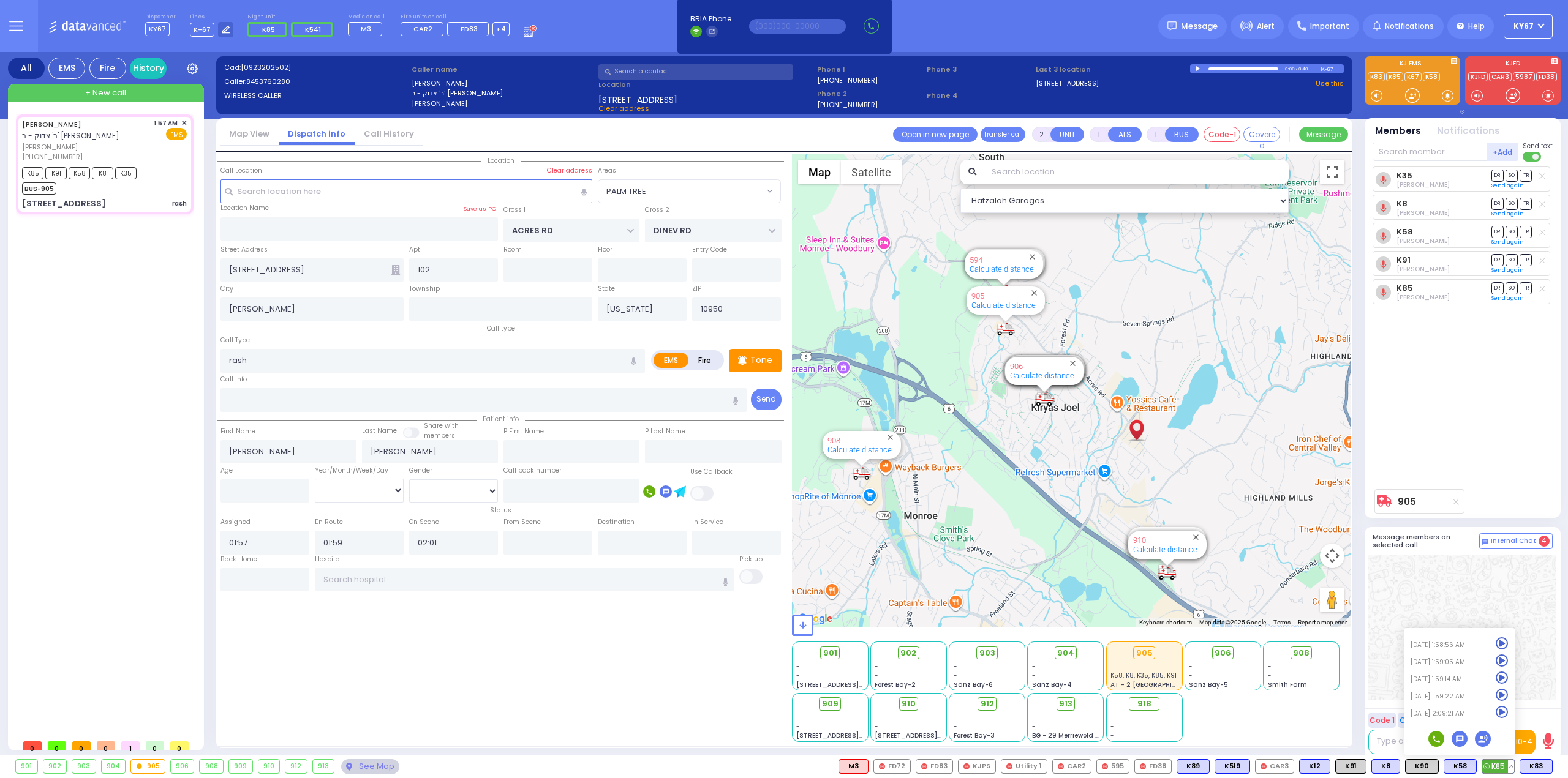
click at [1501, 717] on icon at bounding box center [1502, 712] width 13 height 13
click at [510, 635] on div "Location 102" at bounding box center [500, 448] width 566 height 589
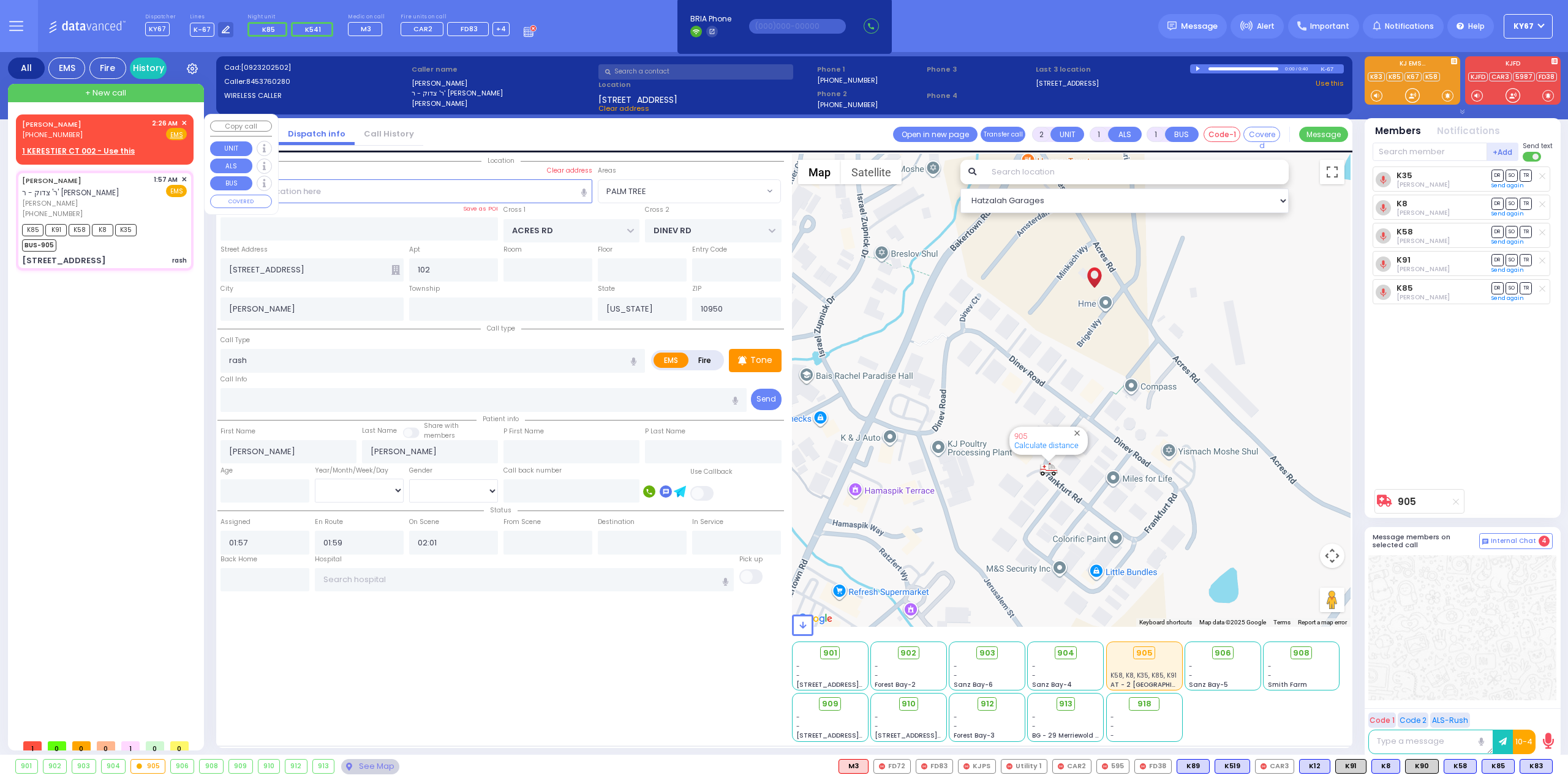
click at [184, 124] on span "✕" at bounding box center [184, 124] width 5 height 10
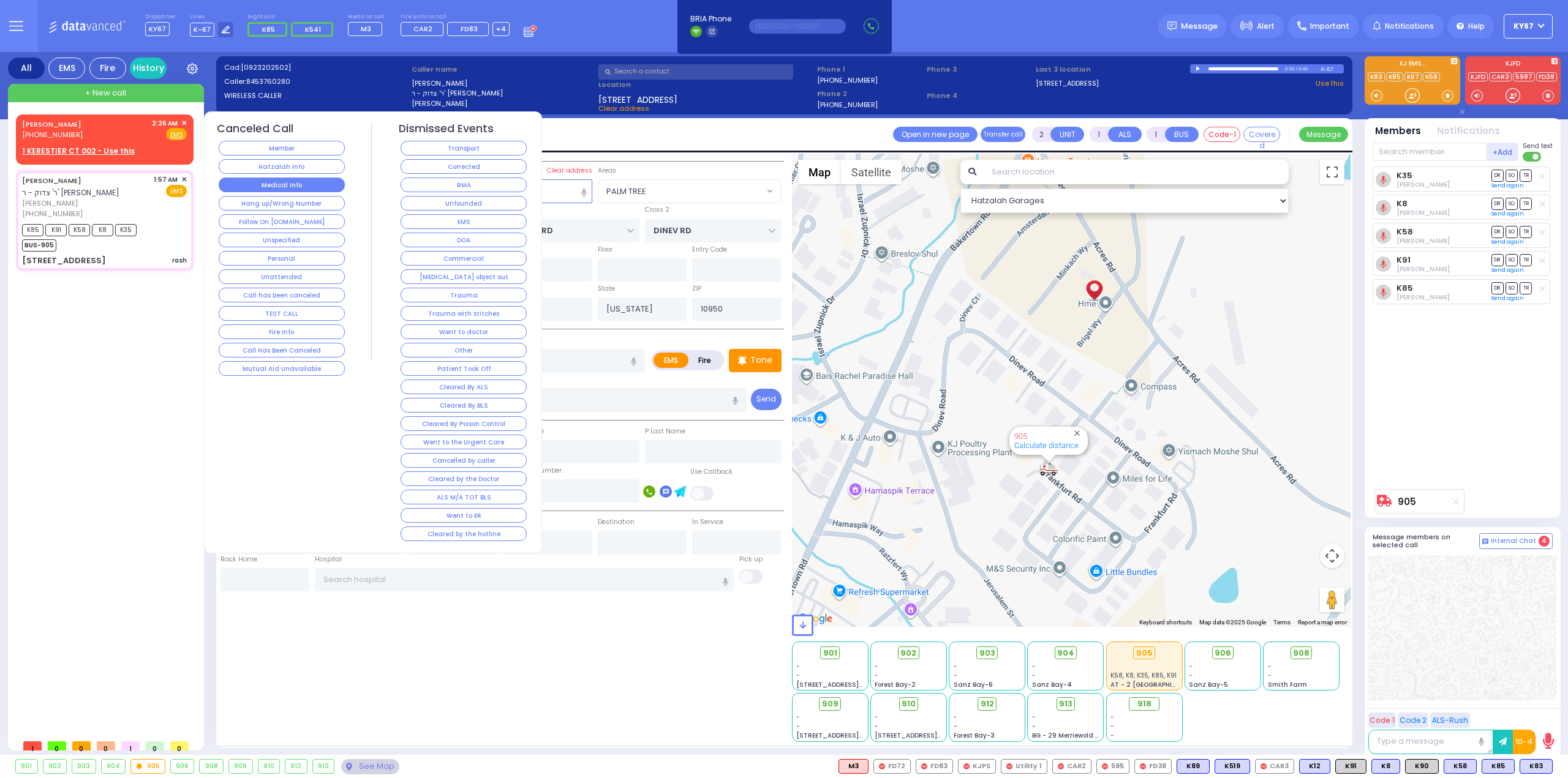
click at [327, 183] on button "Medical Info" at bounding box center [282, 184] width 126 height 15
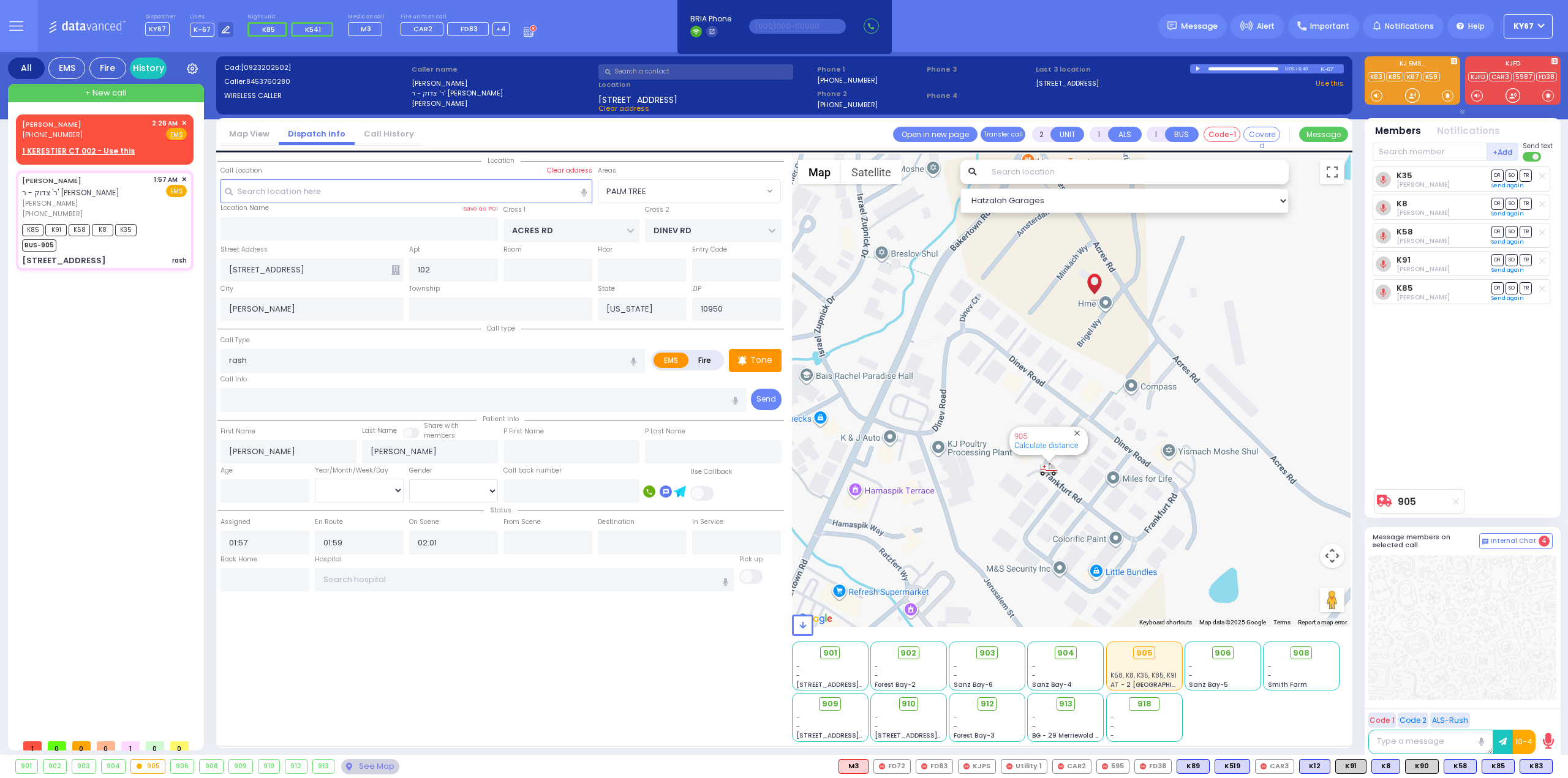
click at [63, 390] on div "[PERSON_NAME] [PHONE_NUMBER] 2:26 AM ✕ EMS" at bounding box center [106, 424] width 182 height 619
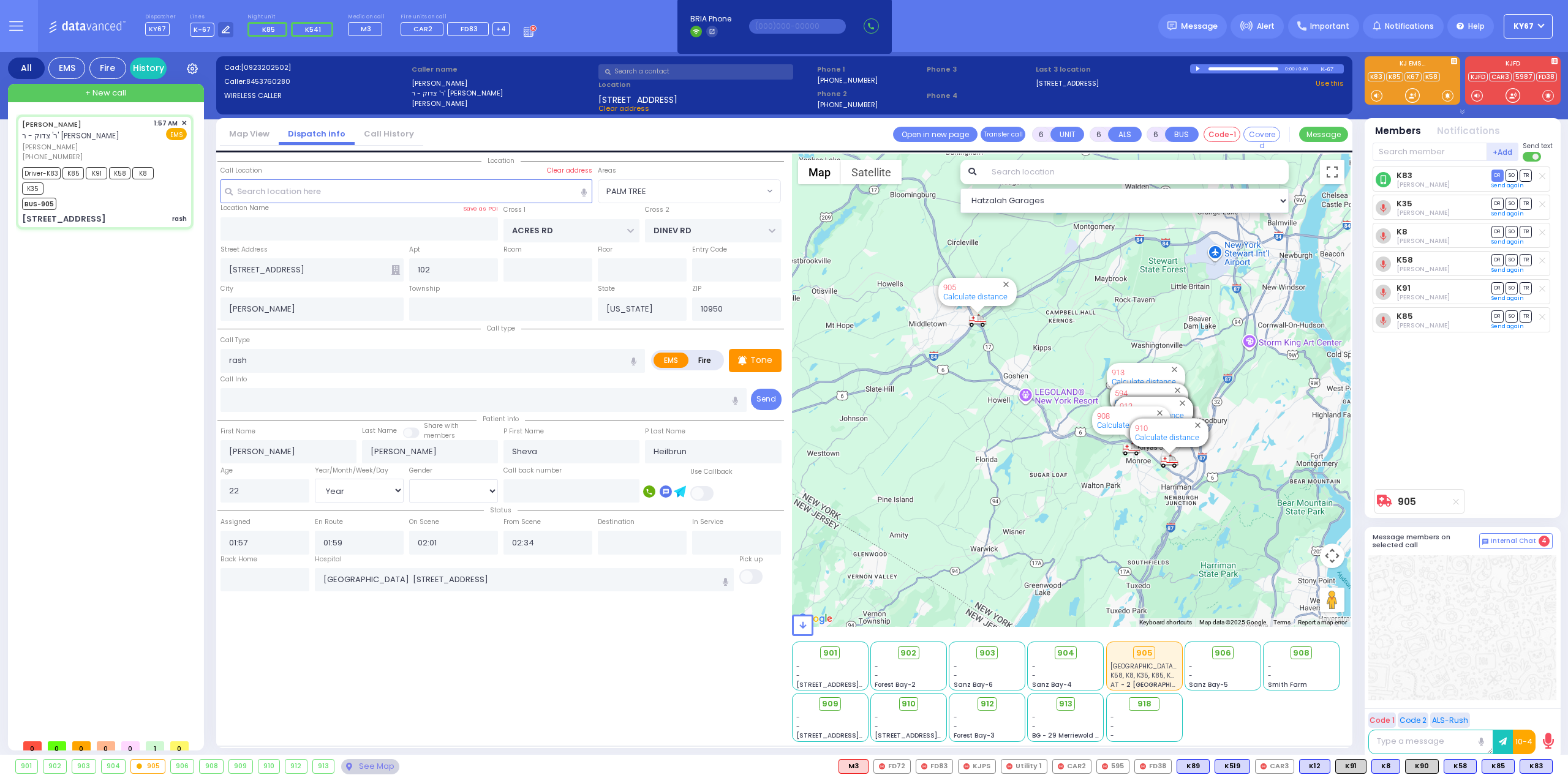
select select "PALM TREE"
select select "Year"
select select "[DEMOGRAPHIC_DATA]"
select select
radio input "true"
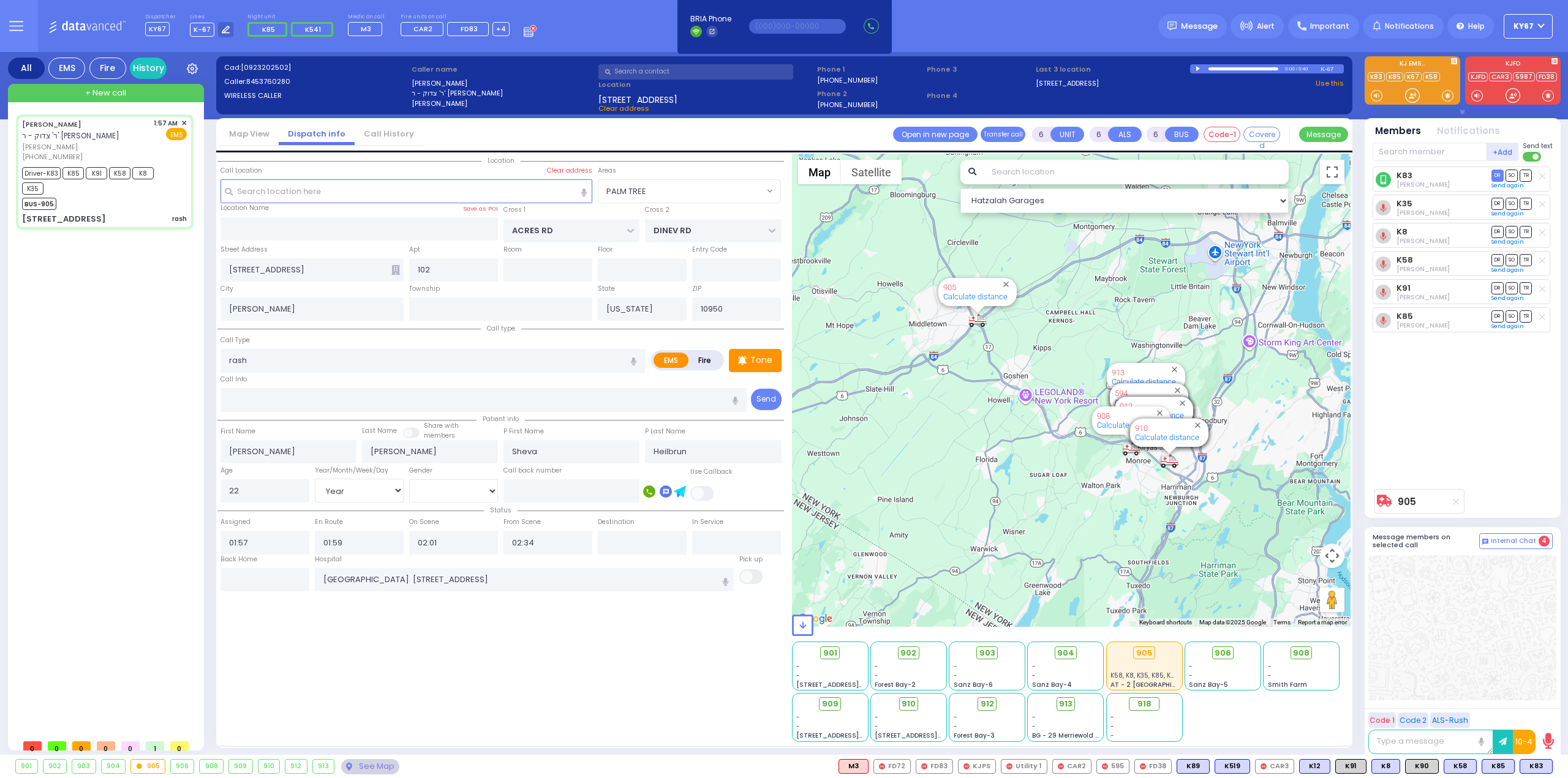
select select "Year"
select select "[DEMOGRAPHIC_DATA]"
type input "02:49"
type input "03:30"
select select "Hatzalah Garages"
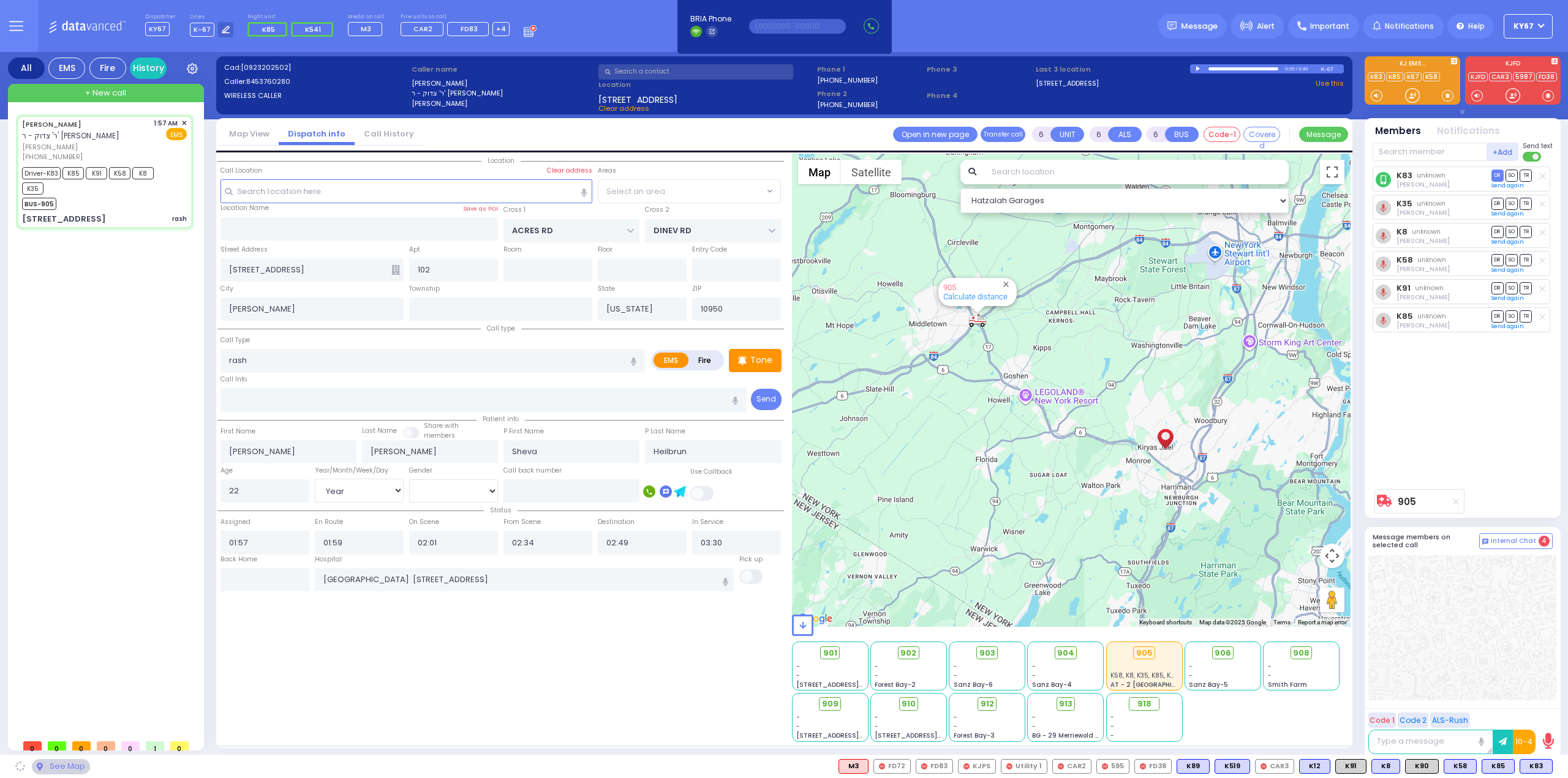
select select "PALM TREE"
select select
radio input "true"
select select "Year"
select select "[DEMOGRAPHIC_DATA]"
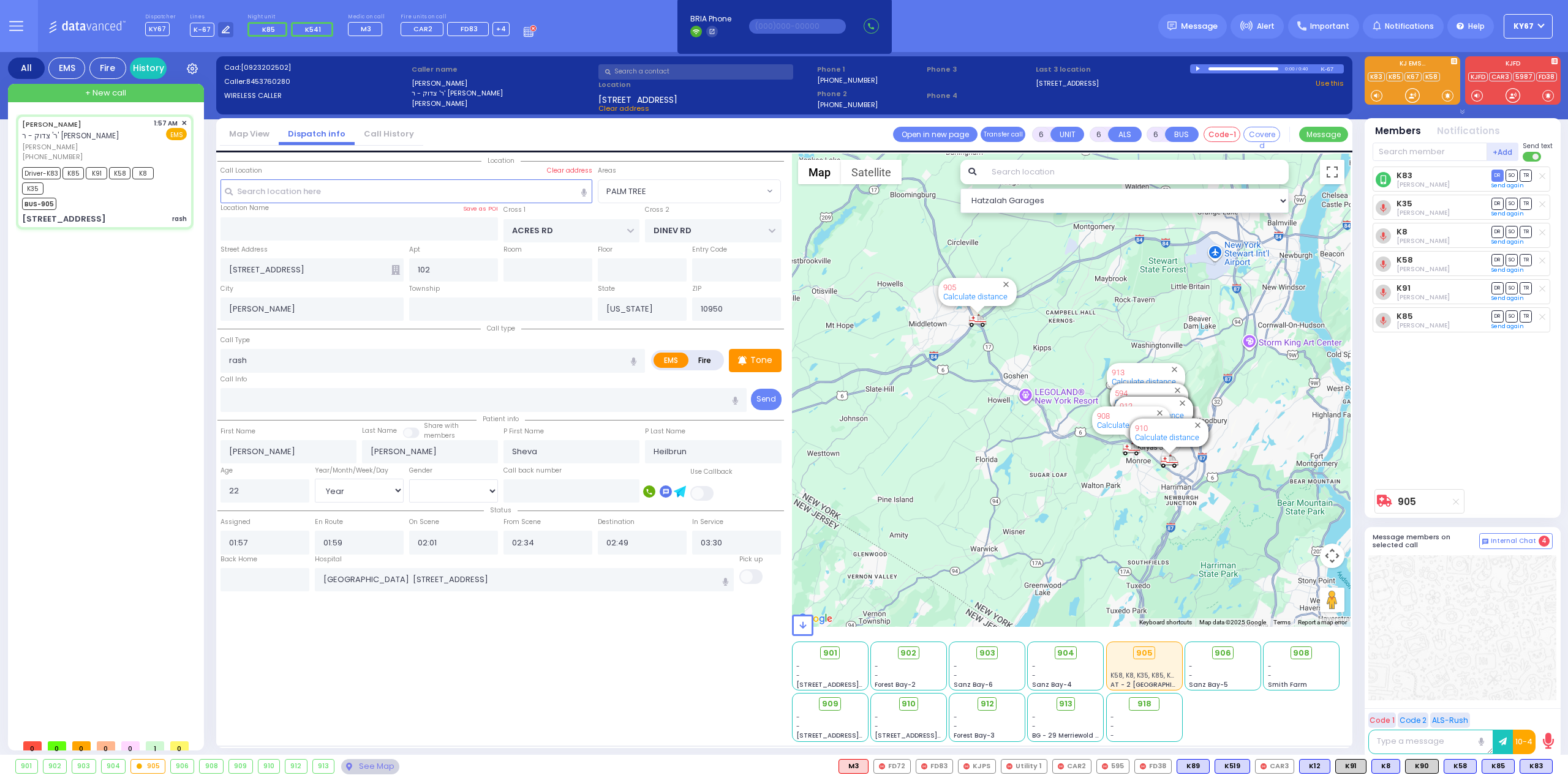
select select "Hatzalah Garages"
select select "PALM TREE"
select select
radio input "true"
select select "Year"
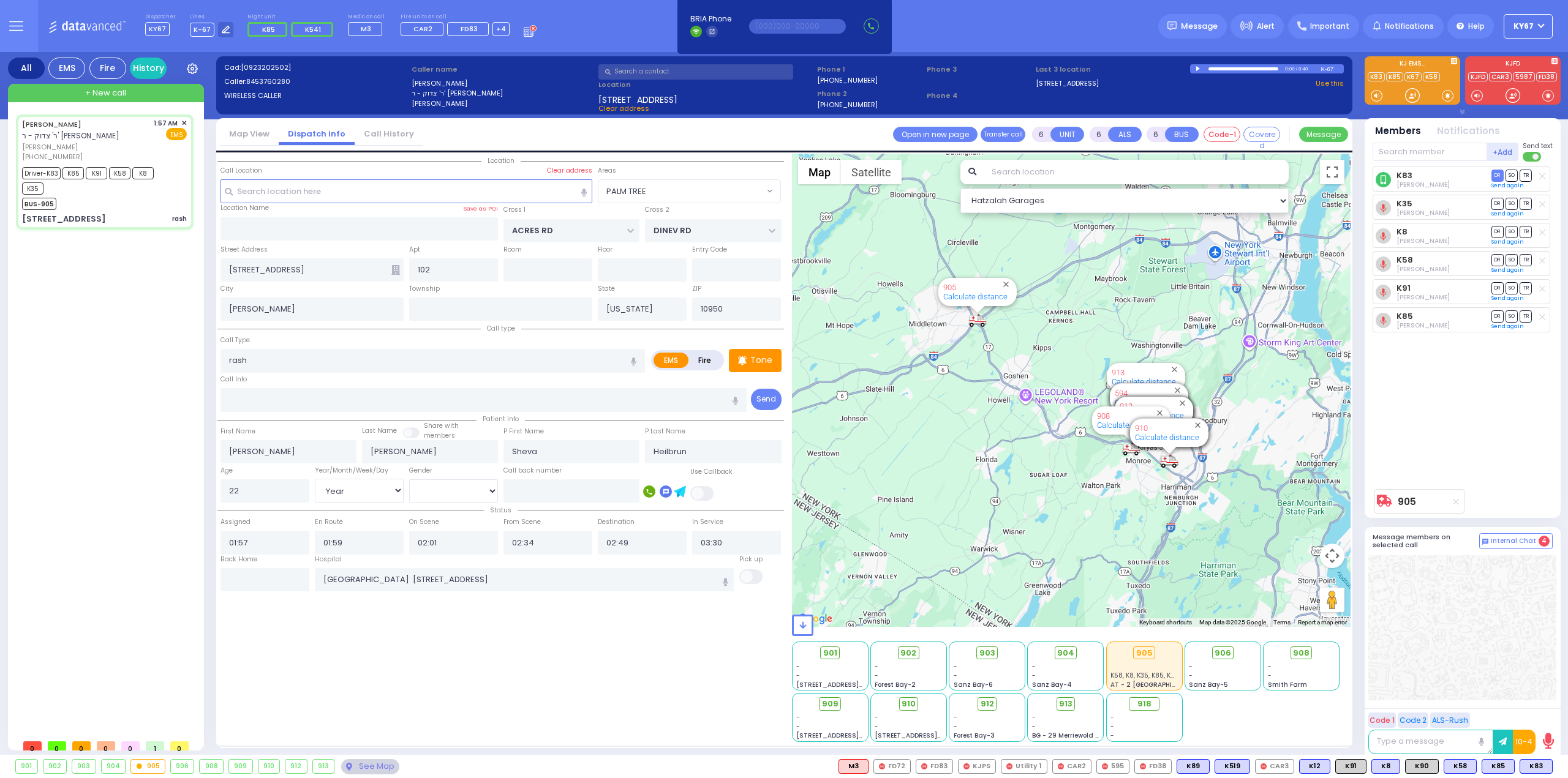
select select "[DEMOGRAPHIC_DATA]"
select select "Hatzalah Garages"
select select
radio input "true"
select select "Year"
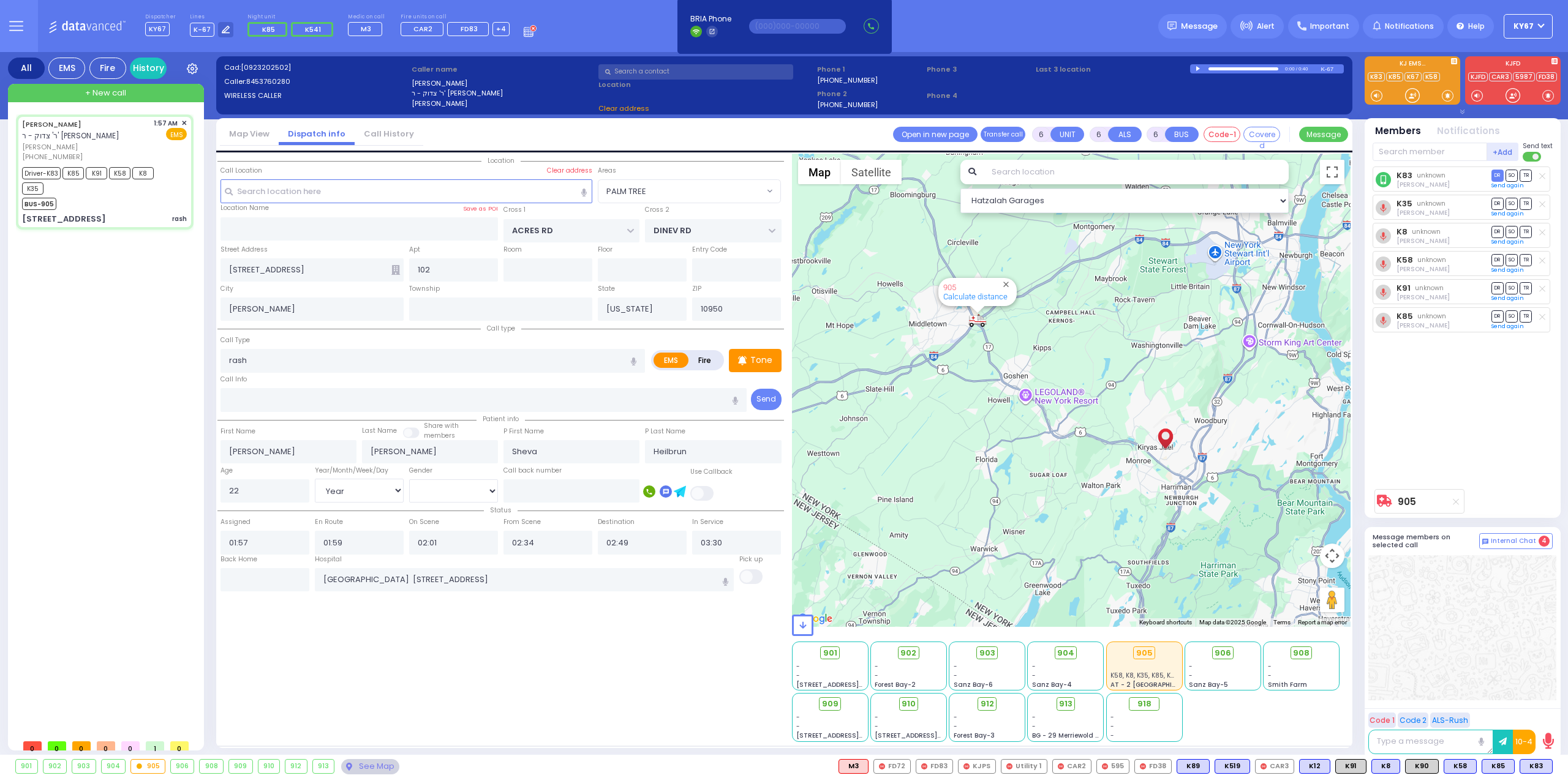
select select "[DEMOGRAPHIC_DATA]"
select select "Hatzalah Garages"
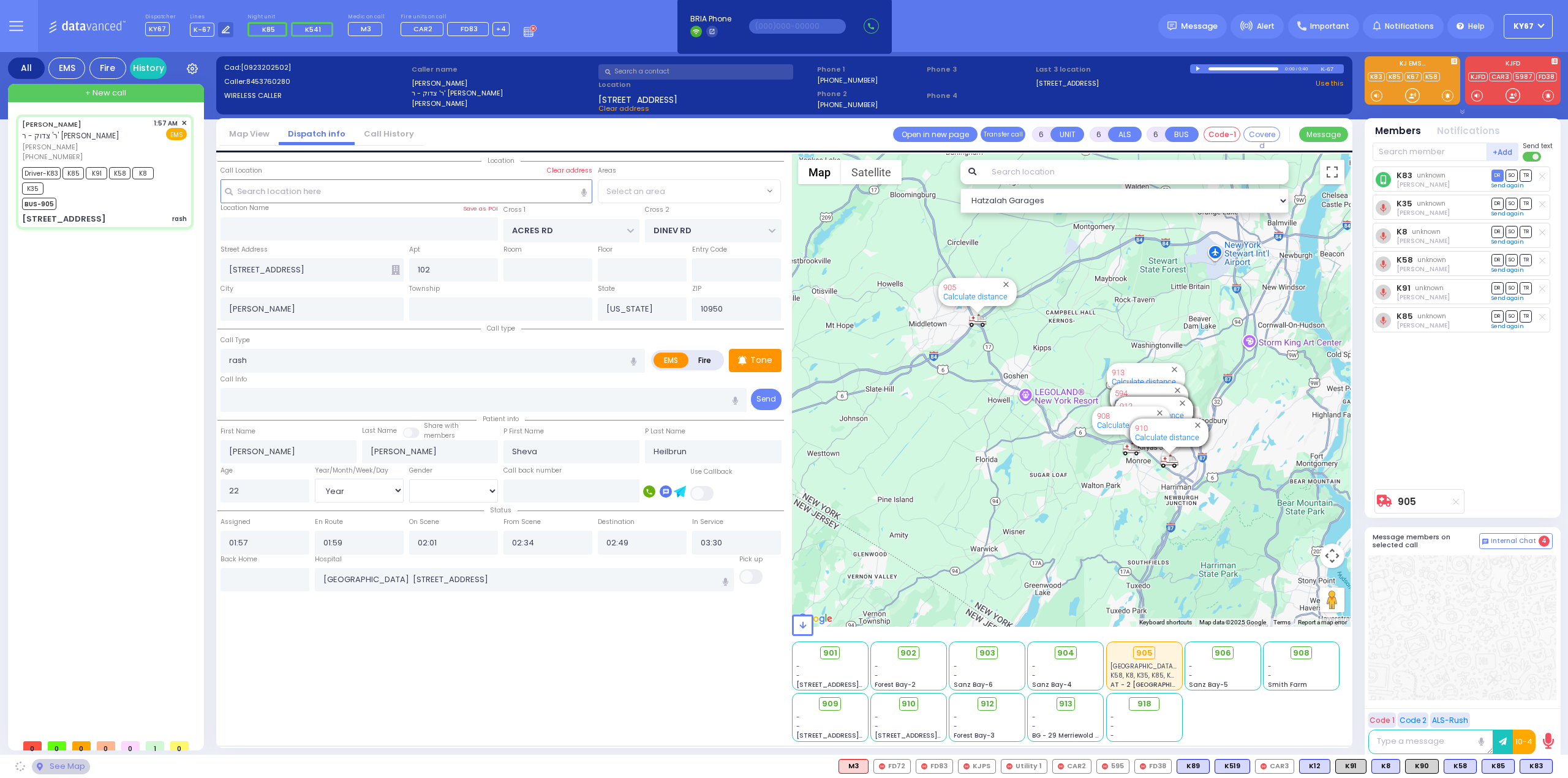
select select "PALM TREE"
select select
radio input "true"
select select "Year"
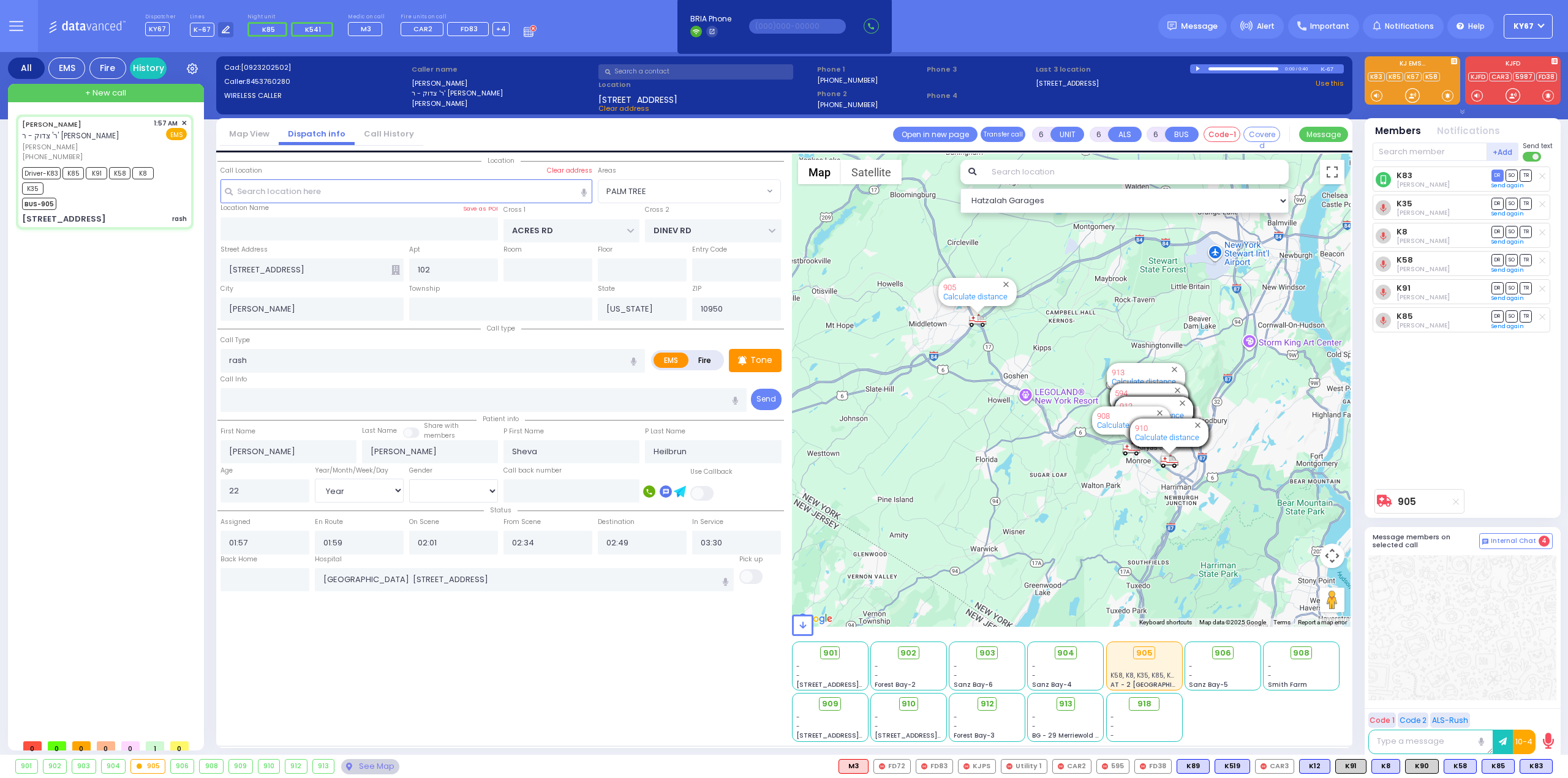
select select "[DEMOGRAPHIC_DATA]"
select select "Hatzalah Garages"
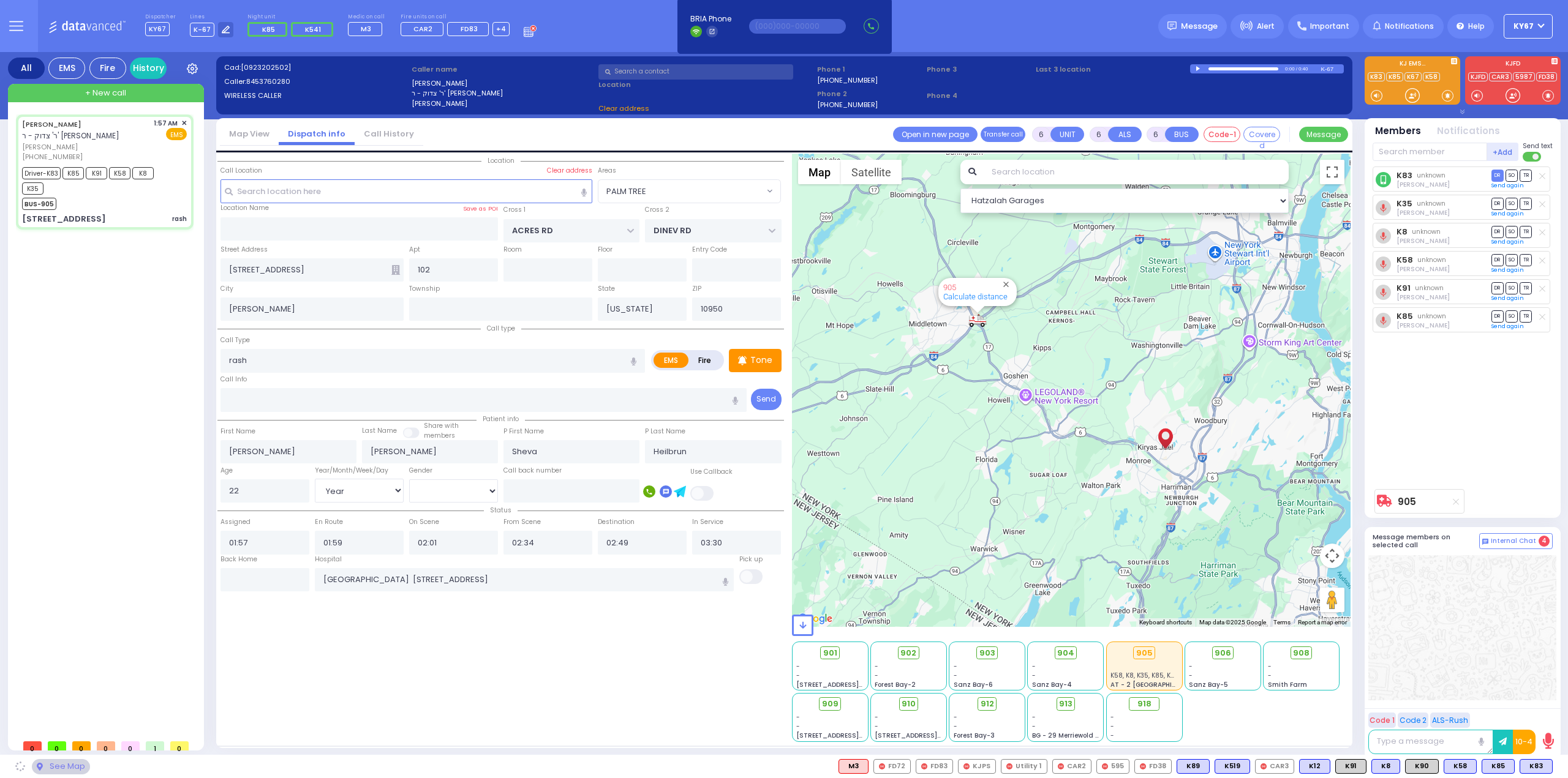
select select "PALM TREE"
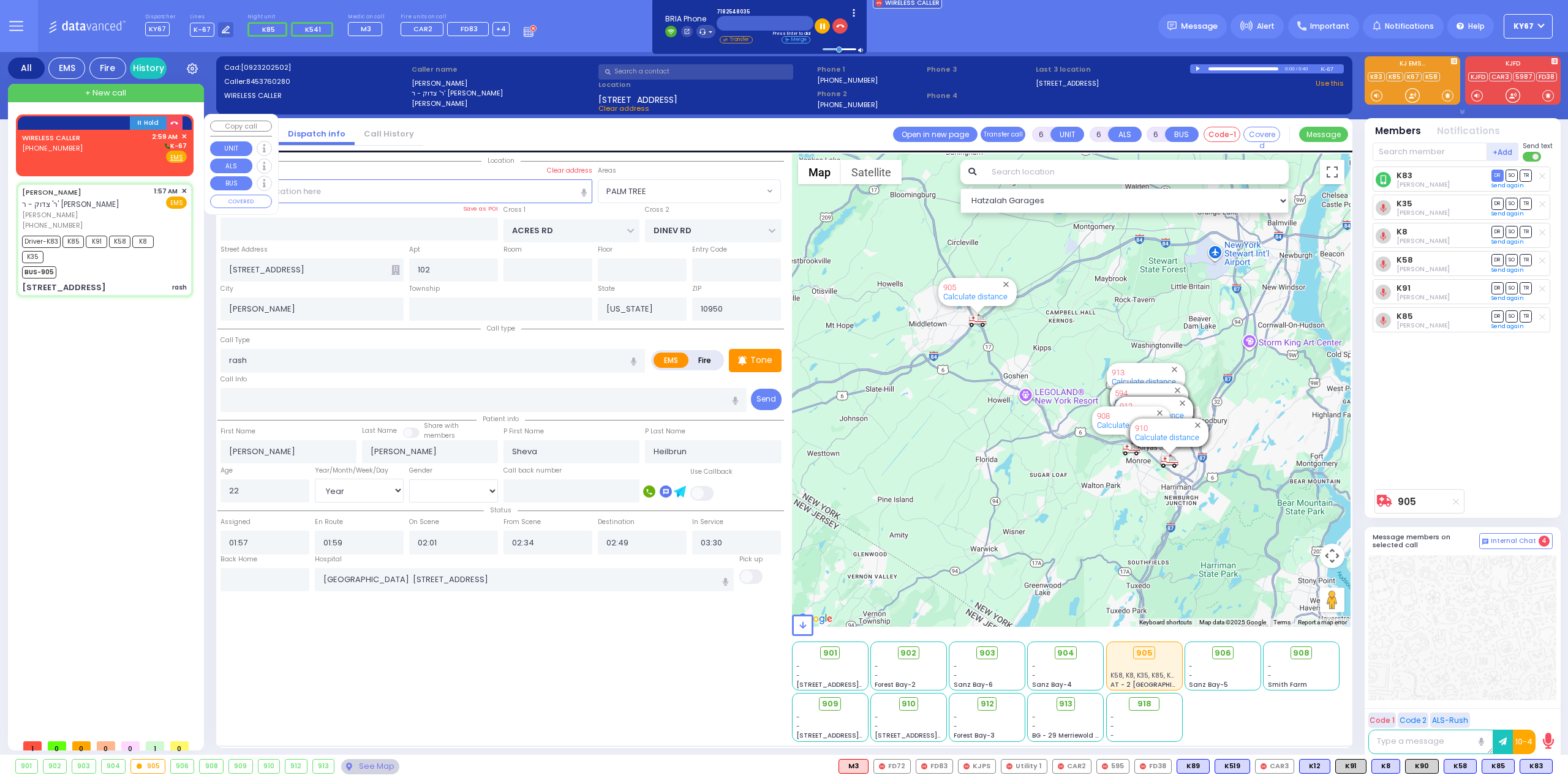
click at [75, 146] on div "(718) 254-8035" at bounding box center [53, 149] width 62 height 10
type input "2"
type input "1"
select select
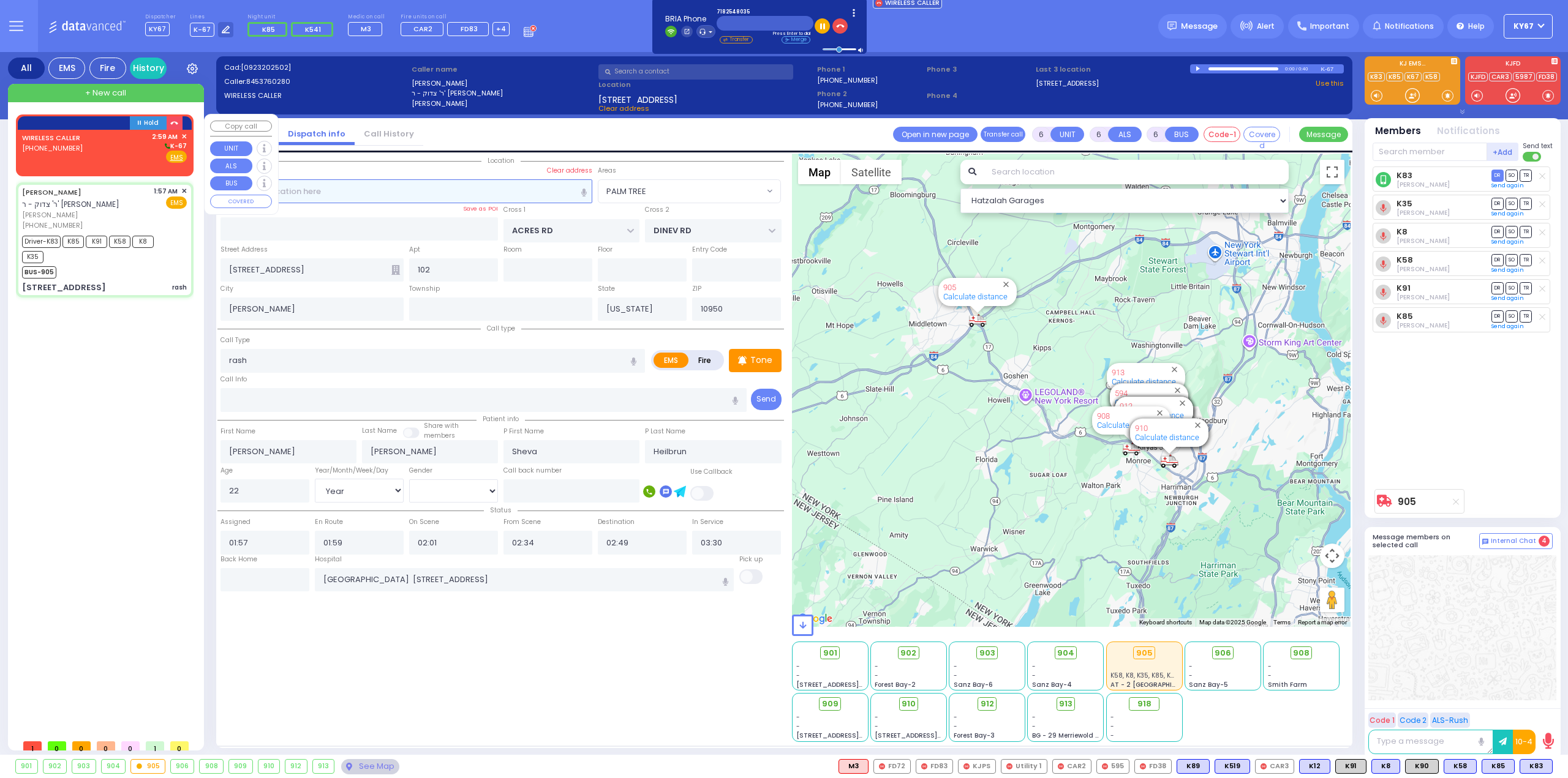
radio input "true"
select select
type input "02:59"
select select "Hatzalah Garages"
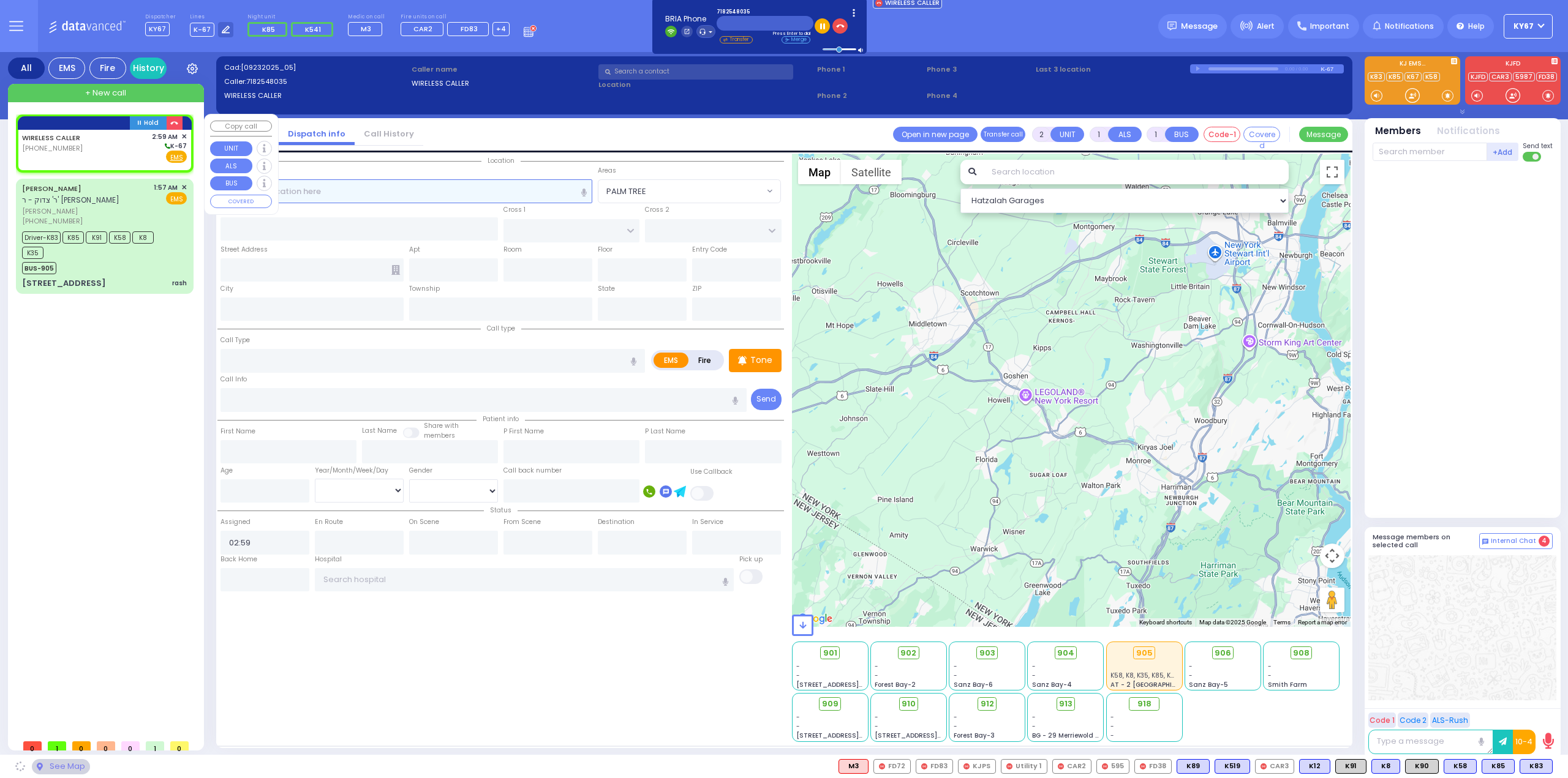
select select
radio input "true"
select select
select select "Hatzalah Garages"
click at [426, 193] on input "text" at bounding box center [406, 191] width 373 height 23
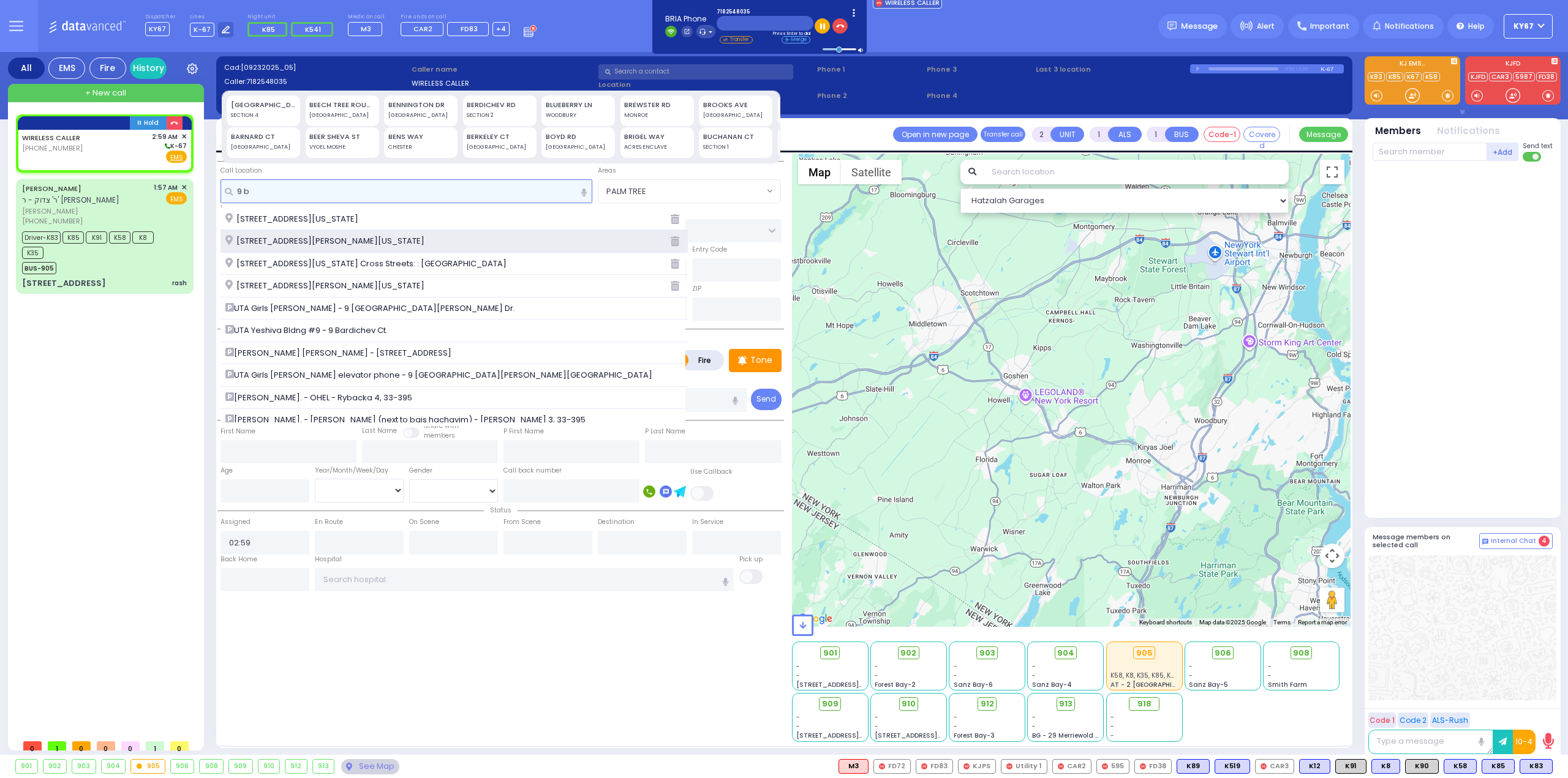
type input "9 b"
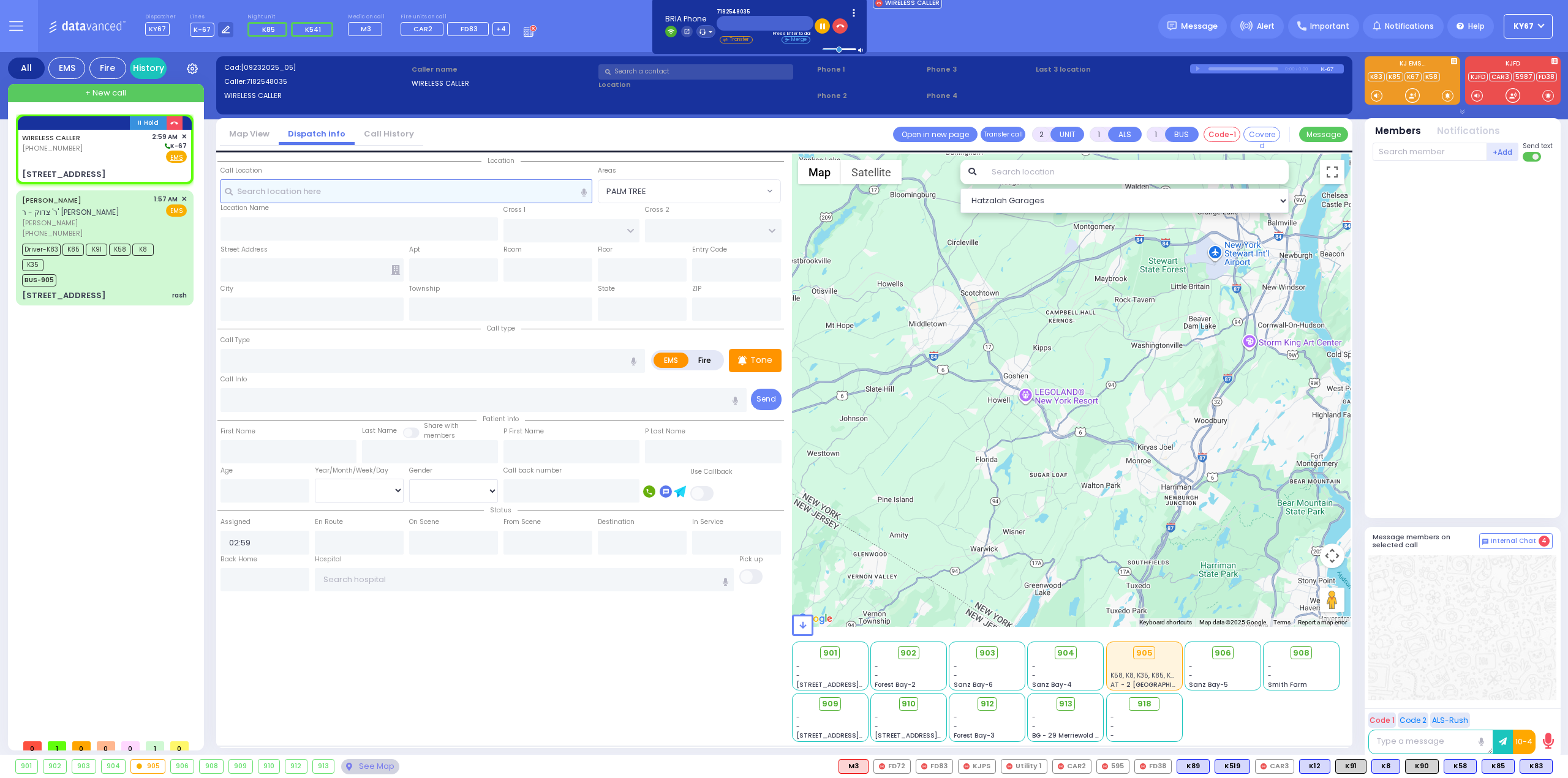
select select
radio input "true"
select select
select select "Hatzalah Garages"
type input "S.M. ROSMER RD"
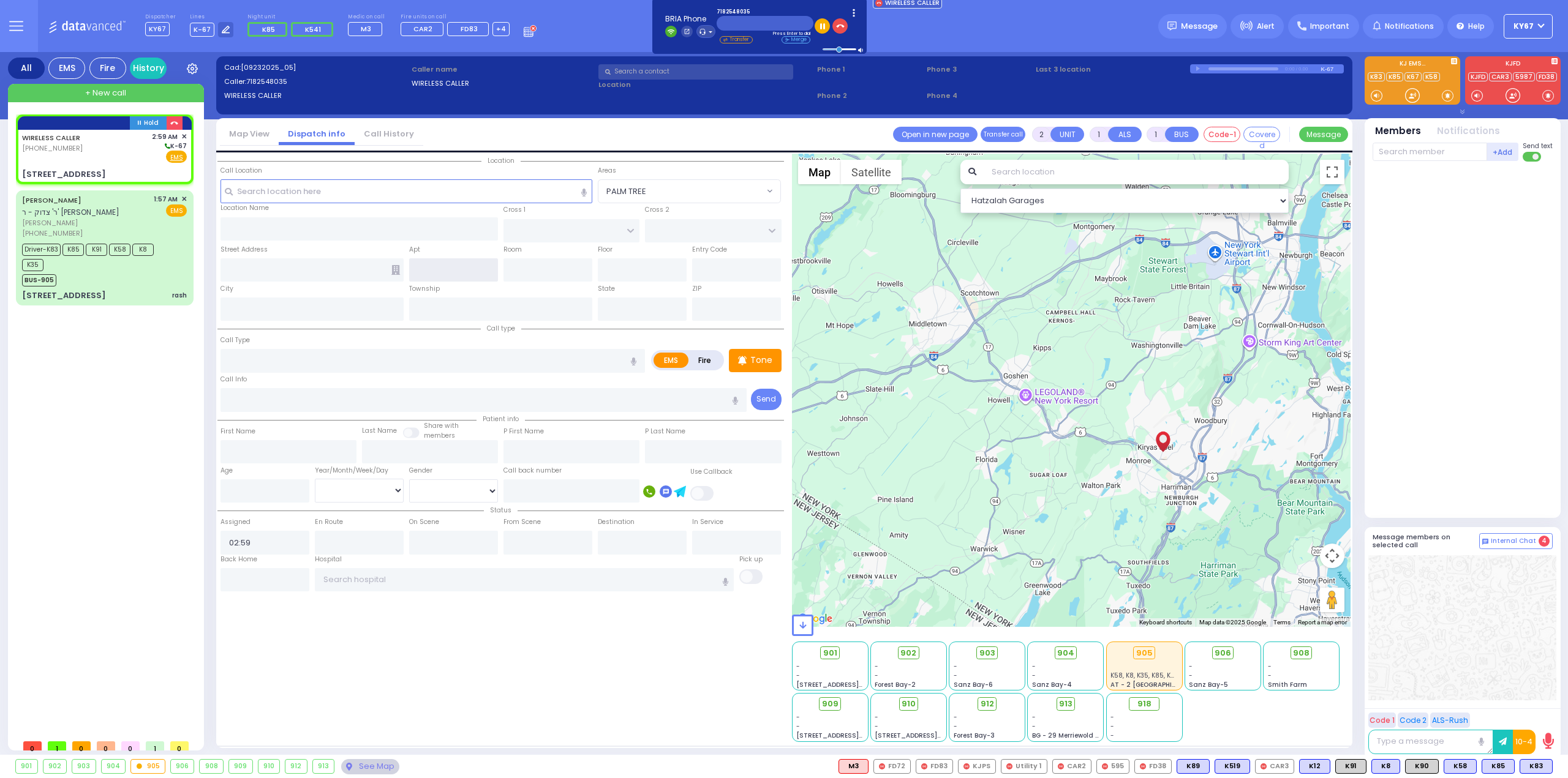
type input "BEER SHAVA ST"
type input "9 Beer Sheva Street"
type input "[PERSON_NAME]"
type input "[US_STATE]"
type input "10950"
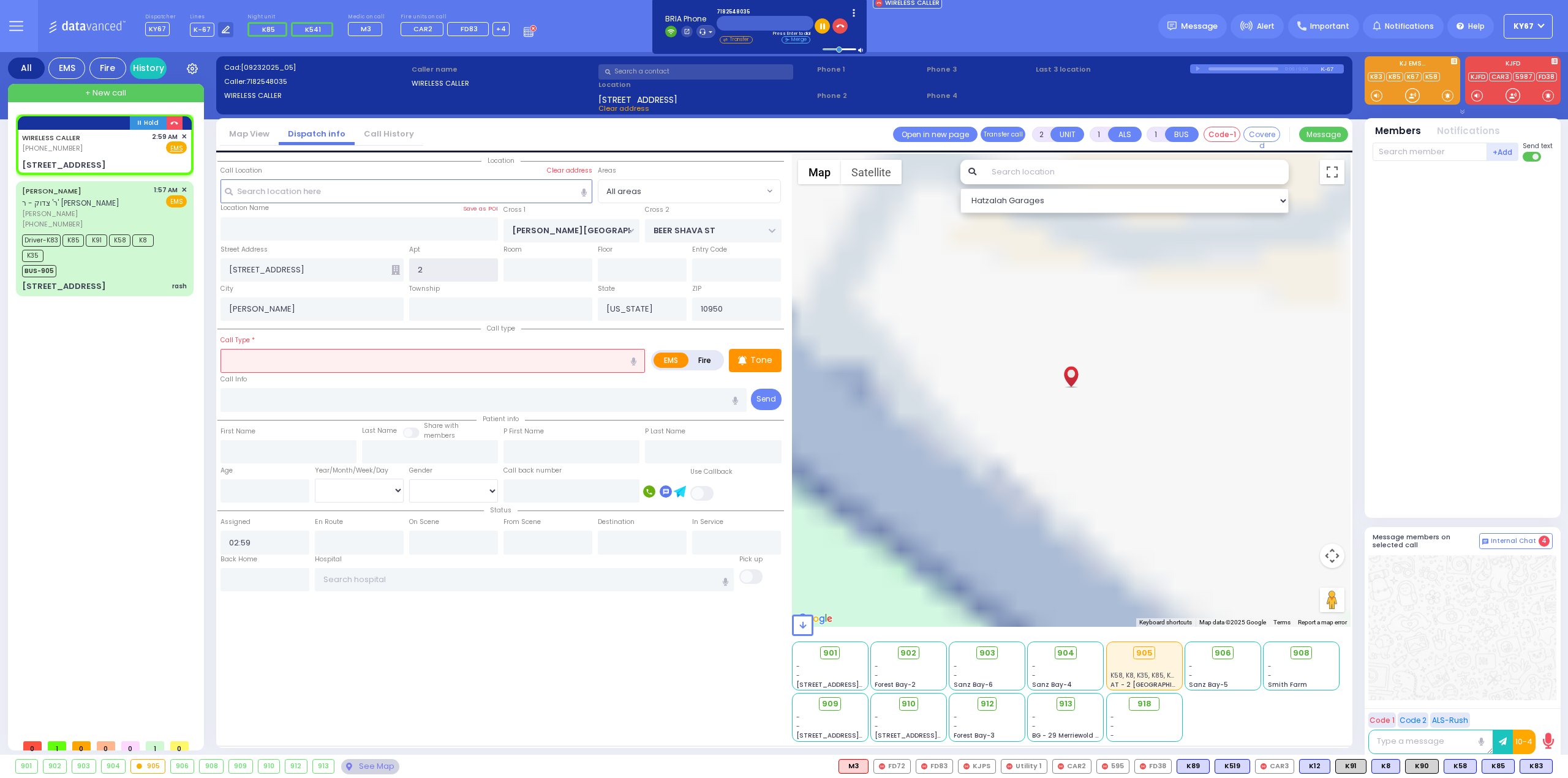
type input "20"
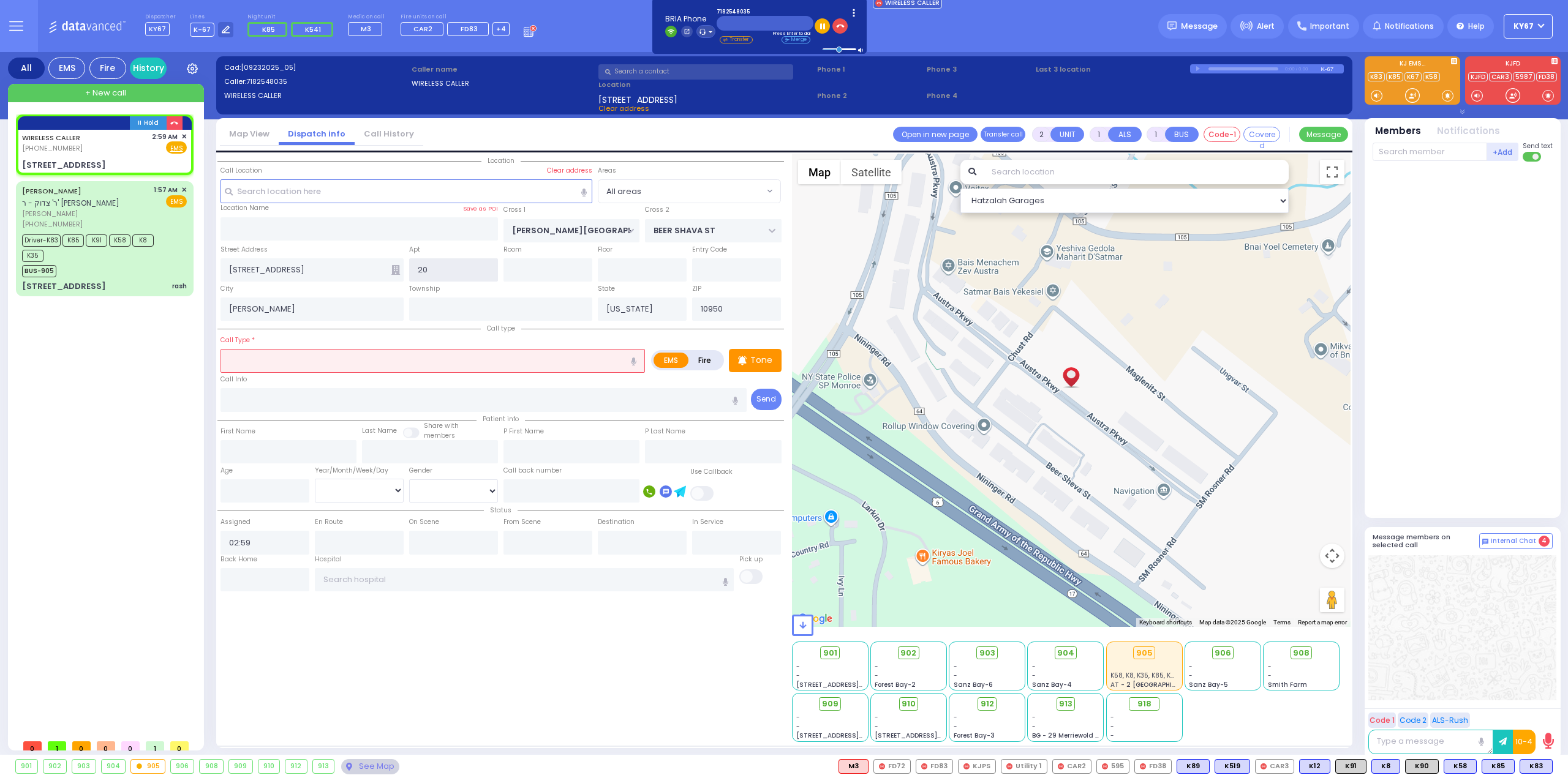
select select
type input "205"
radio input "true"
select select
select select "Hatzalah Garages"
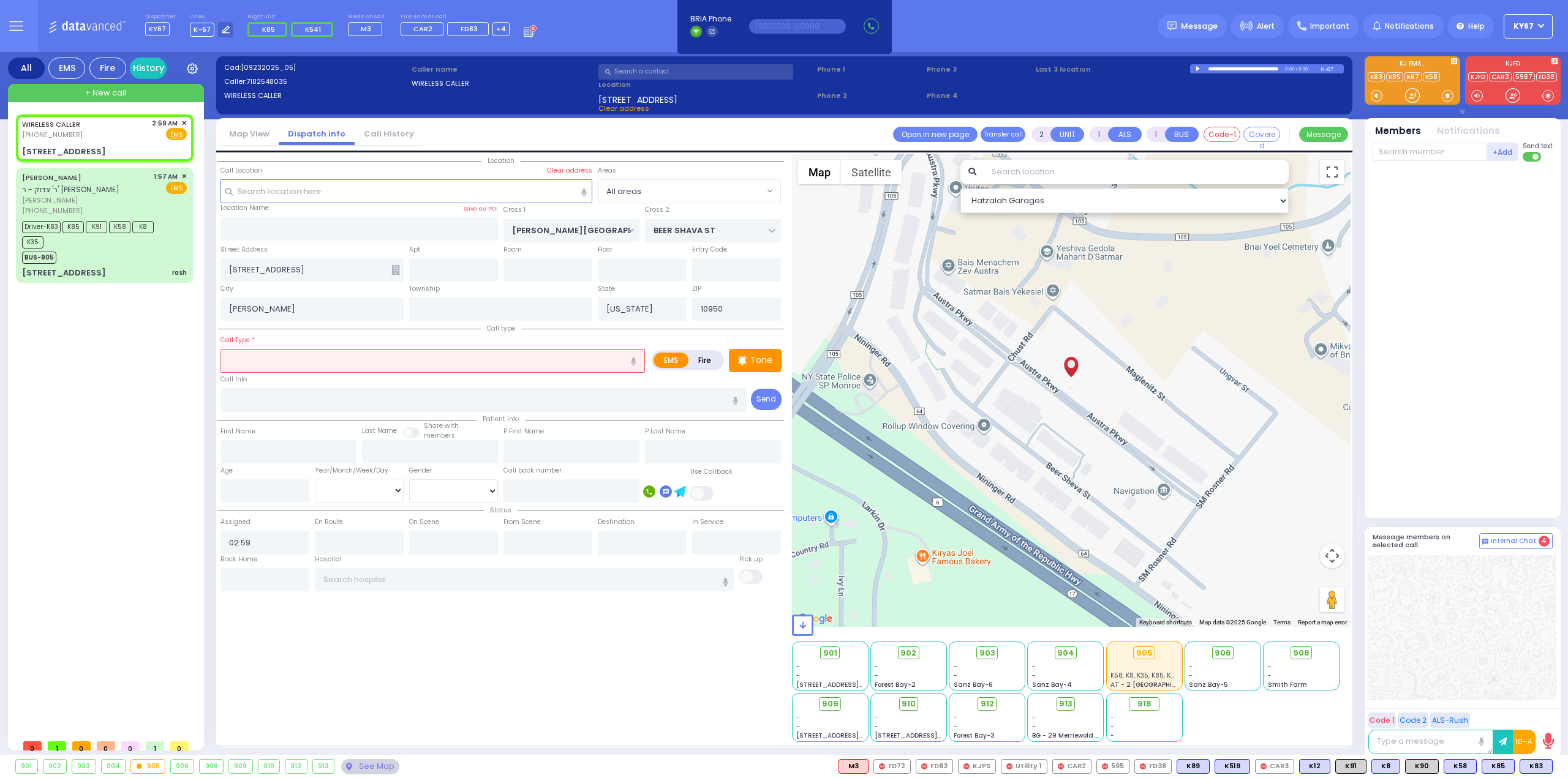
click at [488, 358] on input "text" at bounding box center [432, 360] width 425 height 23
select select
radio input "true"
select select
select select "Hatzalah Garages"
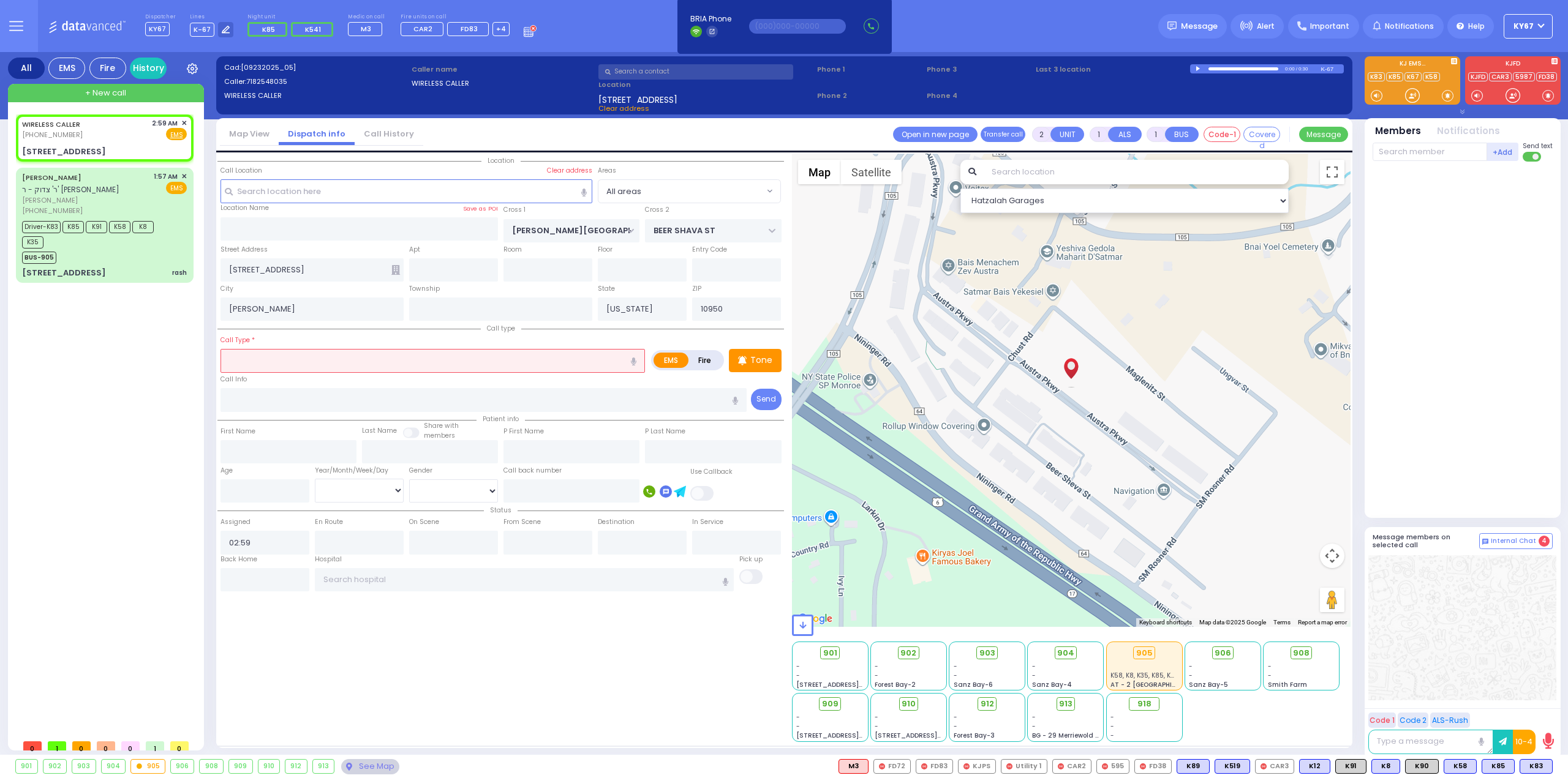
click at [636, 360] on icon "button" at bounding box center [634, 361] width 5 height 8
type input "difficulty breathing"
click at [514, 674] on div "Location" at bounding box center [500, 448] width 566 height 589
select select
radio input "true"
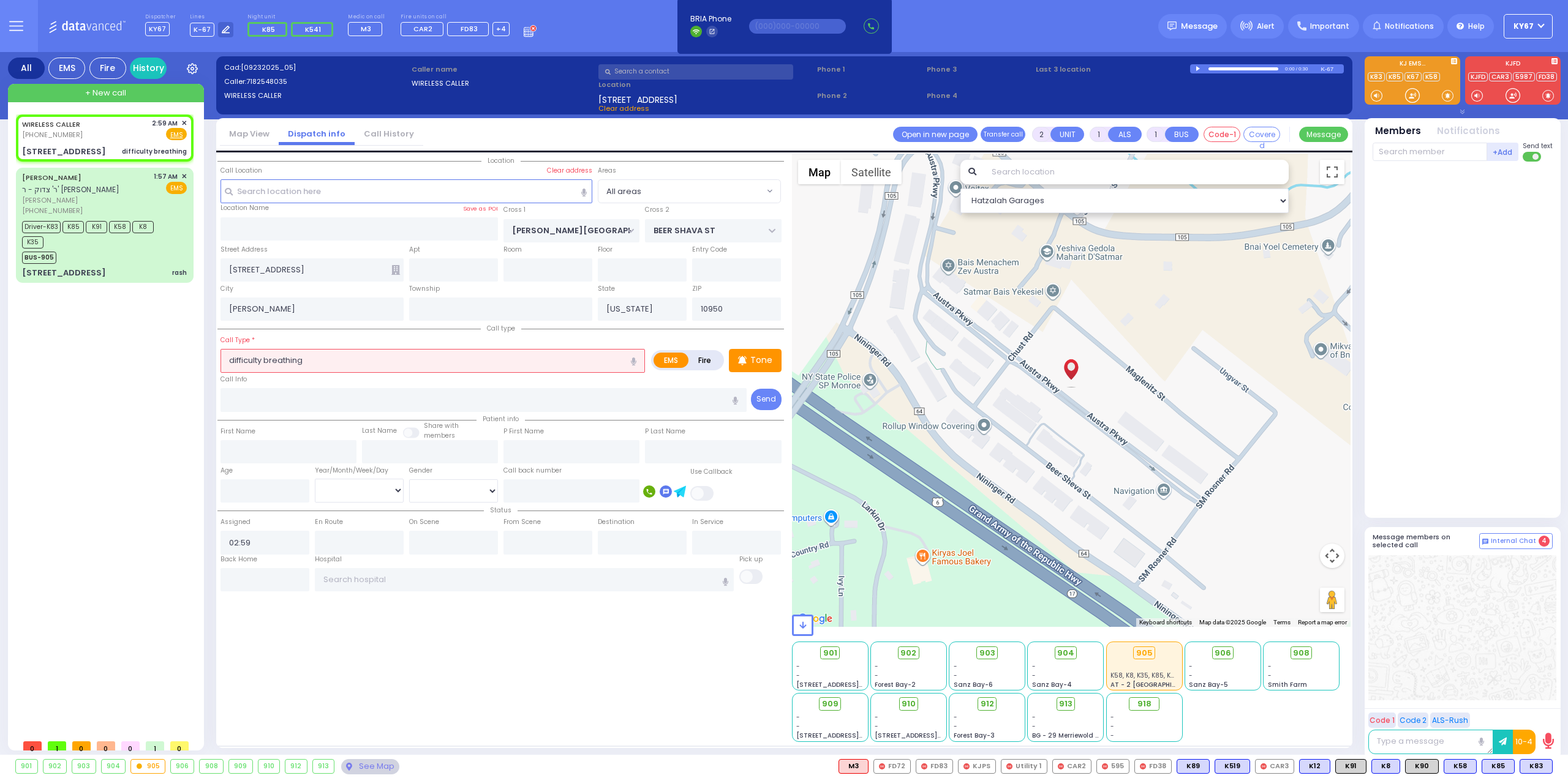
select select
select select "Hatzalah Garages"
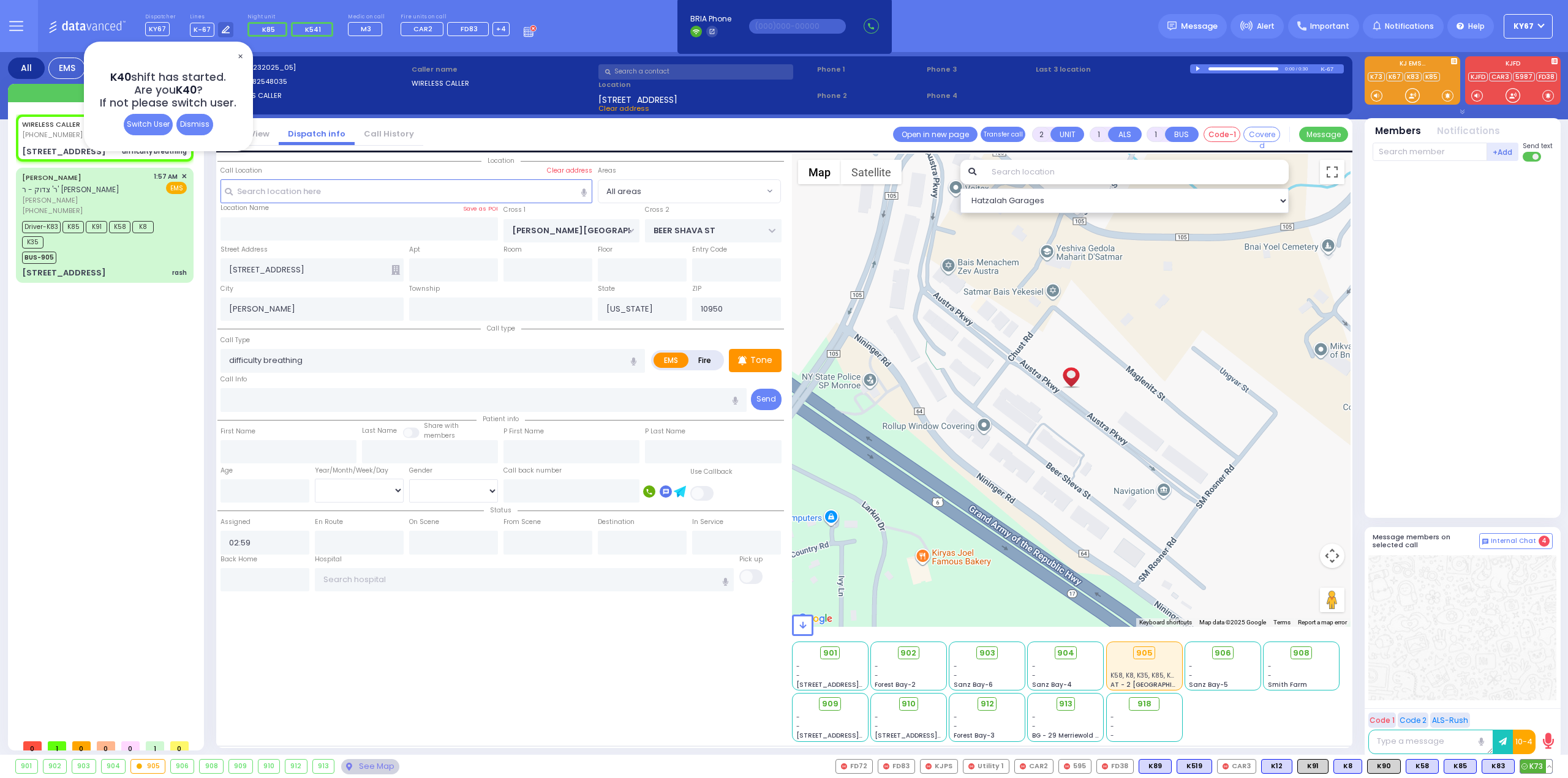
click at [1541, 765] on span "K73" at bounding box center [1536, 767] width 32 height 14
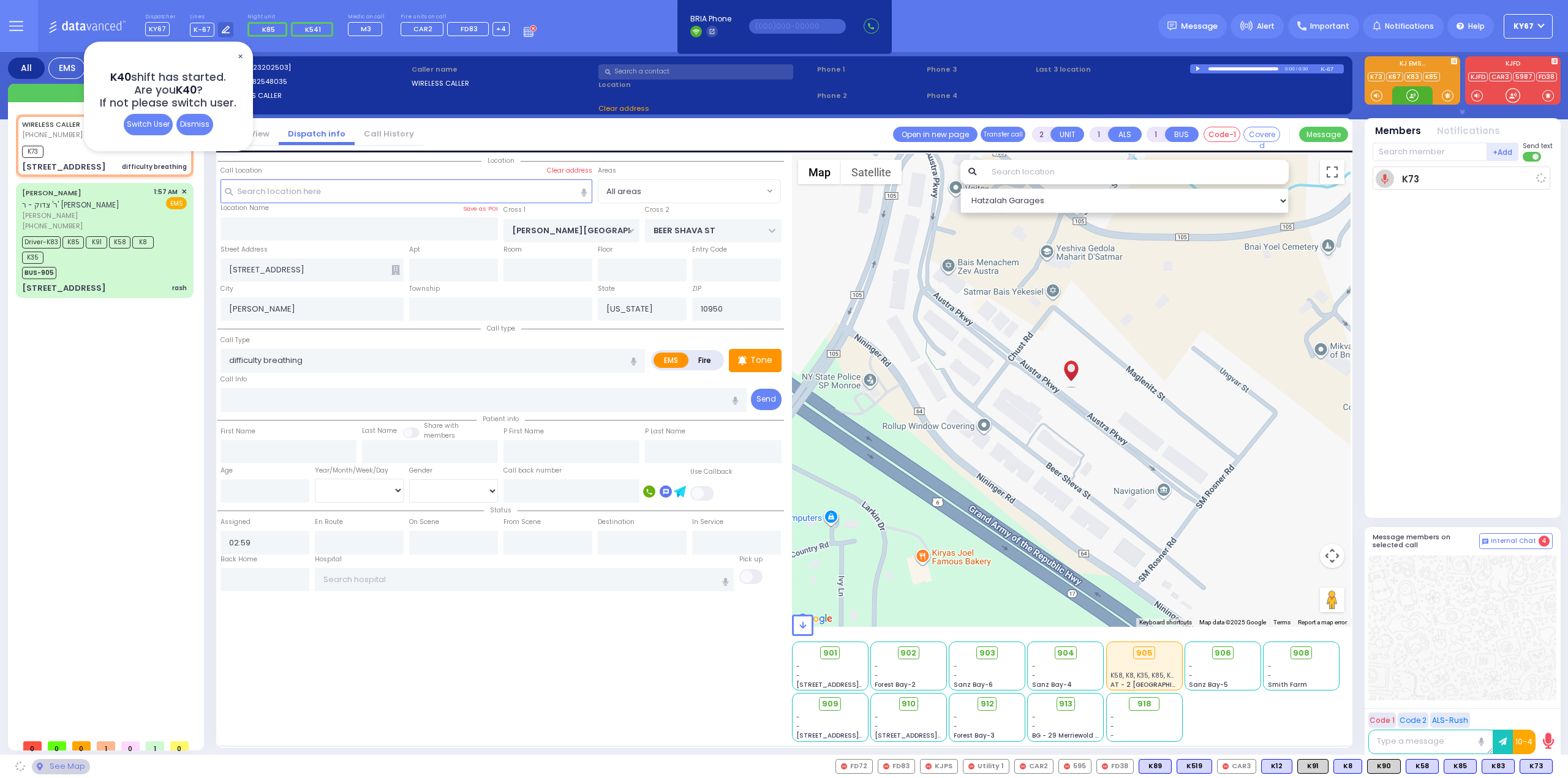
select select
radio input "true"
select select
type input "03:00"
select select "Hatzalah Garages"
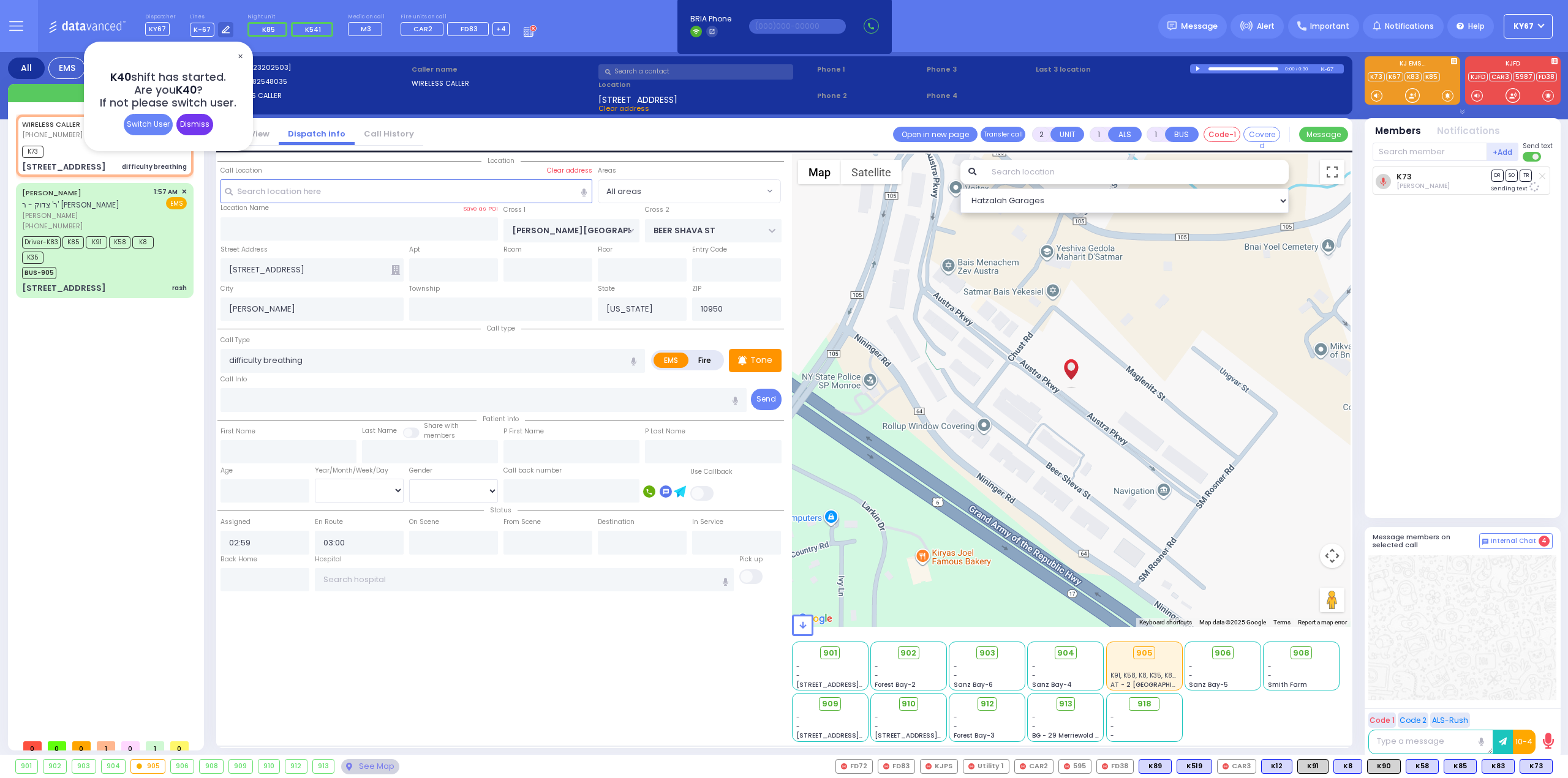
click at [194, 124] on div "Dismiss" at bounding box center [195, 124] width 36 height 22
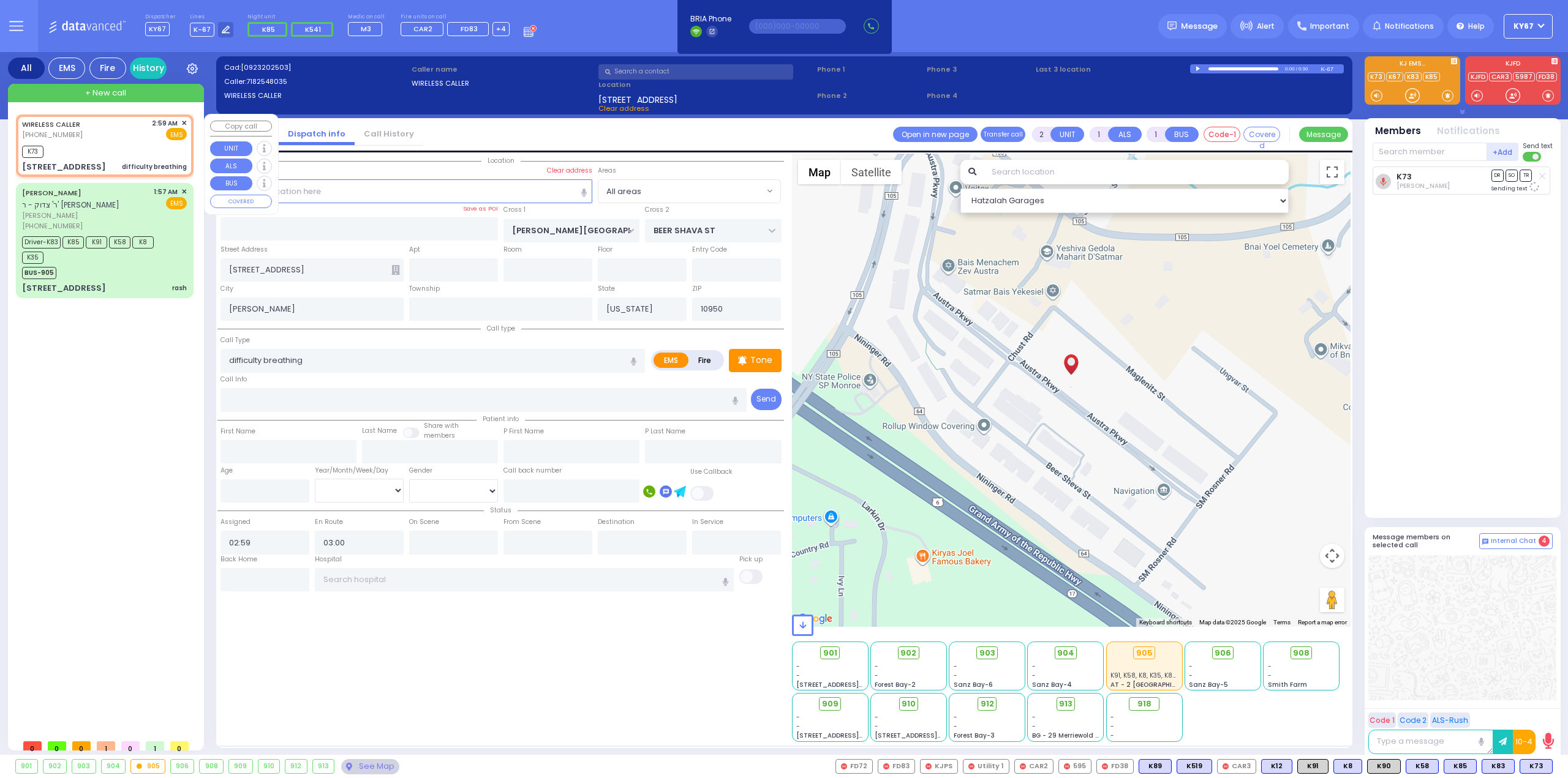
click at [98, 139] on div "WIRELESS CALLER (718) 254-8035 2:59 AM ✕ EMS" at bounding box center [104, 130] width 165 height 22
select select
radio input "true"
select select
select select "Hatzalah Garages"
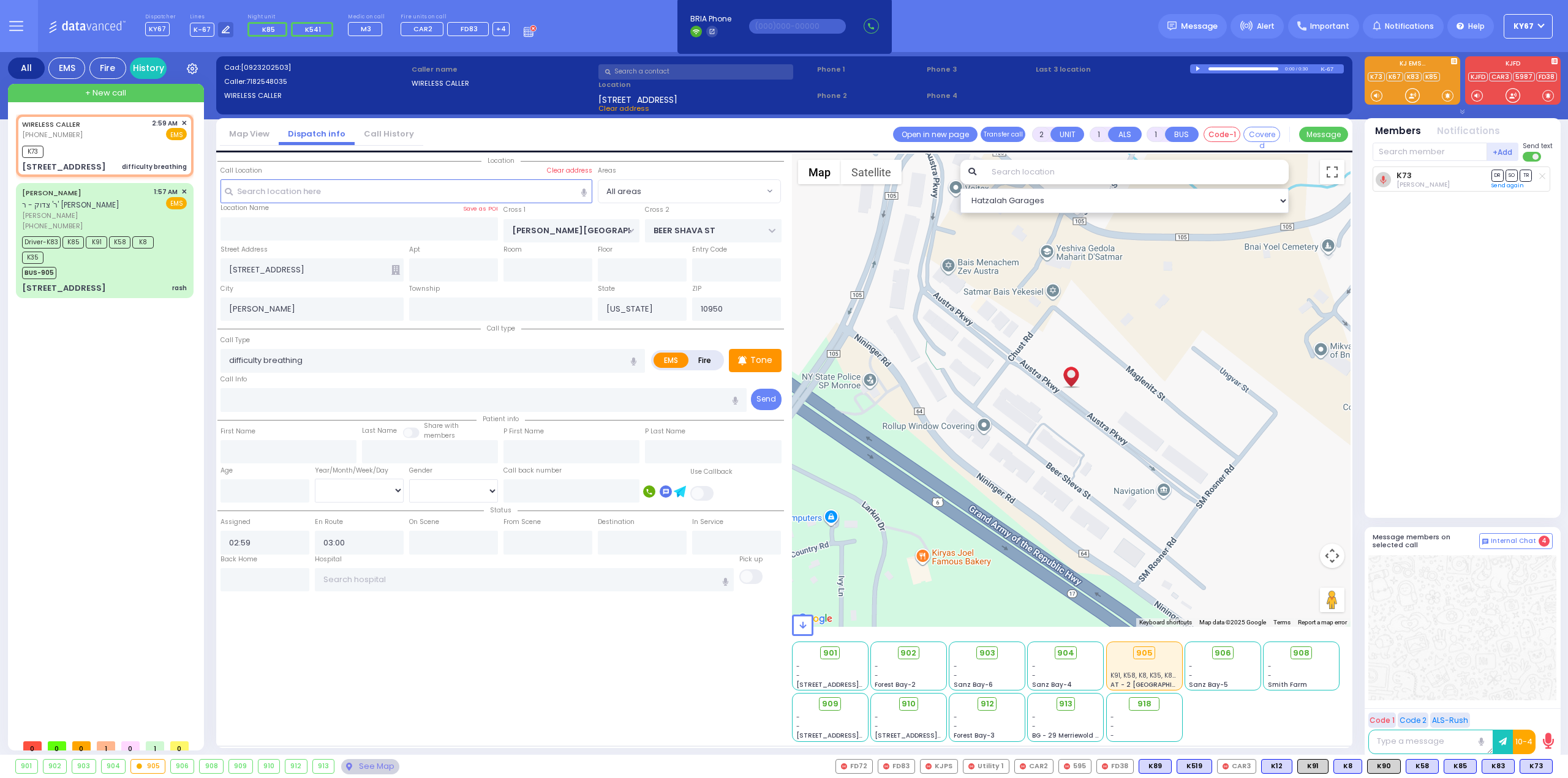
click at [1262, 70] on div "0:00 / 0:30" at bounding box center [1256, 68] width 131 height 10
click at [1261, 68] on div at bounding box center [1243, 69] width 70 height 3
click at [1199, 67] on div at bounding box center [1200, 68] width 7 height 5
click at [1257, 68] on div at bounding box center [1237, 69] width 56 height 2
click at [1199, 69] on div at bounding box center [1200, 68] width 7 height 5
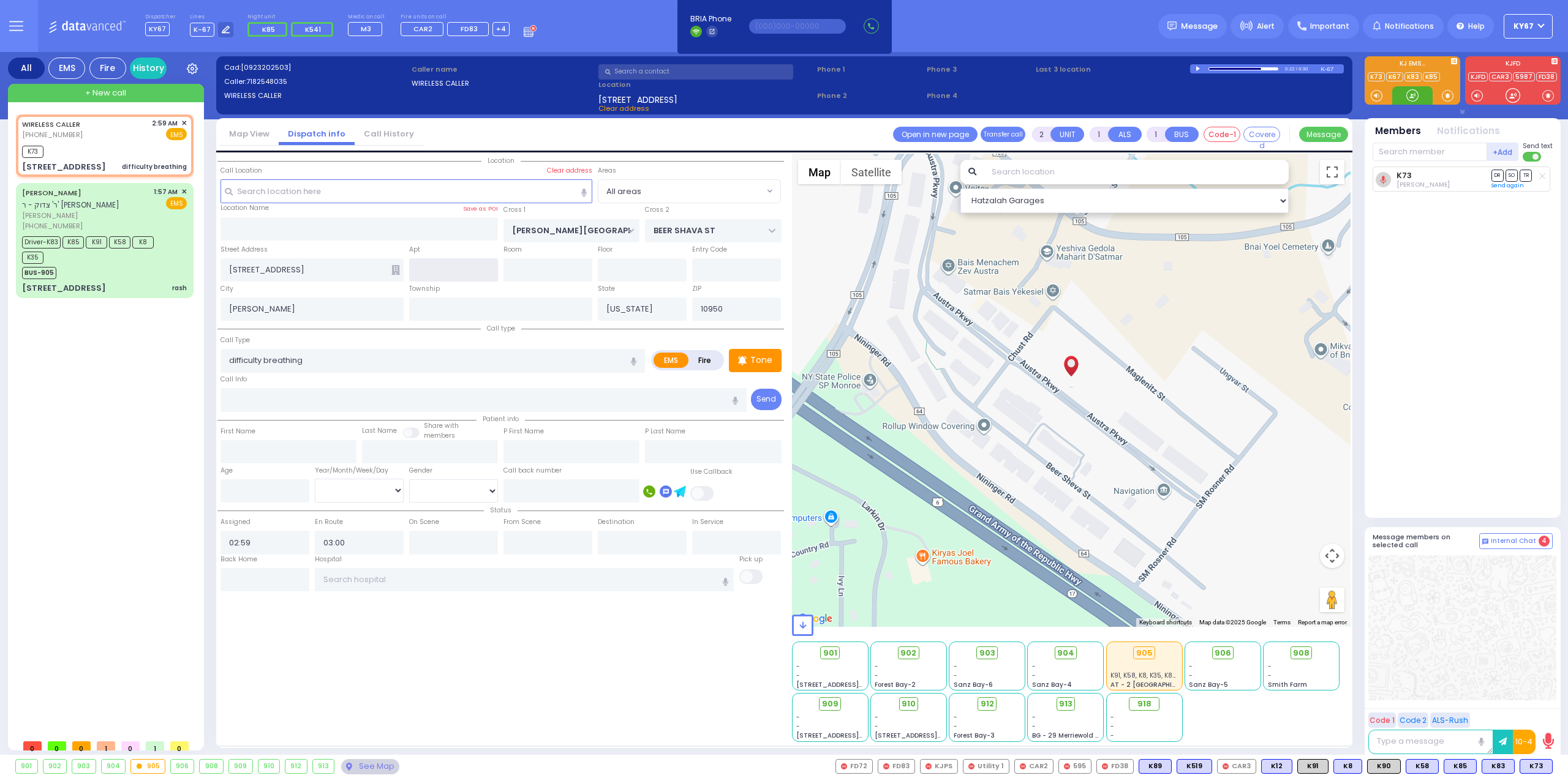
click at [431, 266] on input "text" at bounding box center [453, 270] width 89 height 23
type input "205"
click at [62, 412] on div "WIRELESS CALLER (718) 254-8035 2:59 AM ✕ K73 K85 K91" at bounding box center [106, 424] width 182 height 619
select select
radio input "true"
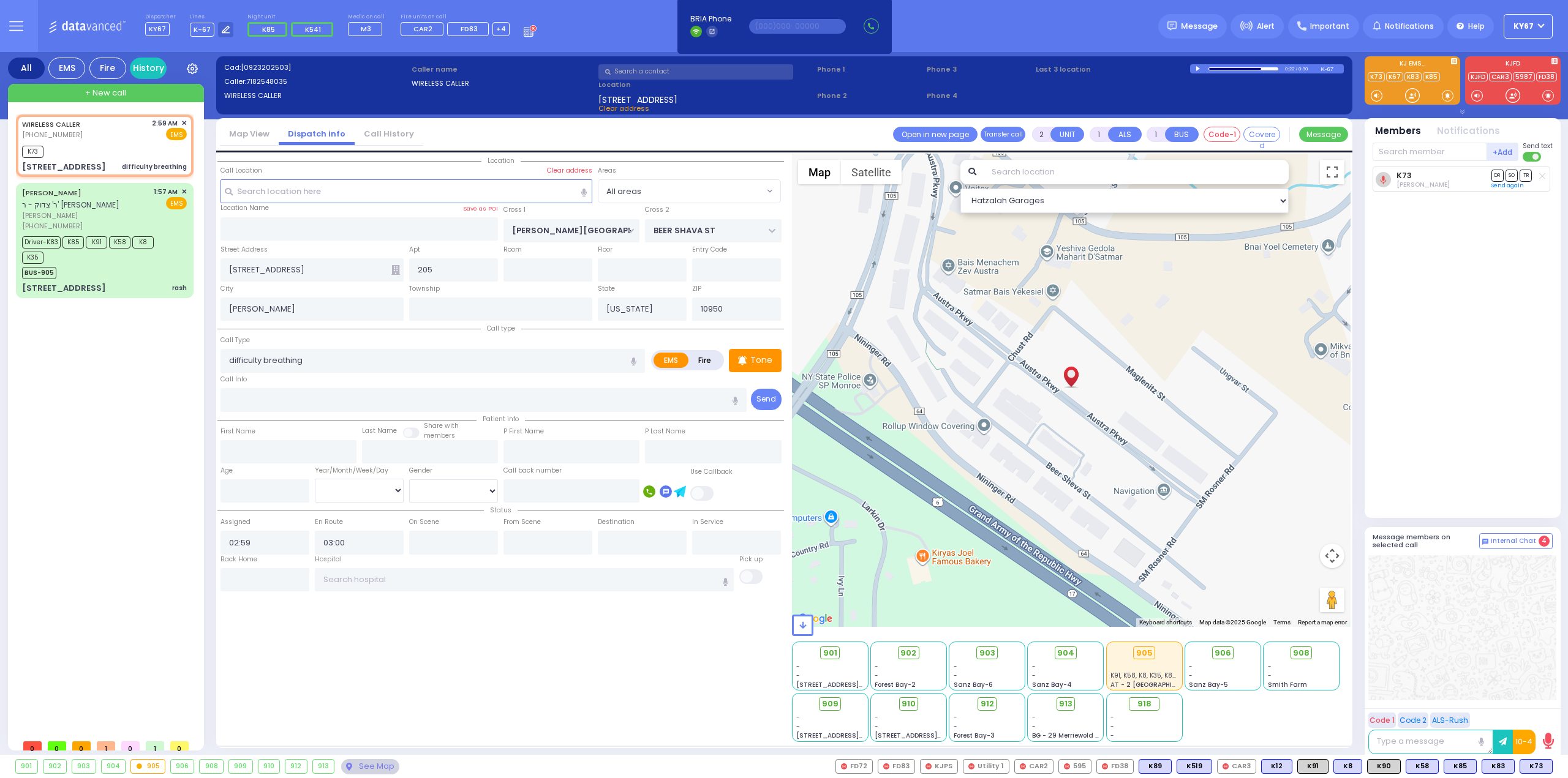
select select
select select "Hatzalah Garages"
click at [1398, 149] on input "text" at bounding box center [1430, 151] width 114 height 18
click at [1535, 765] on span "K54" at bounding box center [1536, 767] width 33 height 14
select select
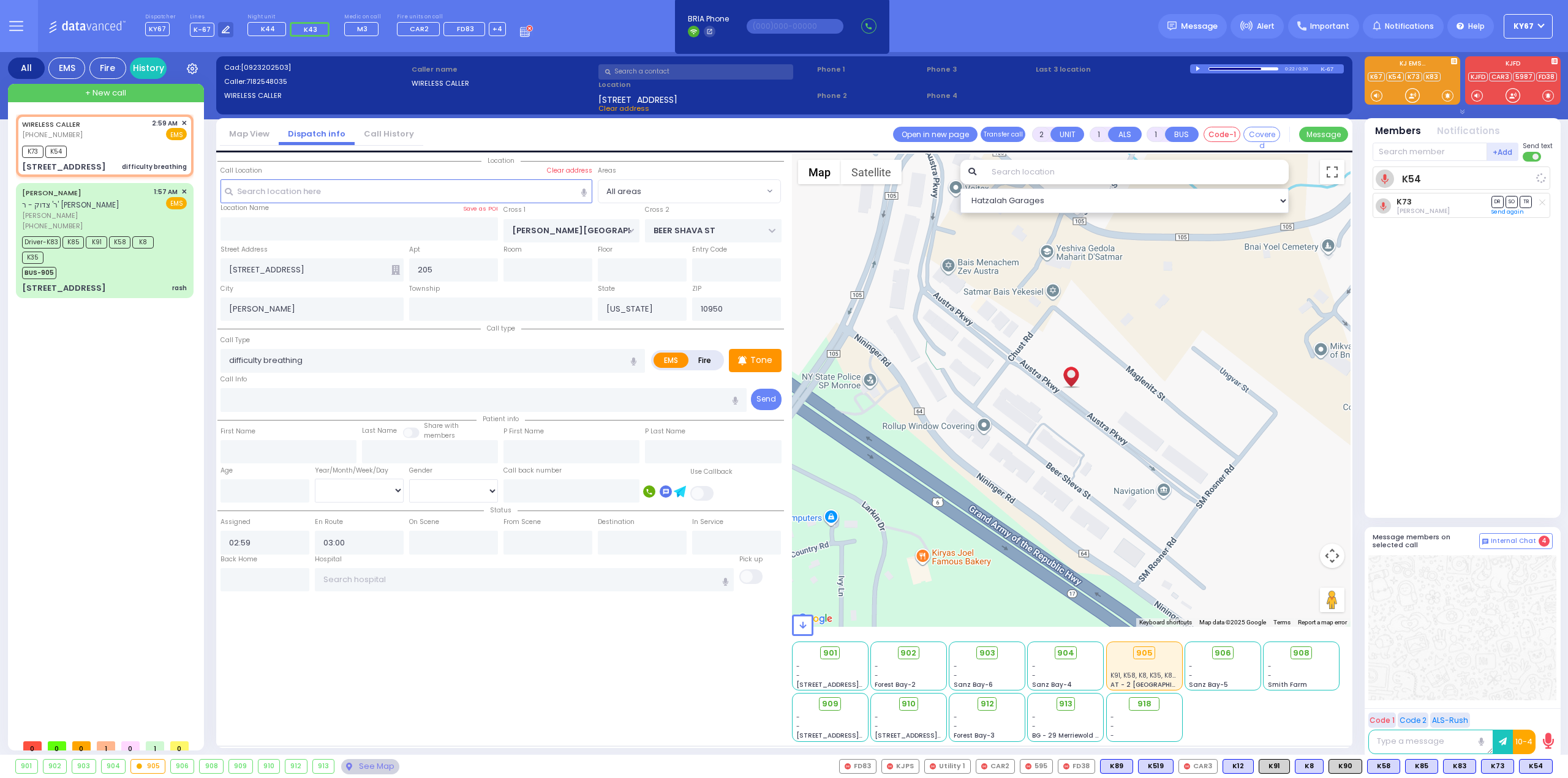
radio input "true"
select select
select select "Hatzalah Garages"
click at [1538, 760] on span "M14" at bounding box center [1536, 767] width 32 height 14
click at [1481, 626] on div at bounding box center [1462, 628] width 188 height 145
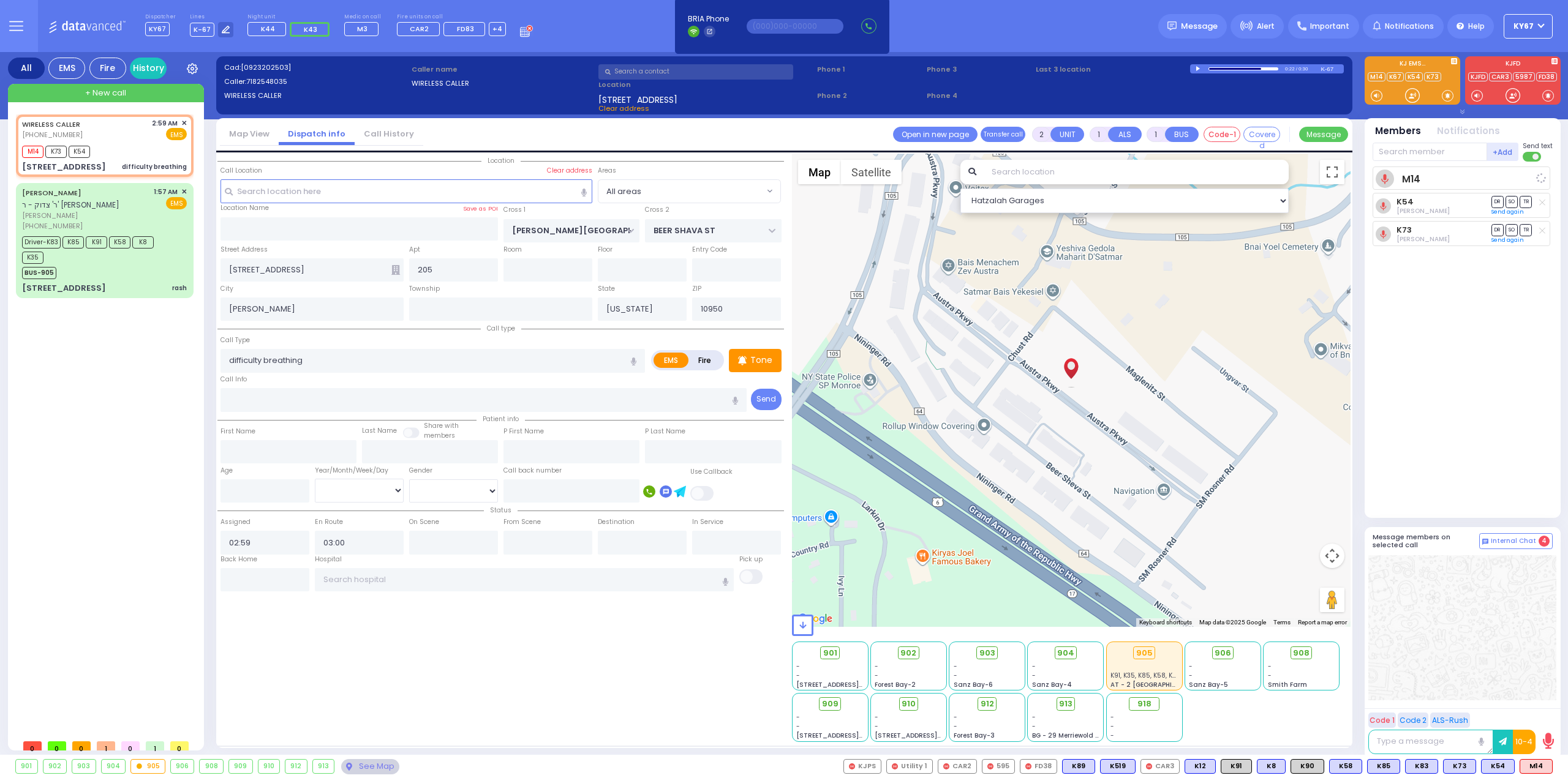
select select
radio input "true"
select select
select select "Hatzalah Garages"
click at [1315, 756] on div "901 902 903 904 905 906" at bounding box center [784, 766] width 1568 height 23
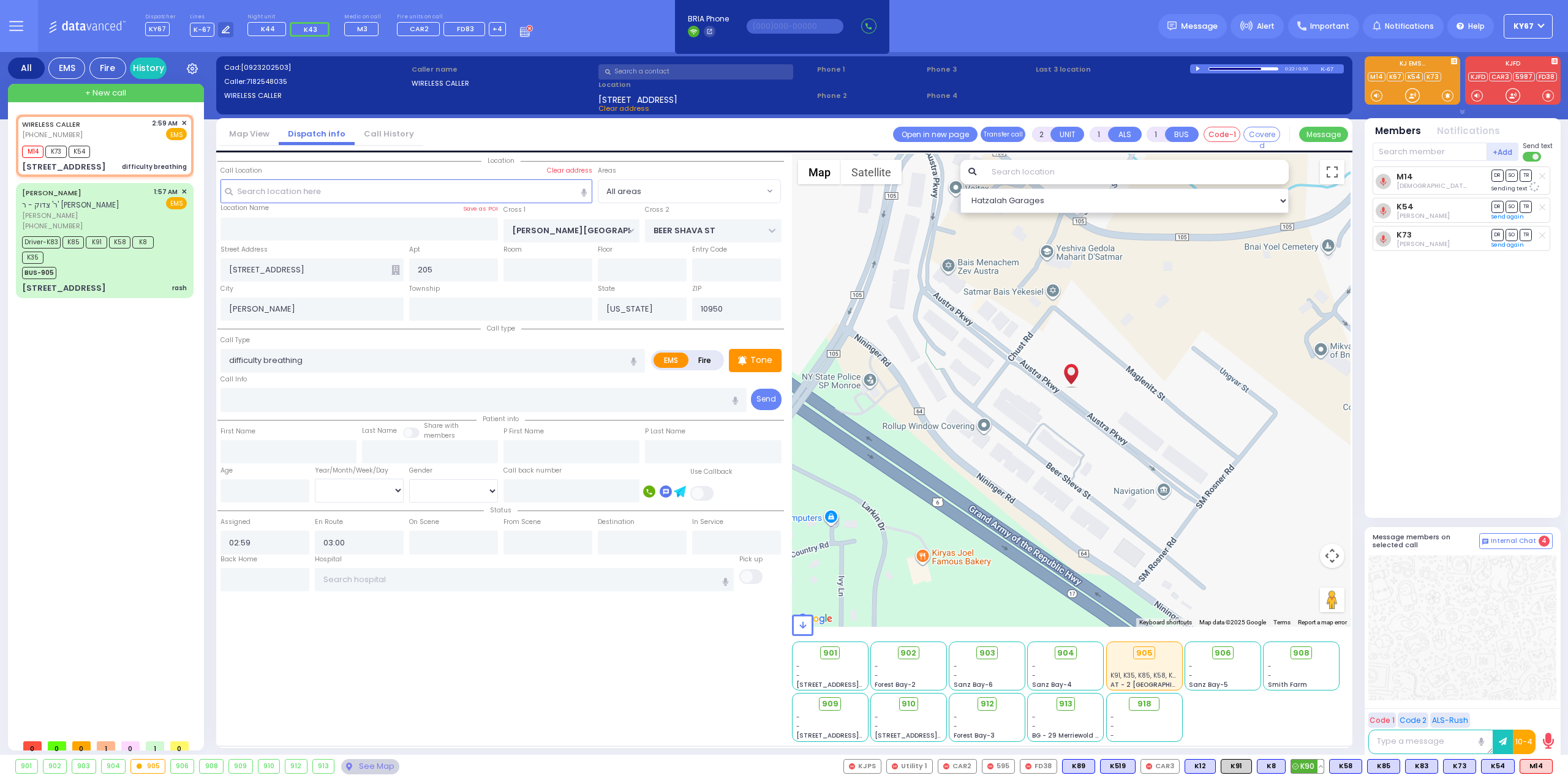
click at [1314, 759] on div "K90" at bounding box center [1307, 766] width 34 height 15
click at [1280, 769] on span "K90" at bounding box center [1271, 767] width 33 height 14
select select
radio input "true"
select select
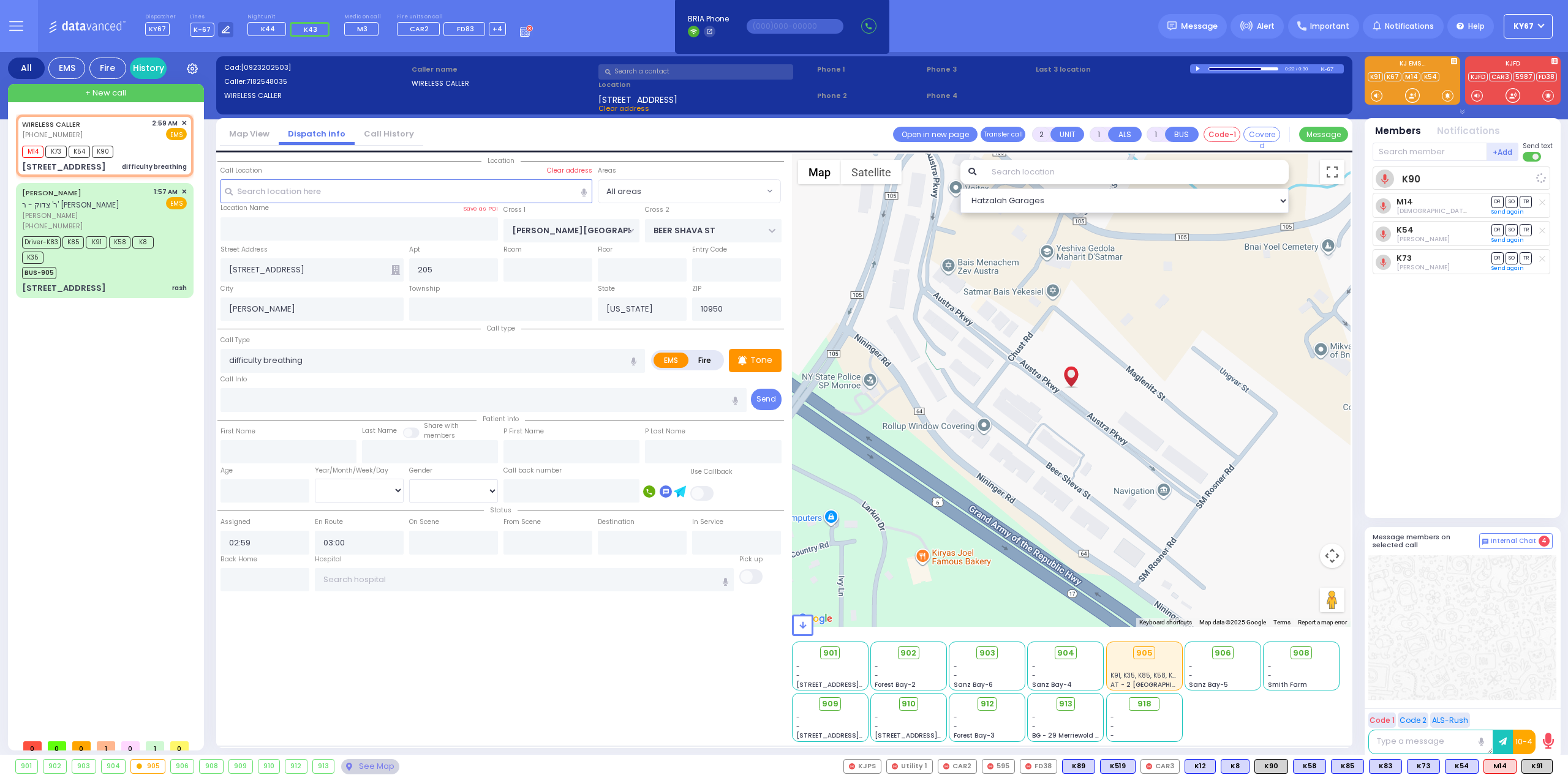
select select "Hatzalah Garages"
click at [1448, 624] on div at bounding box center [1462, 628] width 188 height 145
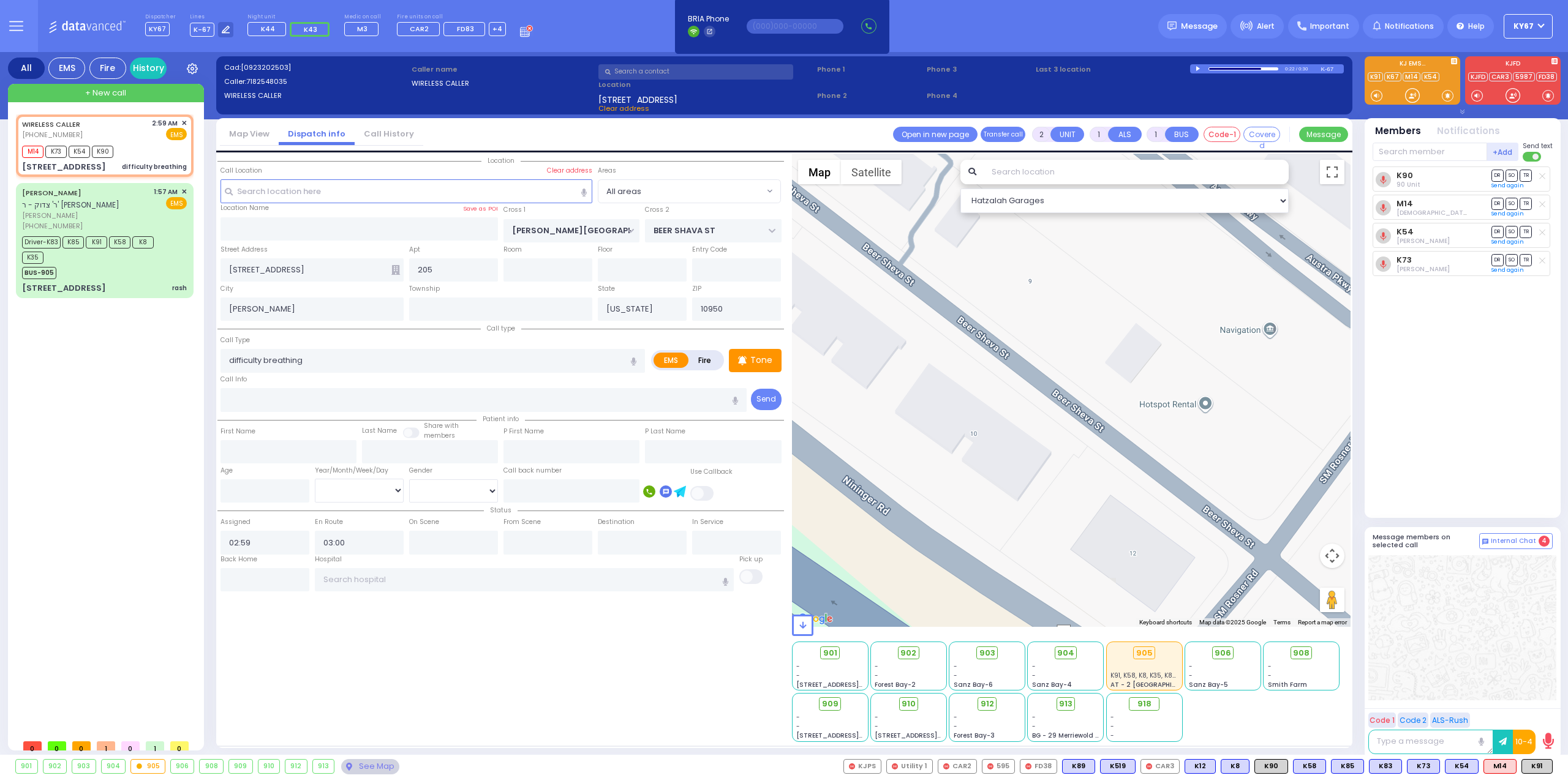
drag, startPoint x: 1188, startPoint y: 548, endPoint x: 1187, endPoint y: 494, distance: 54.0
click at [1187, 494] on div "594 Calculate distance 595 Calculate distance 596 Calculate distance 901 Calcul…" at bounding box center [1072, 390] width 560 height 473
click at [1066, 317] on button "Choose this as call location" at bounding box center [1120, 322] width 154 height 21
select select
radio input "true"
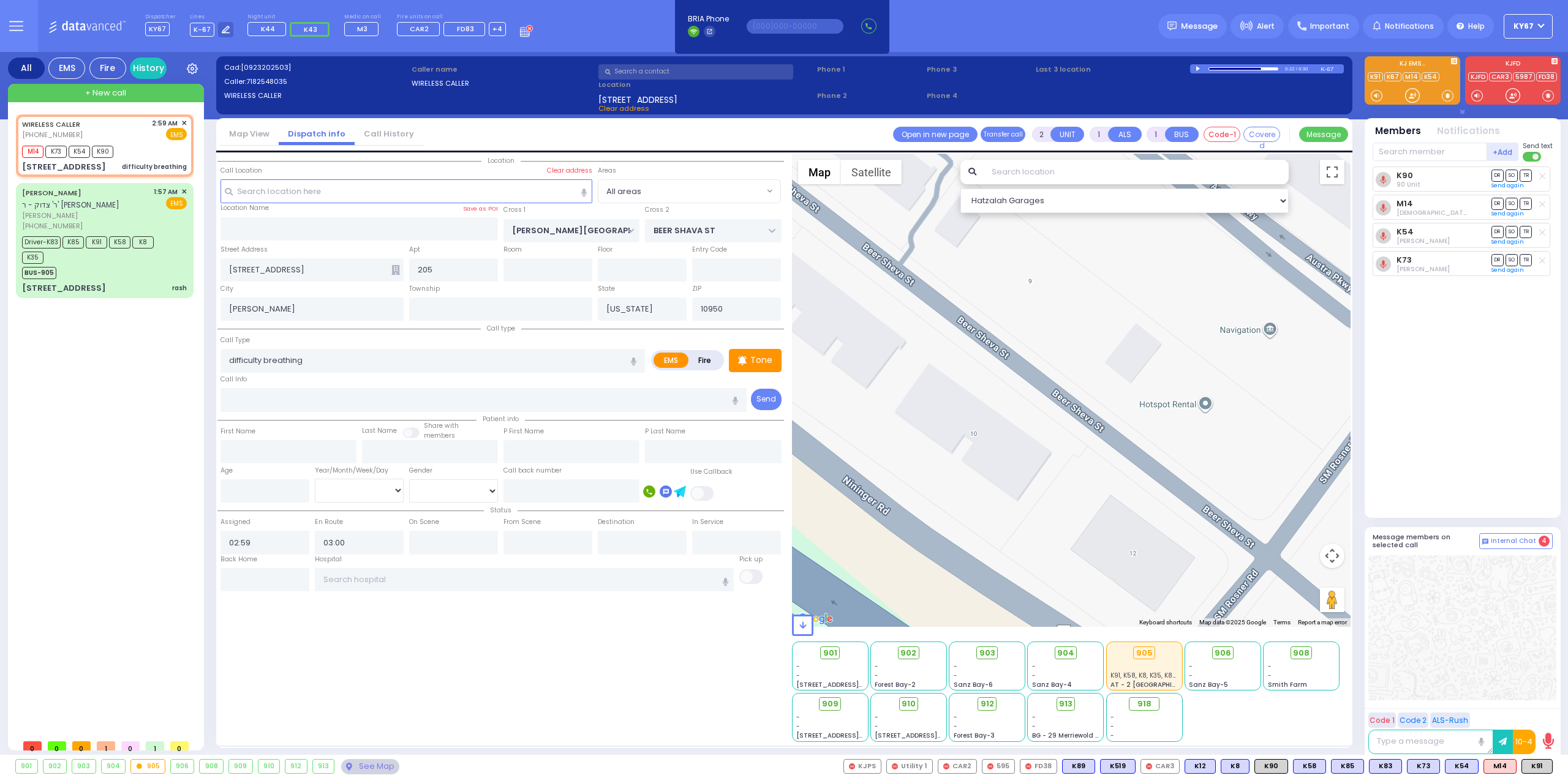
select select
select select "Hatzalah Garages"
type input "9 Beer Sheva St"
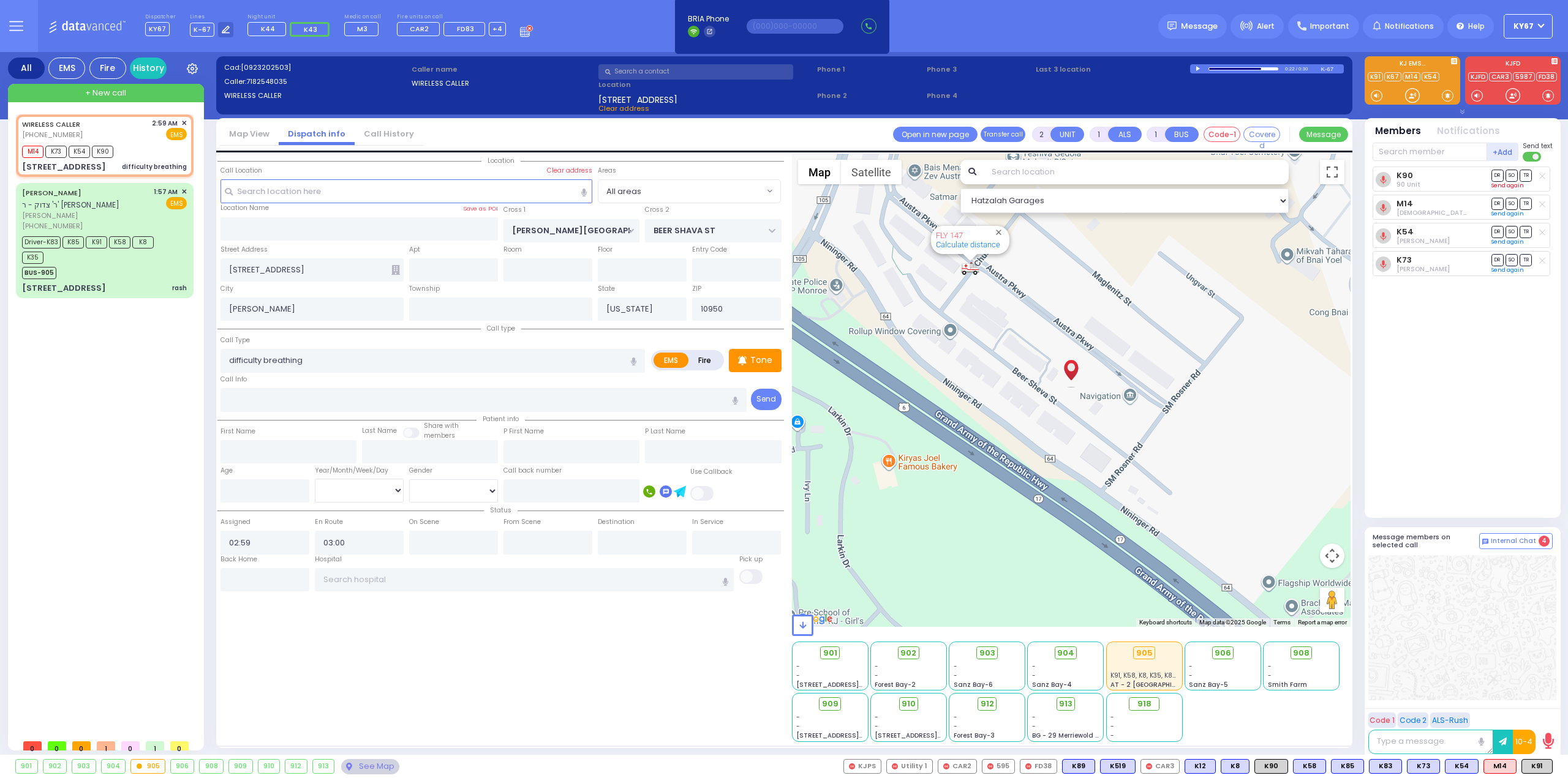
click at [1506, 184] on link "Send again" at bounding box center [1508, 185] width 33 height 7
click at [427, 268] on input "text" at bounding box center [453, 270] width 89 height 23
type input "205"
click at [560, 713] on div "Location" at bounding box center [500, 448] width 566 height 589
select select
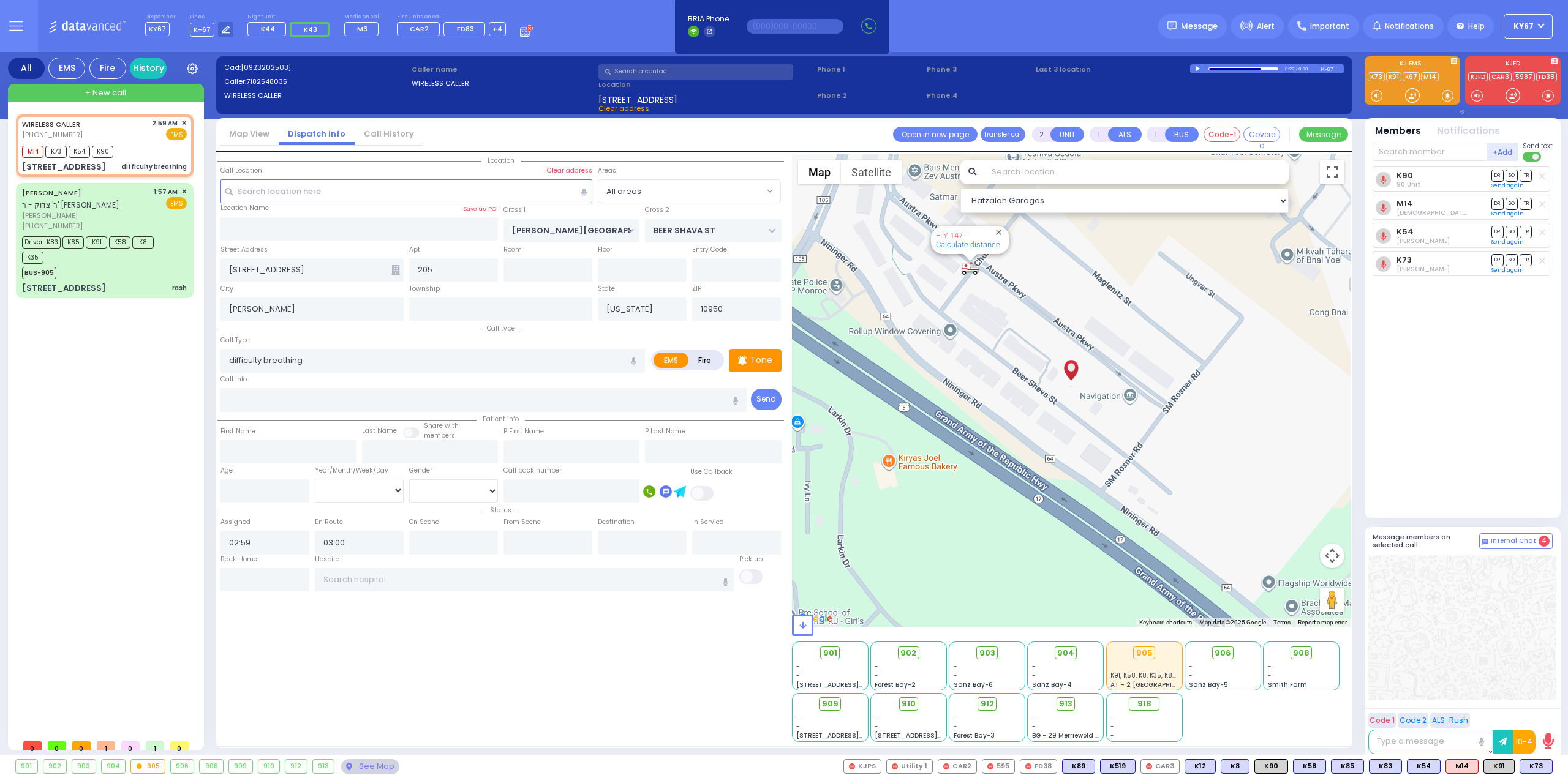
radio input "true"
select select
select select "Hatzalah Garages"
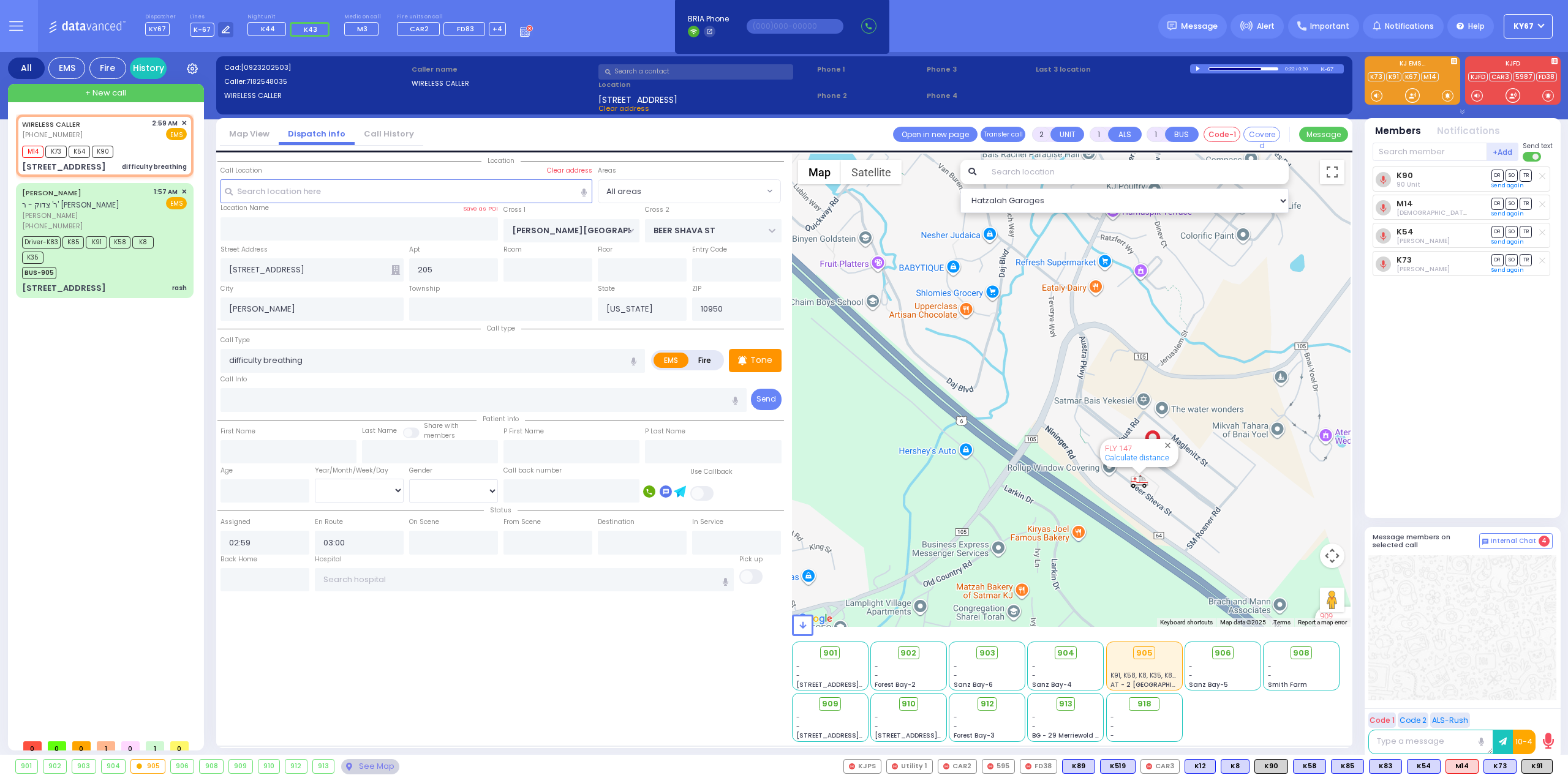
drag, startPoint x: 941, startPoint y: 324, endPoint x: 1079, endPoint y: 425, distance: 171.0
click at [1082, 424] on div "594 Calculate distance 595 Calculate distance 596 Calculate distance 901 Calcul…" at bounding box center [1072, 390] width 560 height 473
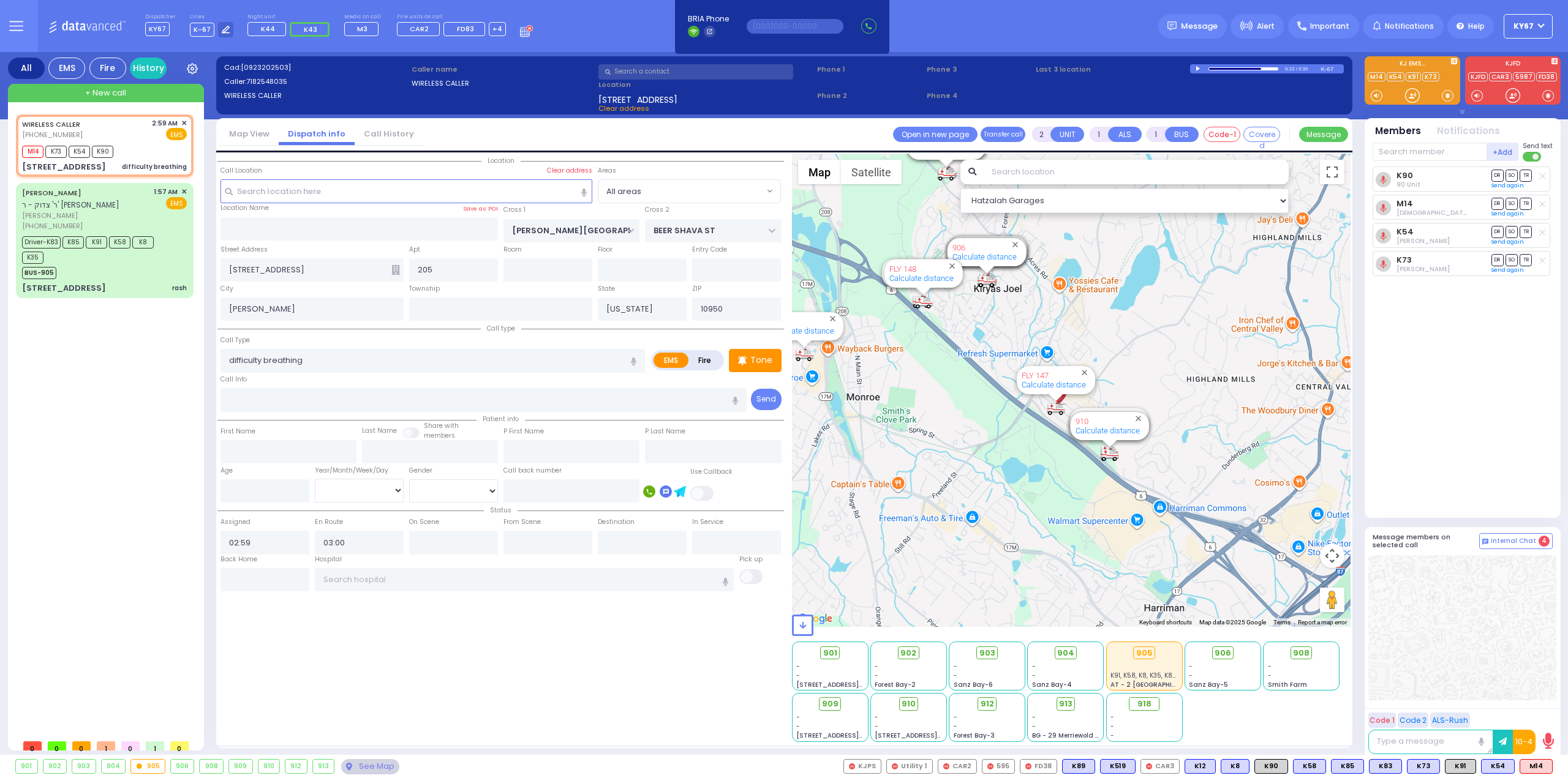
type input "6"
select select
radio input "true"
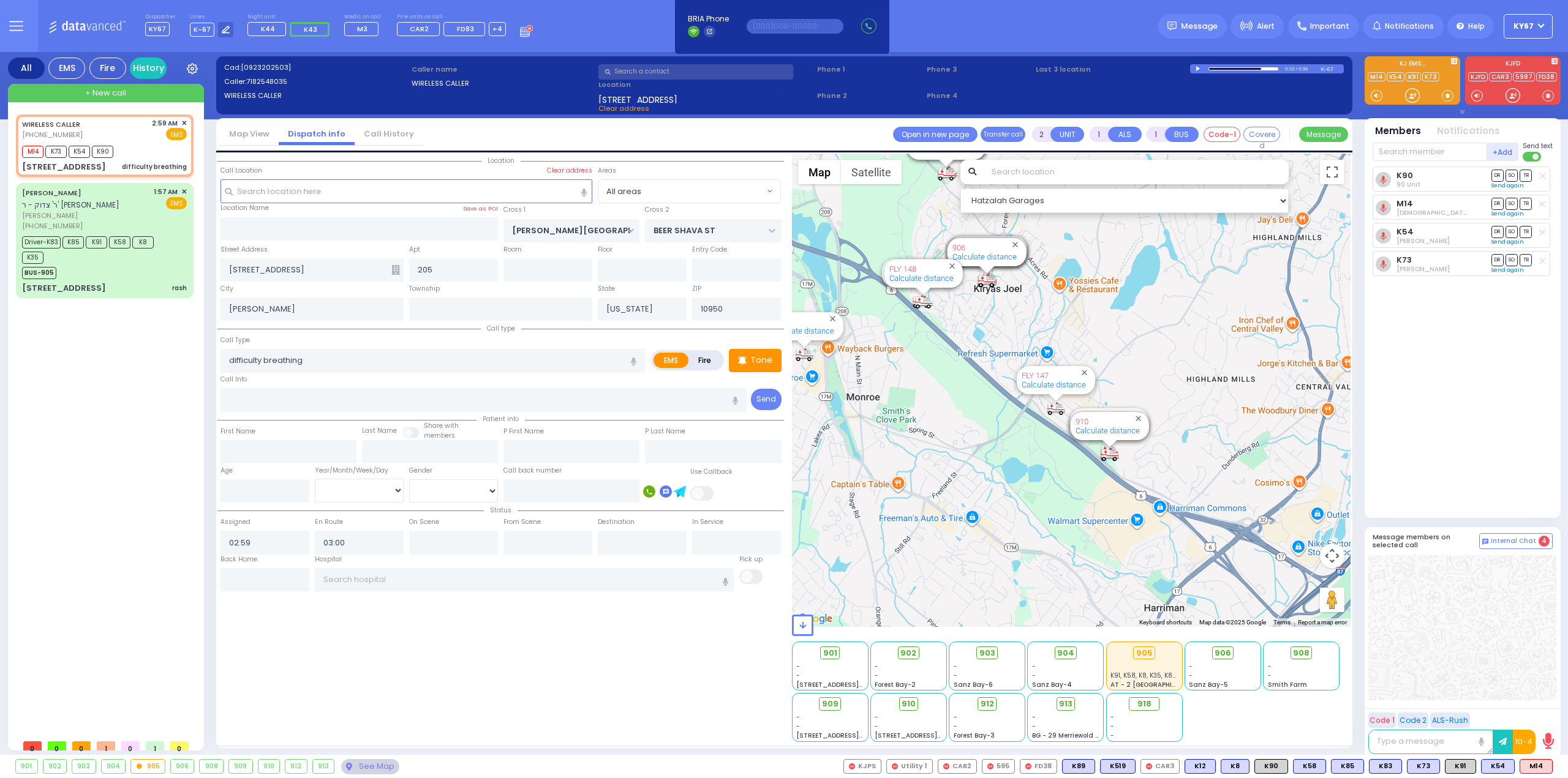
type input "Unknown"
select select "Year"
type input "03:05"
type input "03:28"
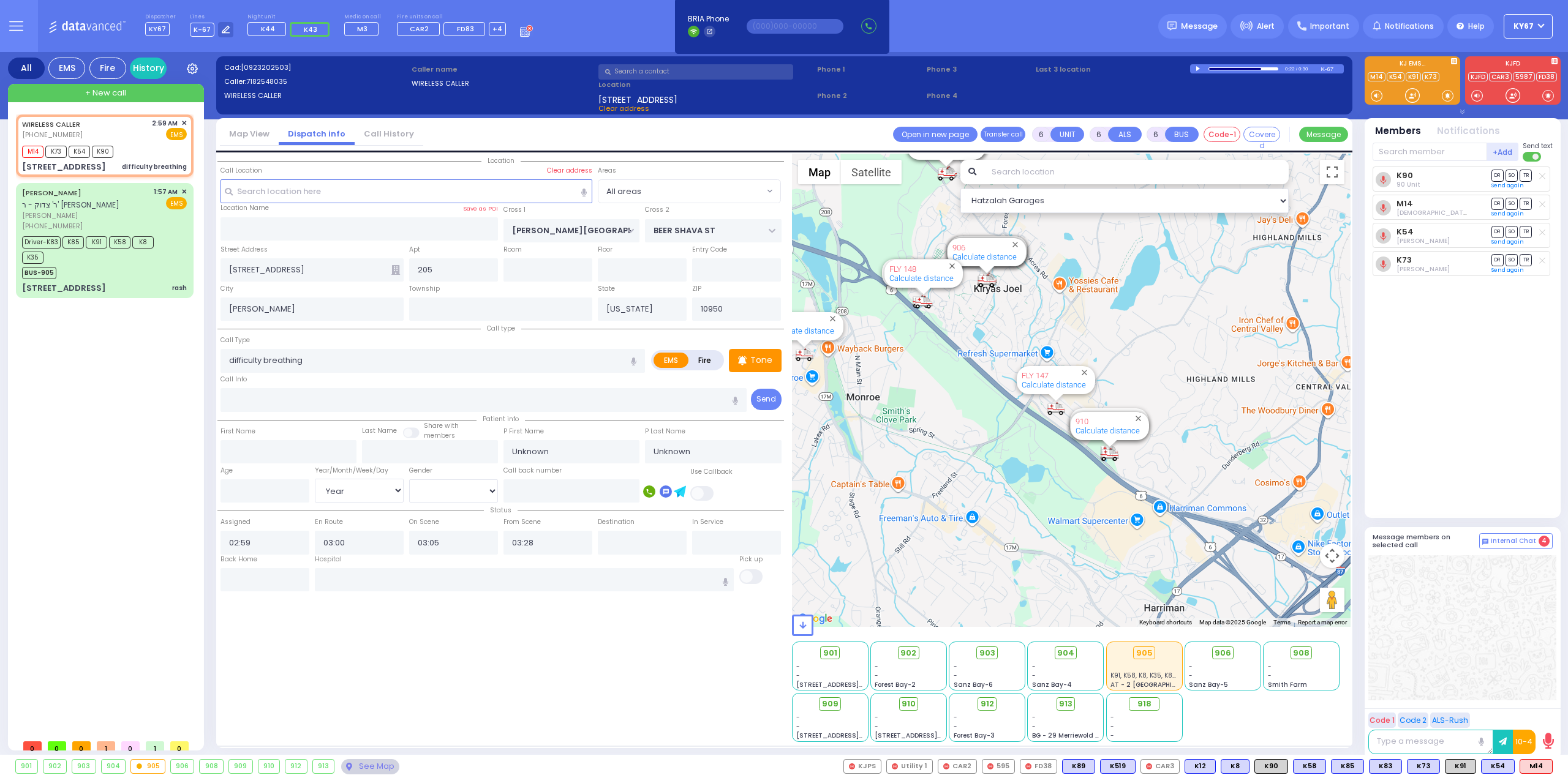
select select "Hatzalah Garages"
select select
radio input "true"
select select "Year"
select select "Hatzalah Garages"
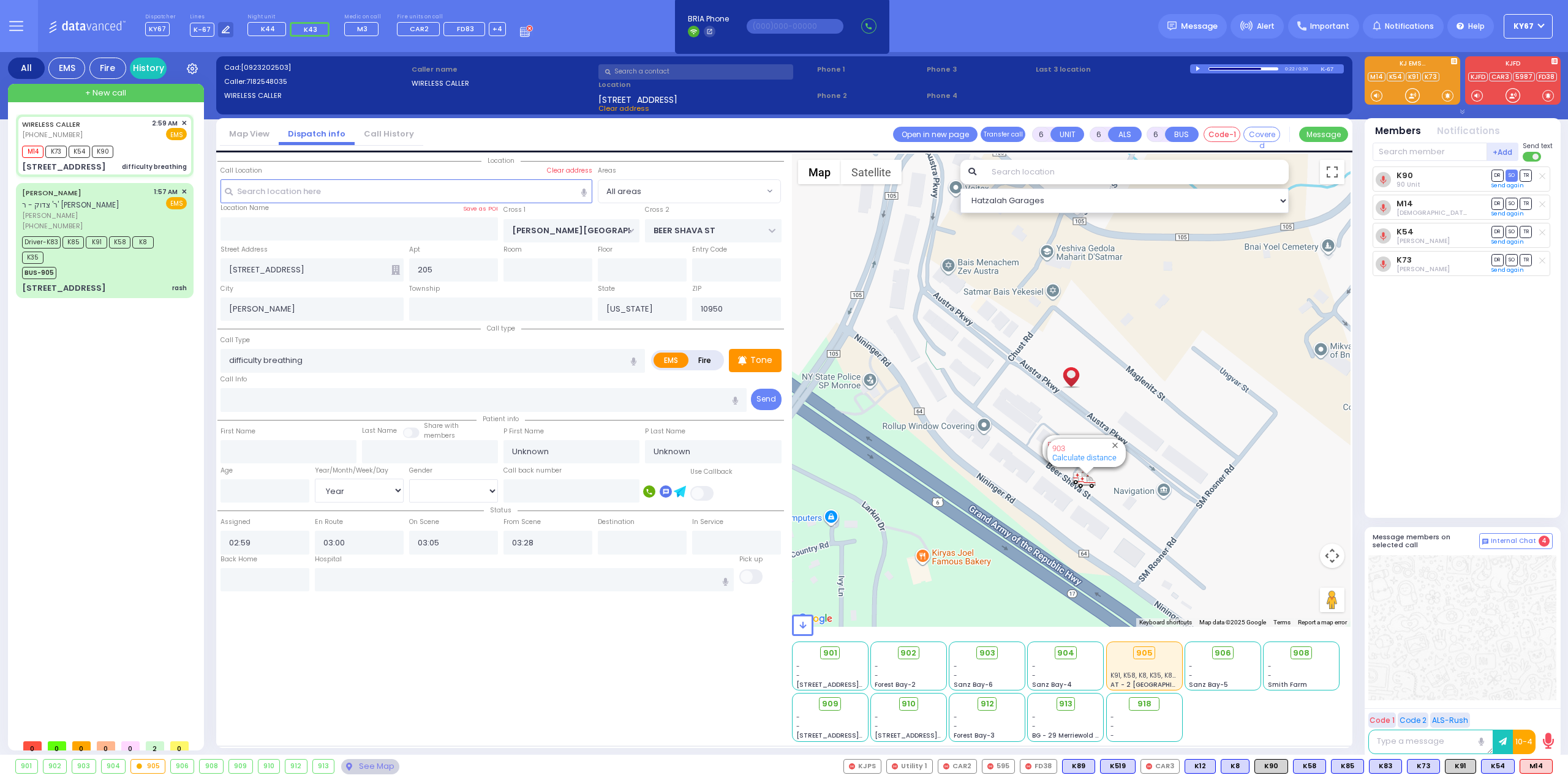
select select
radio input "true"
select select "Year"
select select "Hatzalah Garages"
select select
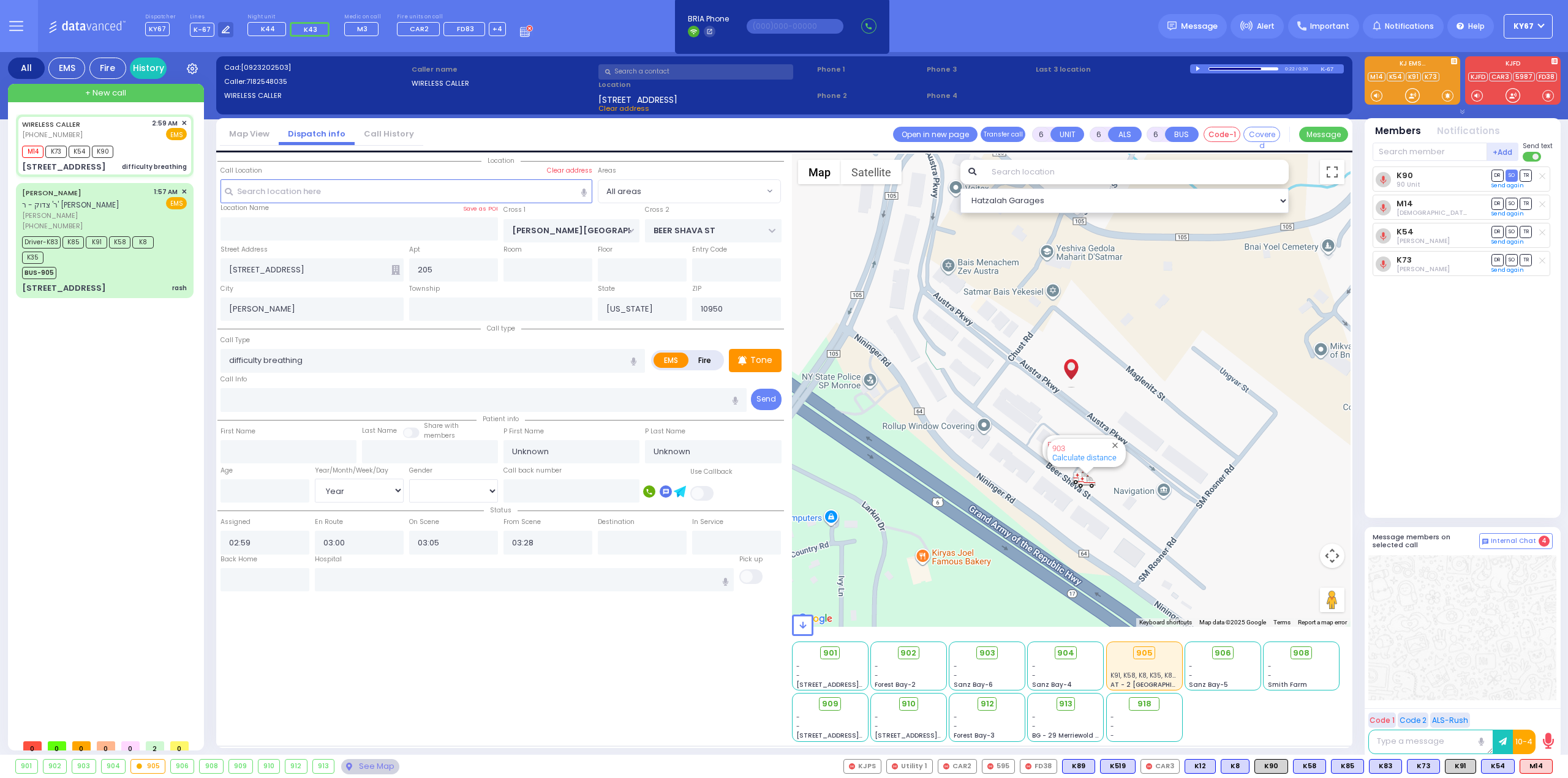
radio input "true"
select select "Year"
select select "Hatzalah Garages"
select select
radio input "true"
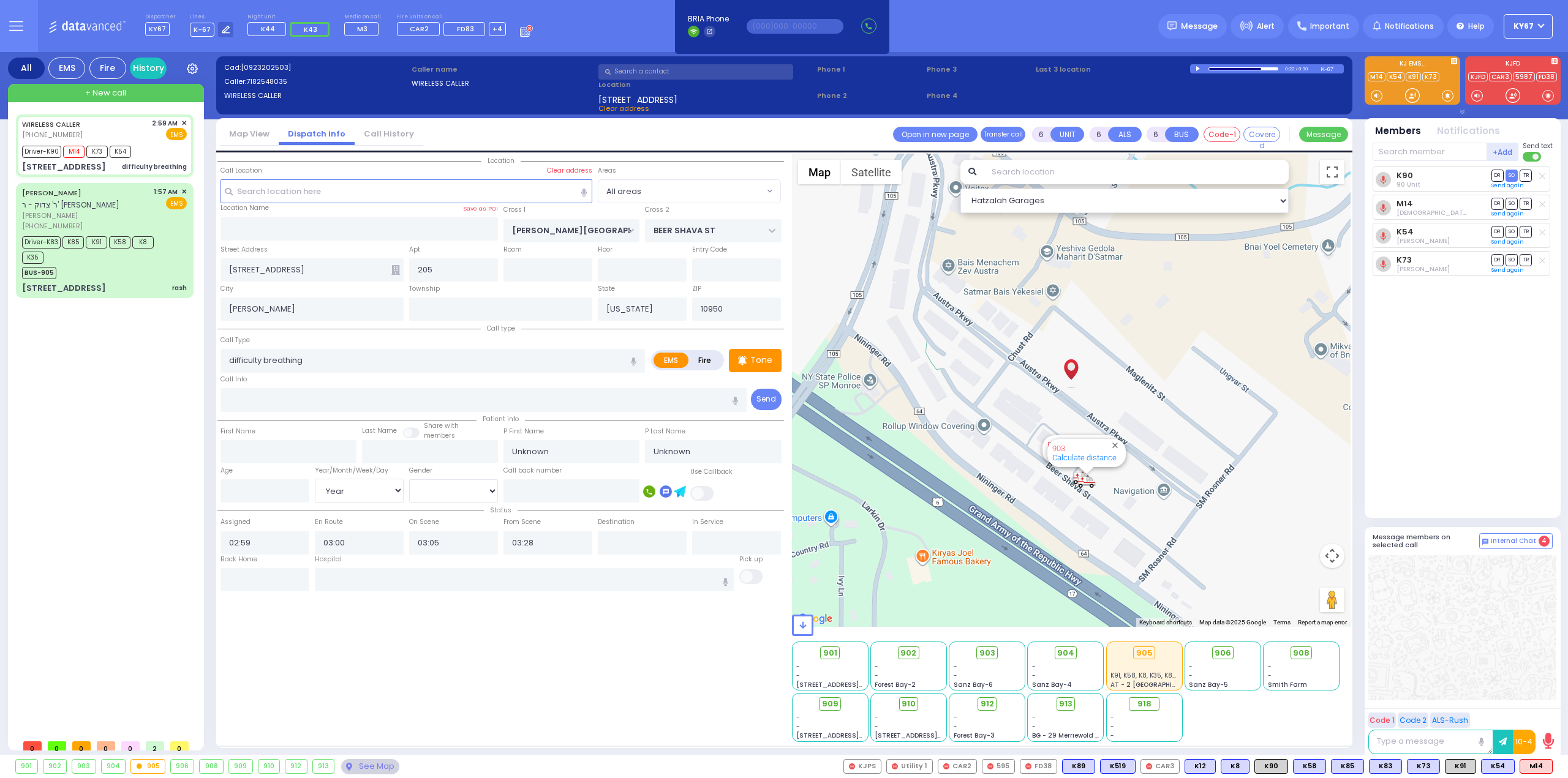
select select "Year"
type input "03:32"
select select "Hatzalah Garages"
select select
radio input "true"
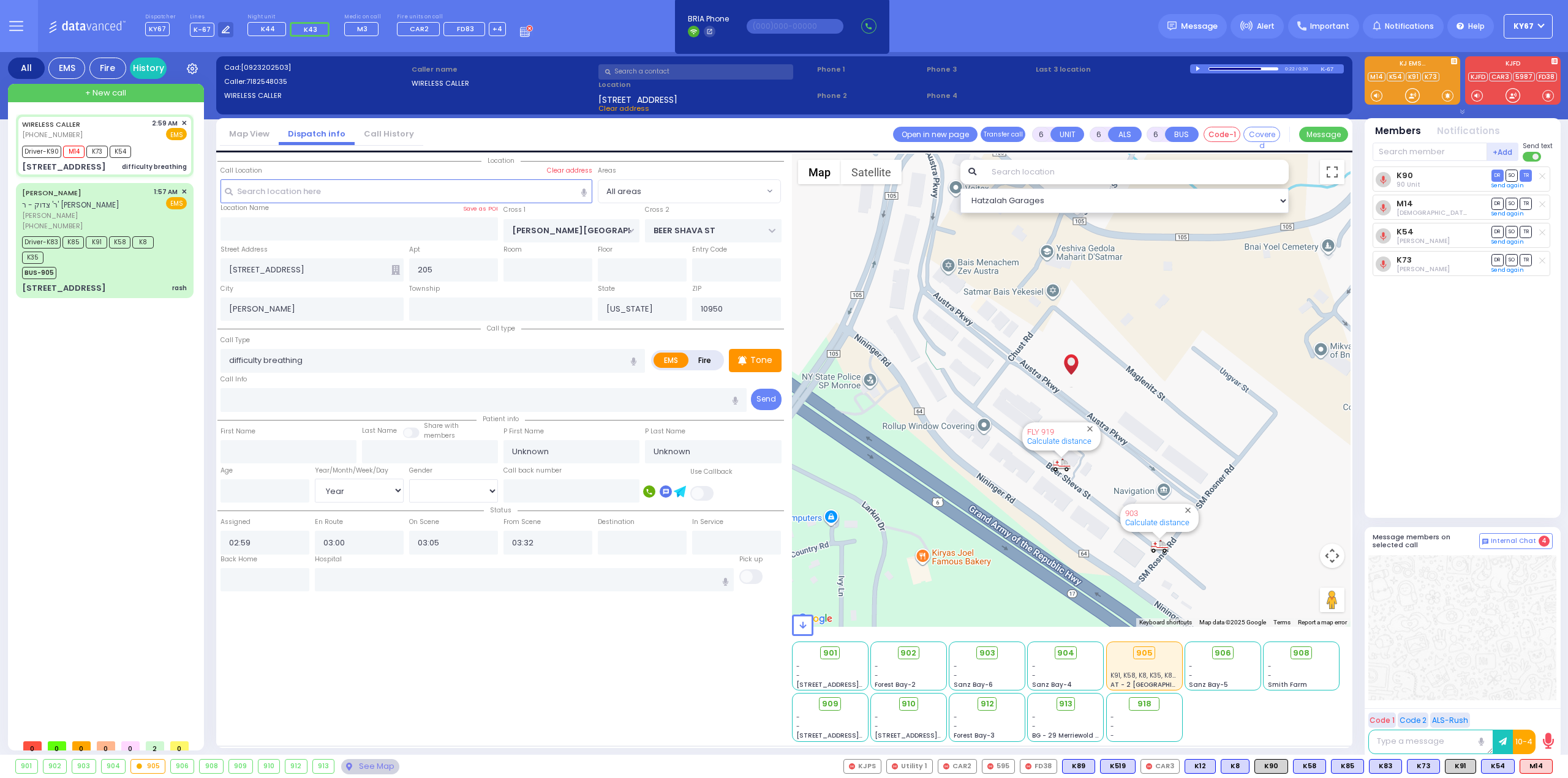
select select "Year"
select select "Hatzalah Garages"
select select
radio input "true"
type input "Hersh"
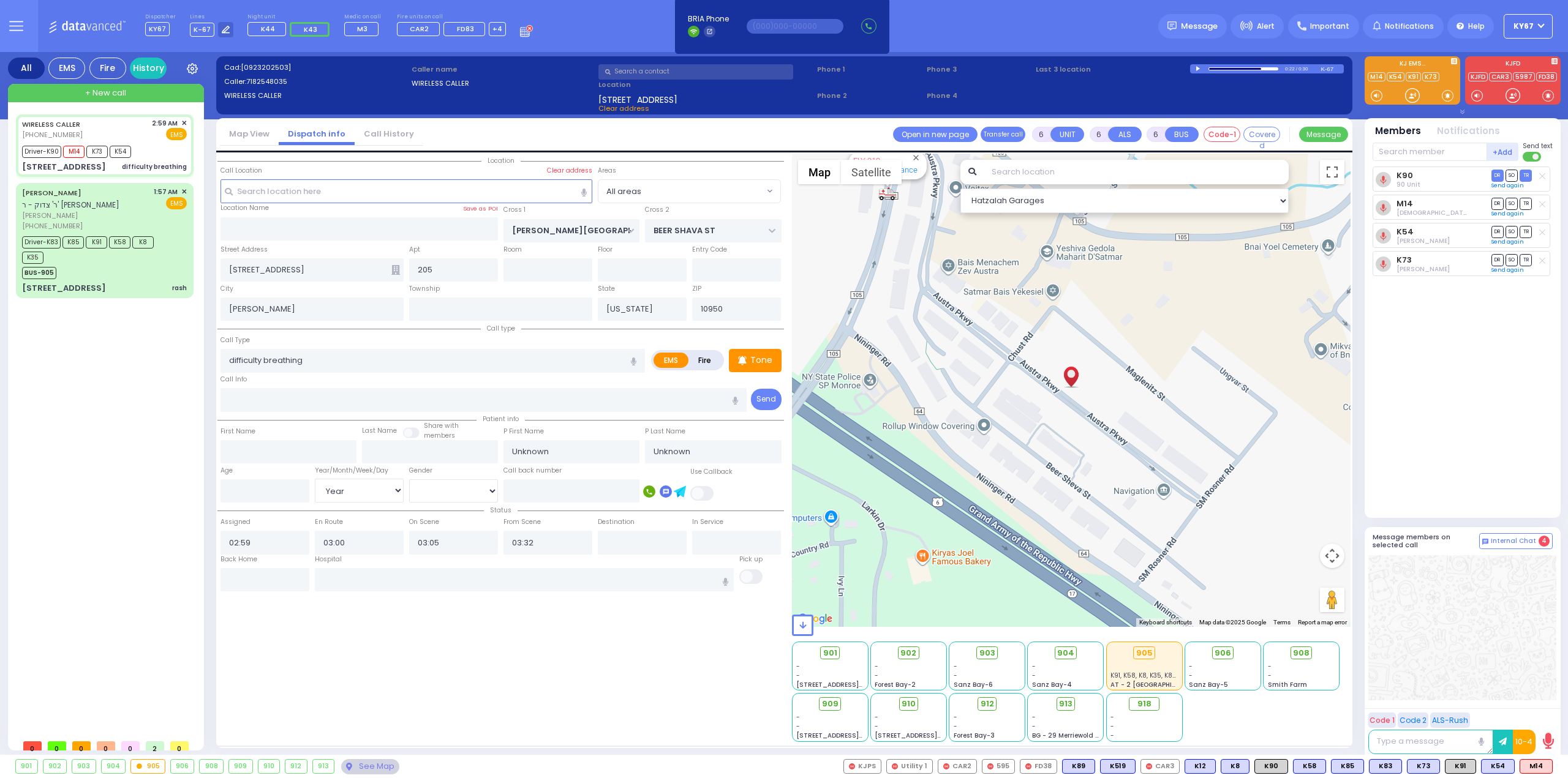
type input "Polatseck"
type input "2"
select select "Year"
select select "[DEMOGRAPHIC_DATA]"
select select "Hatzalah Garages"
